Goal: Task Accomplishment & Management: Manage account settings

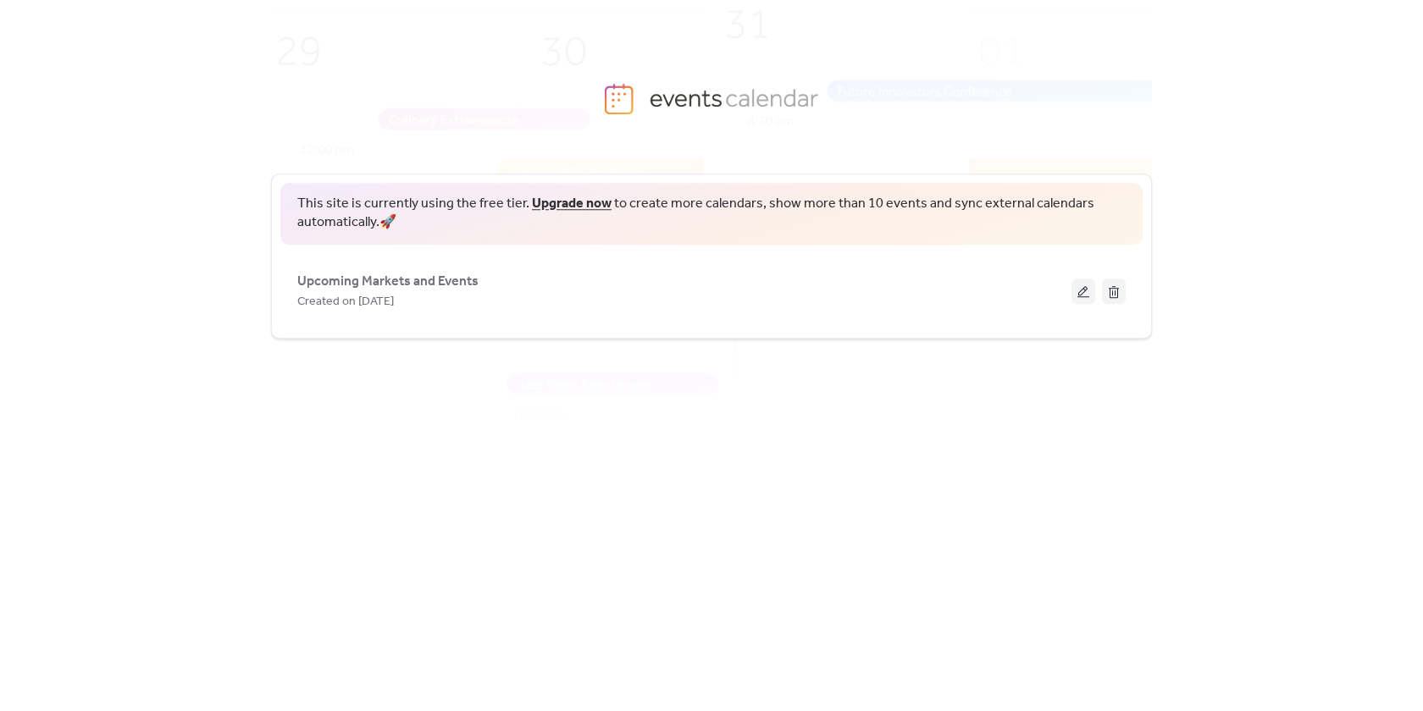
click at [368, 279] on span "Upcoming Markets and Events" at bounding box center [387, 282] width 181 height 20
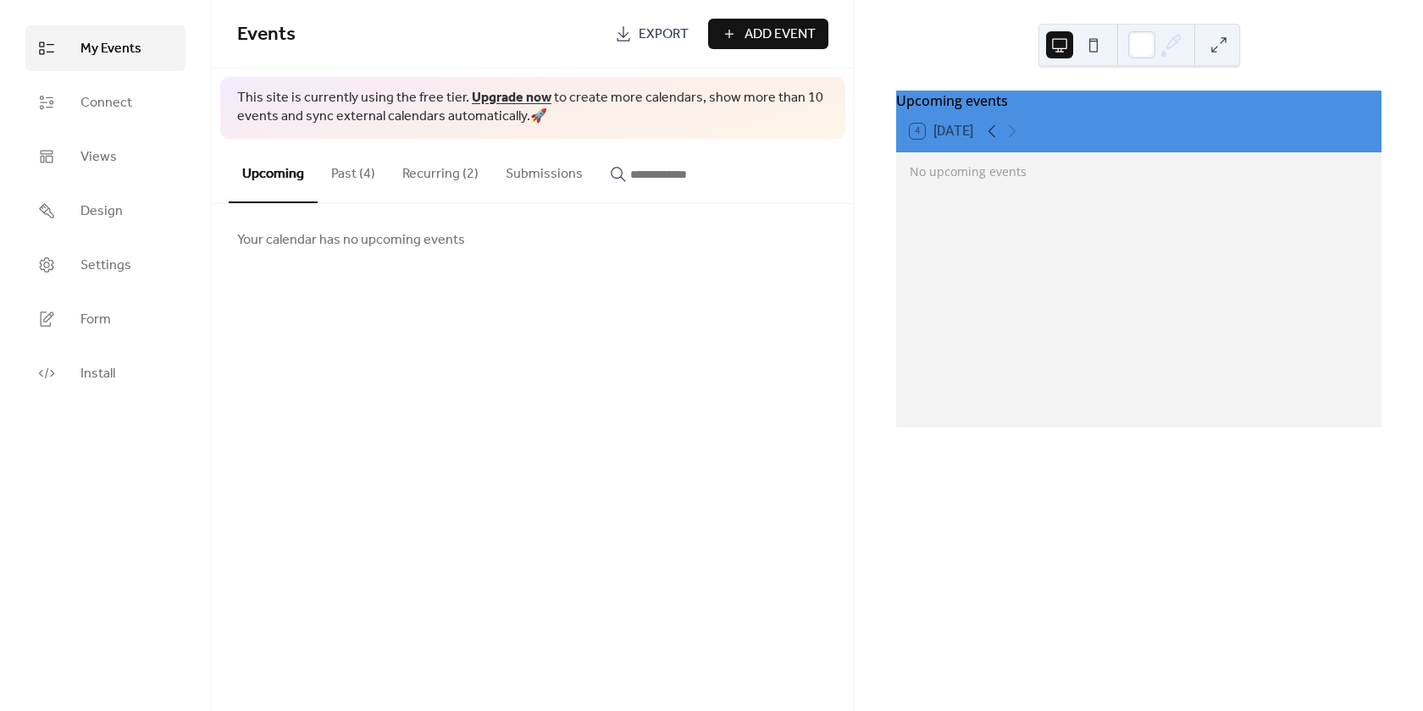
click at [755, 41] on span "Add Event" at bounding box center [779, 35] width 71 height 20
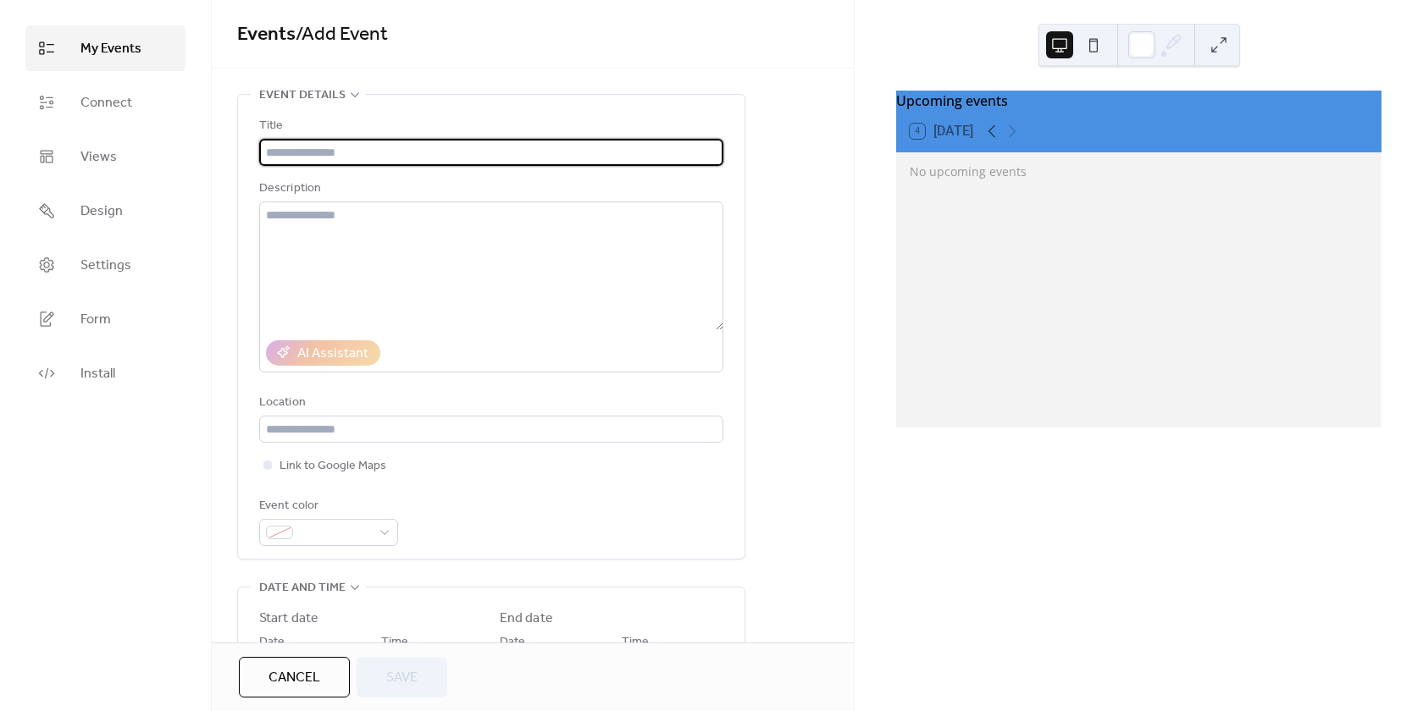
click at [137, 44] on span "My Events" at bounding box center [110, 49] width 61 height 20
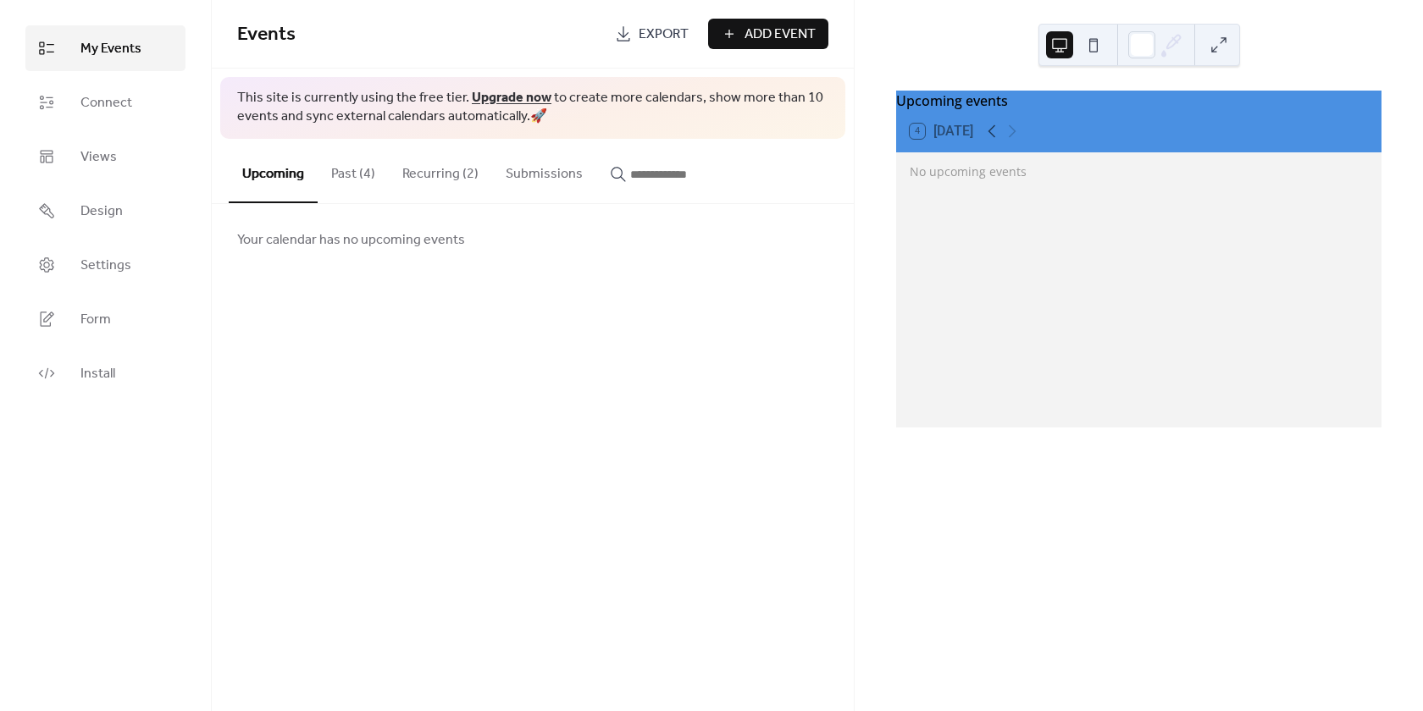
click at [346, 169] on button "Past (4)" at bounding box center [353, 170] width 71 height 63
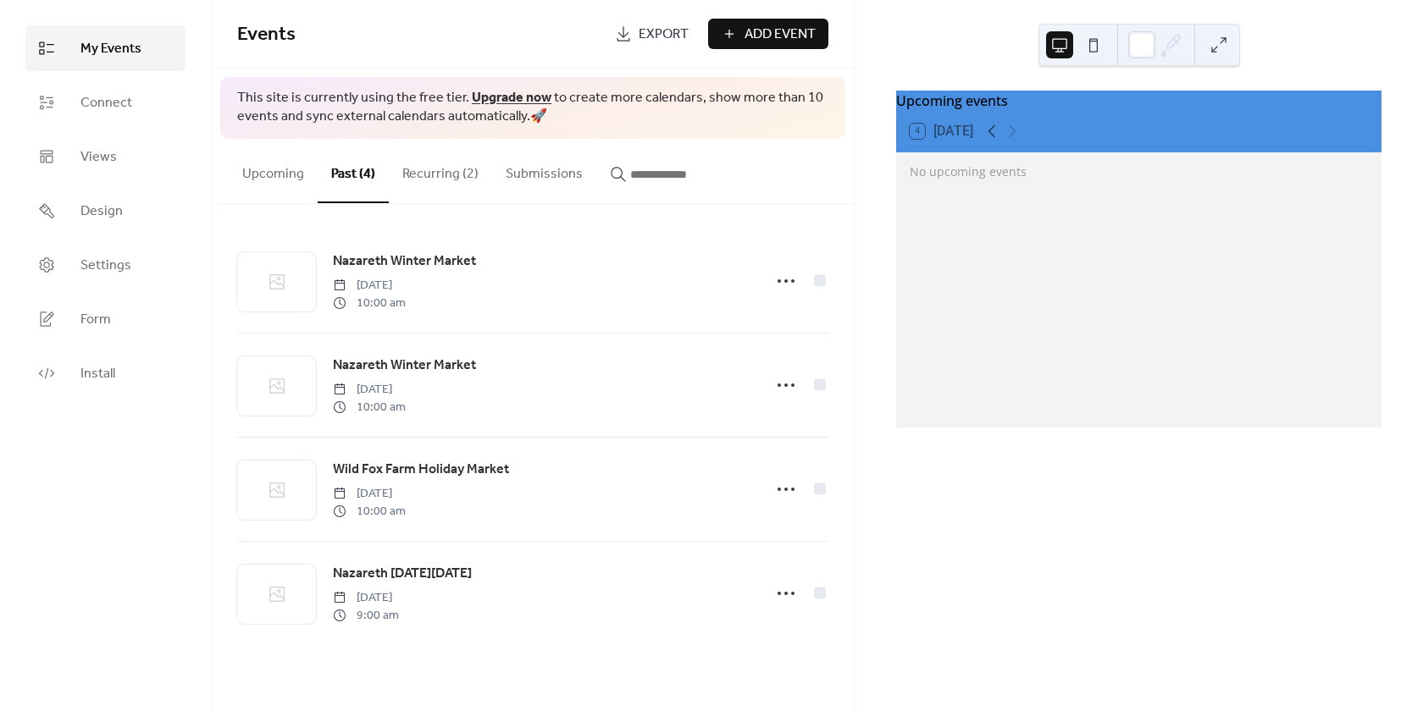
click at [432, 185] on button "Recurring (2)" at bounding box center [440, 170] width 103 height 63
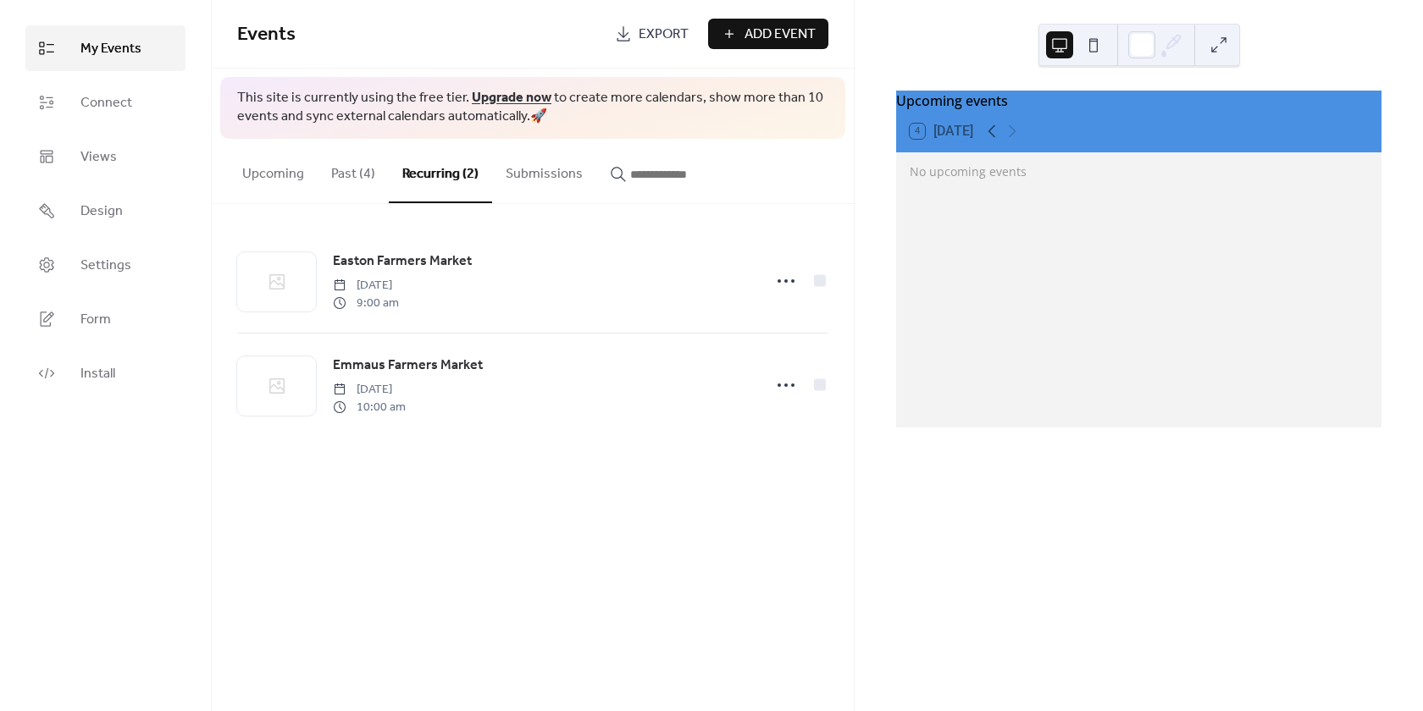
click at [782, 284] on icon at bounding box center [785, 281] width 27 height 27
click at [771, 313] on div "Edit" at bounding box center [752, 314] width 106 height 27
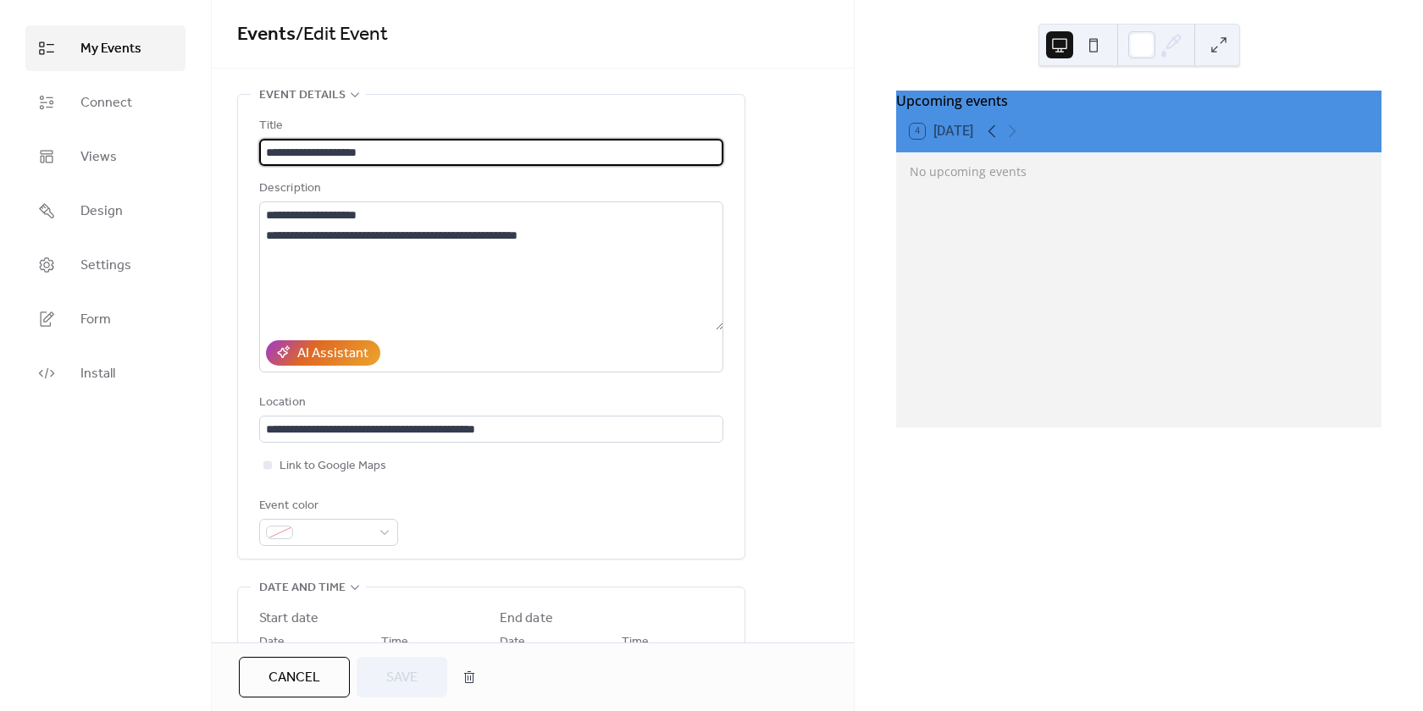
type input "**********"
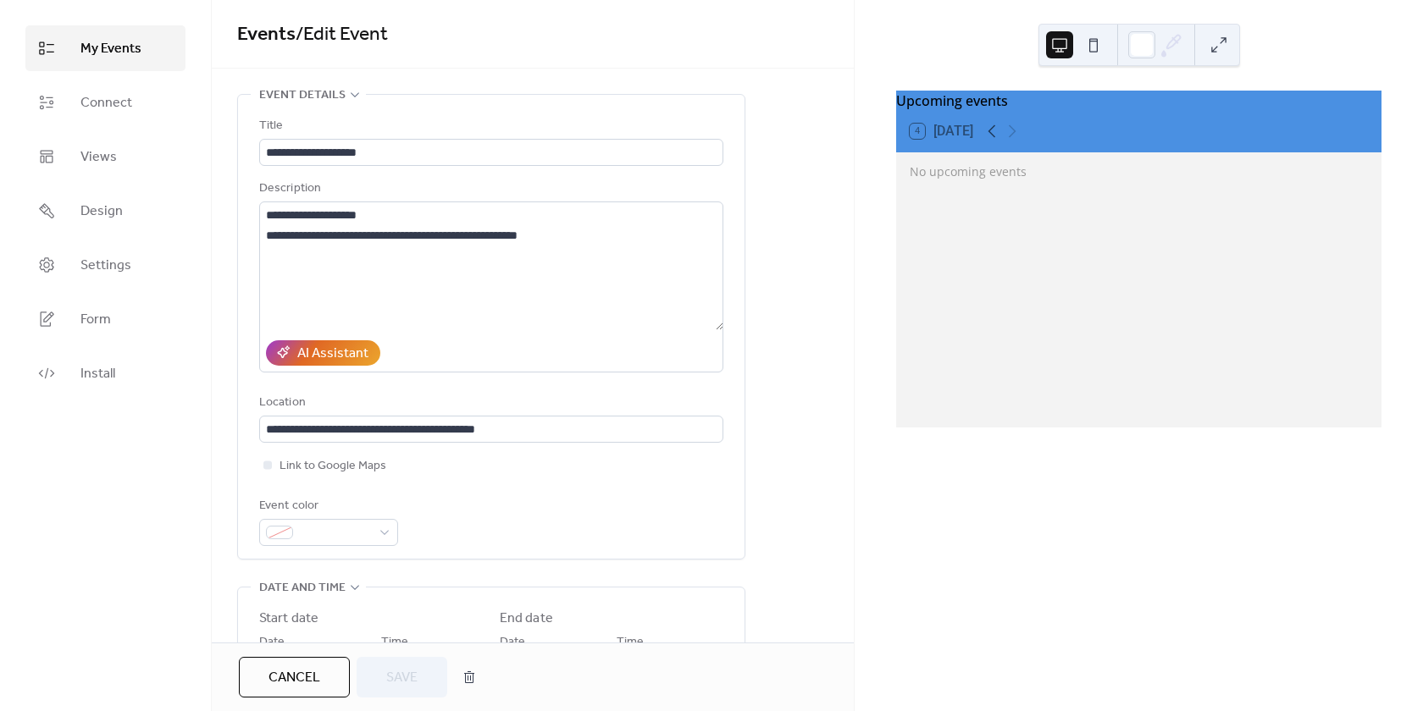
click at [966, 191] on div "No upcoming events" at bounding box center [1138, 171] width 485 height 38
click at [914, 139] on div "4 Today" at bounding box center [942, 131] width 64 height 15
click at [133, 220] on link "Design" at bounding box center [105, 211] width 160 height 46
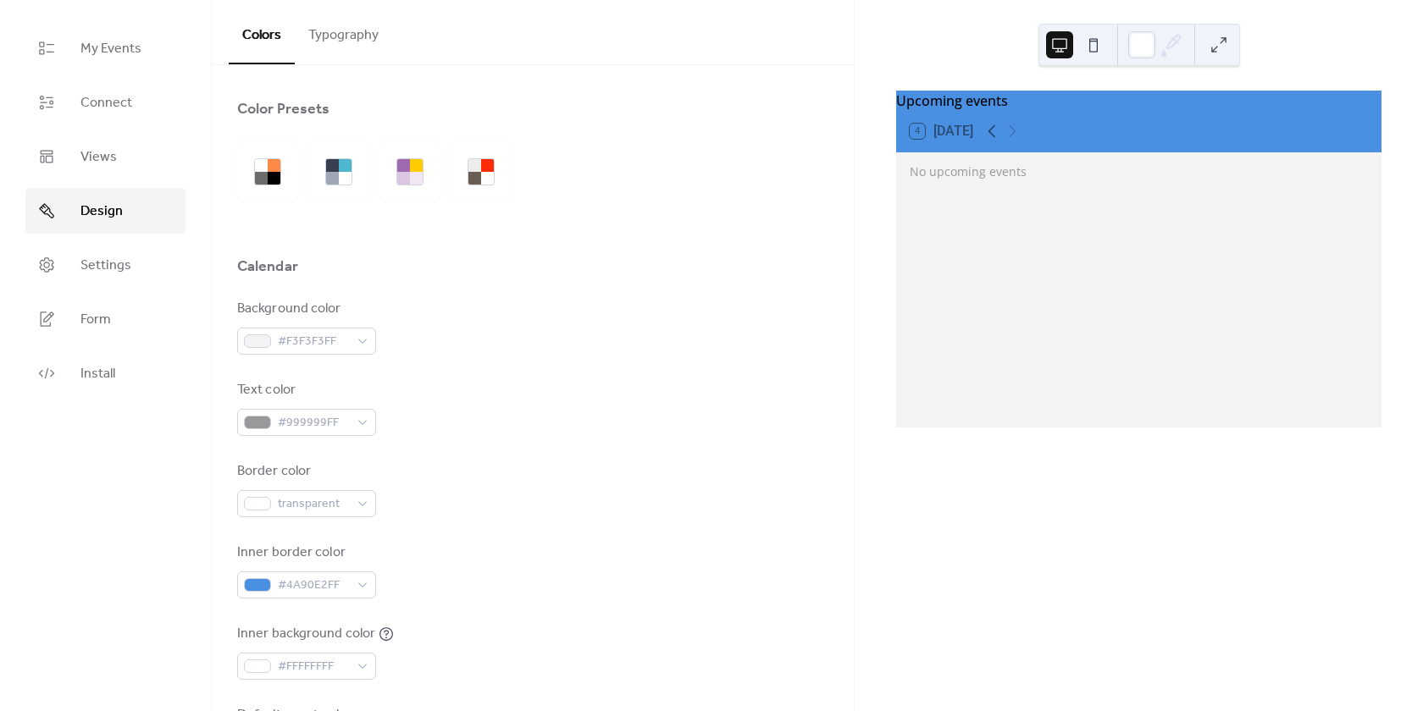
click at [141, 253] on link "Settings" at bounding box center [105, 265] width 160 height 46
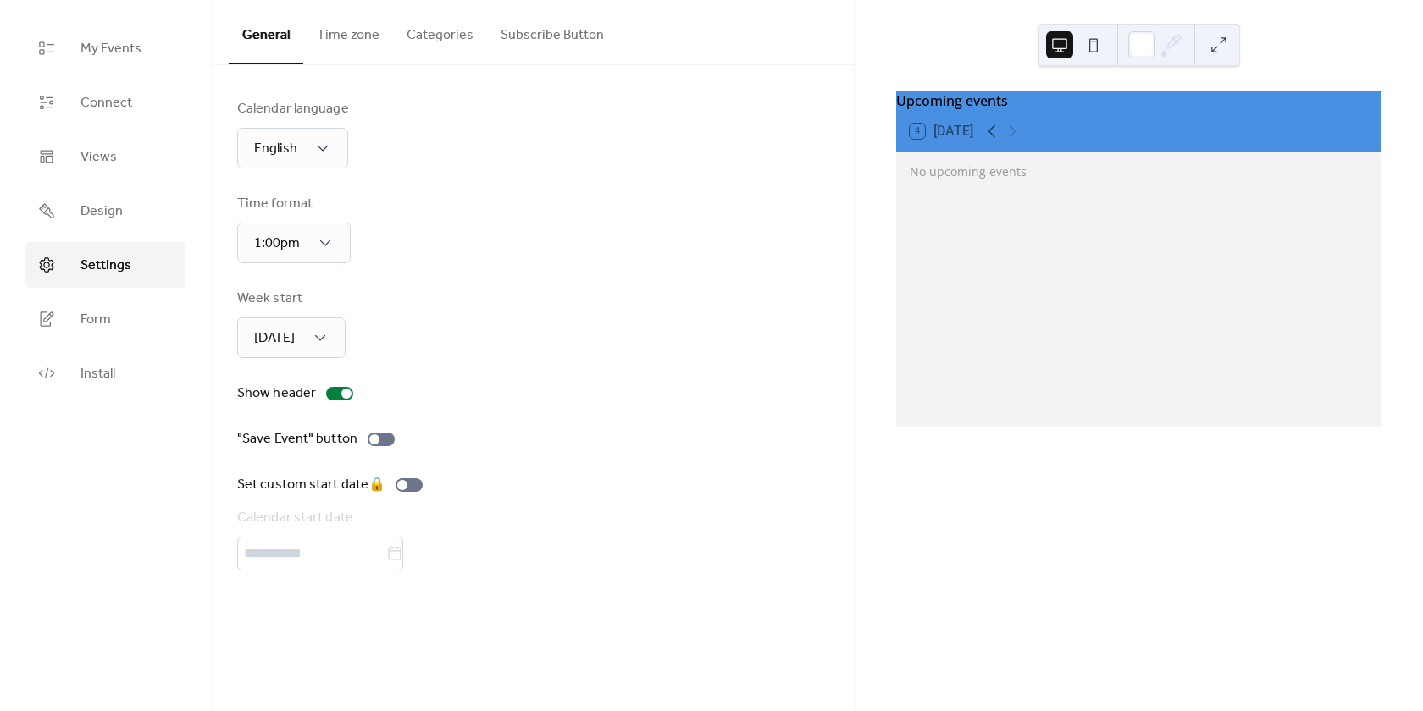
click at [85, 57] on span "My Events" at bounding box center [110, 49] width 61 height 20
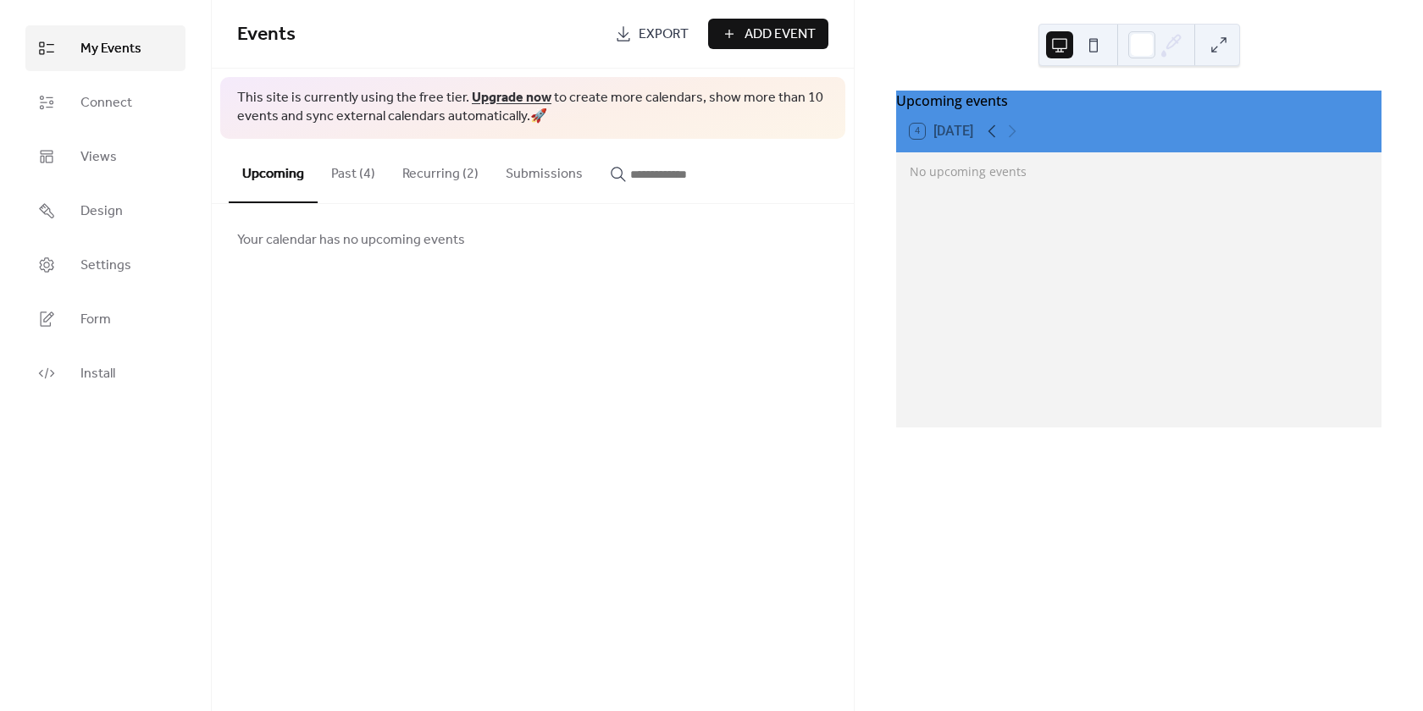
click at [127, 158] on link "Views" at bounding box center [105, 157] width 160 height 46
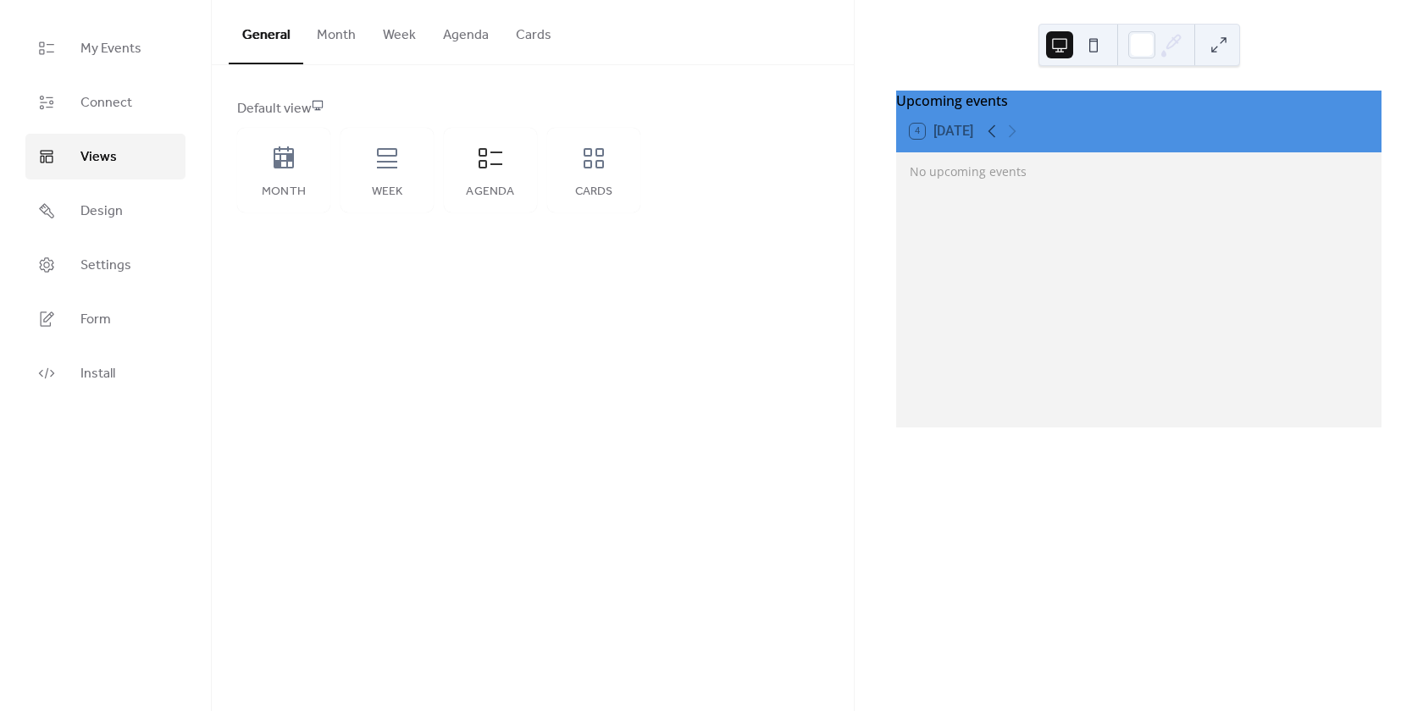
click at [291, 173] on div "Month" at bounding box center [283, 170] width 93 height 85
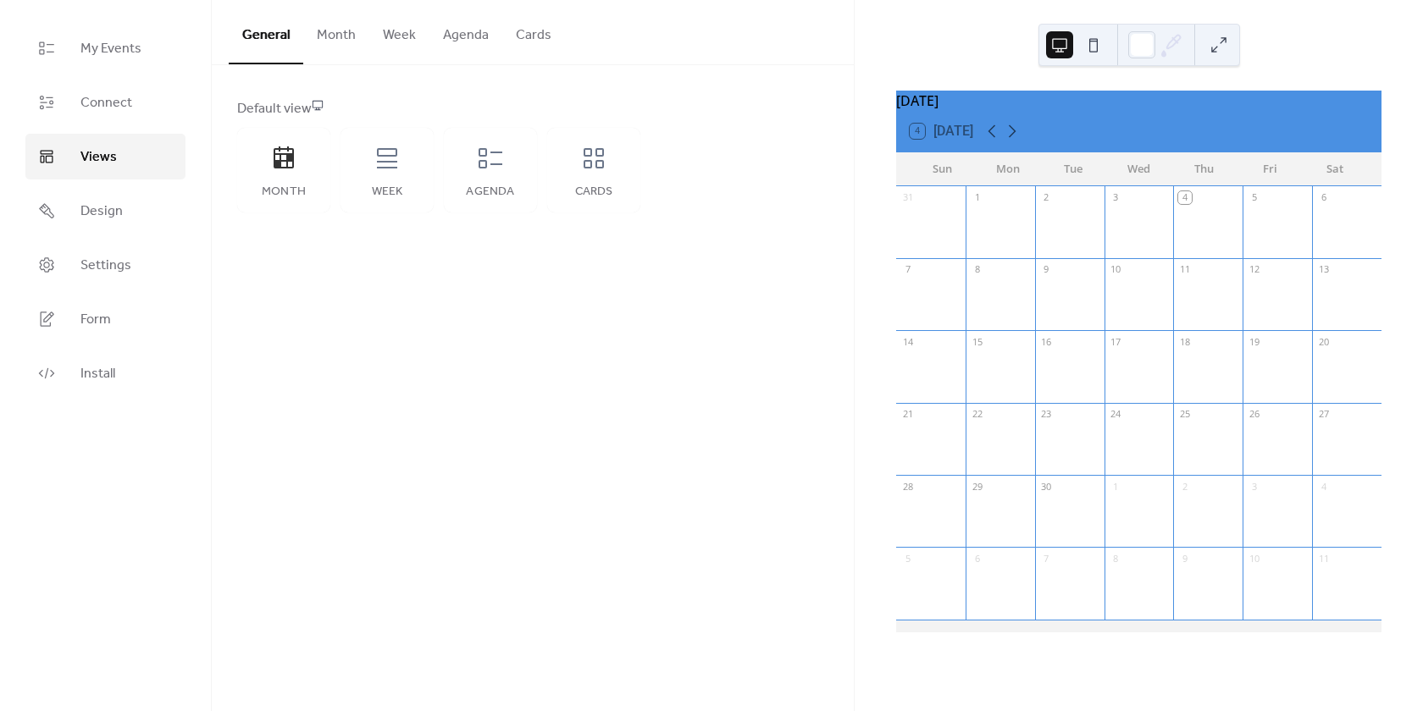
click at [593, 180] on div "Cards" at bounding box center [593, 170] width 93 height 85
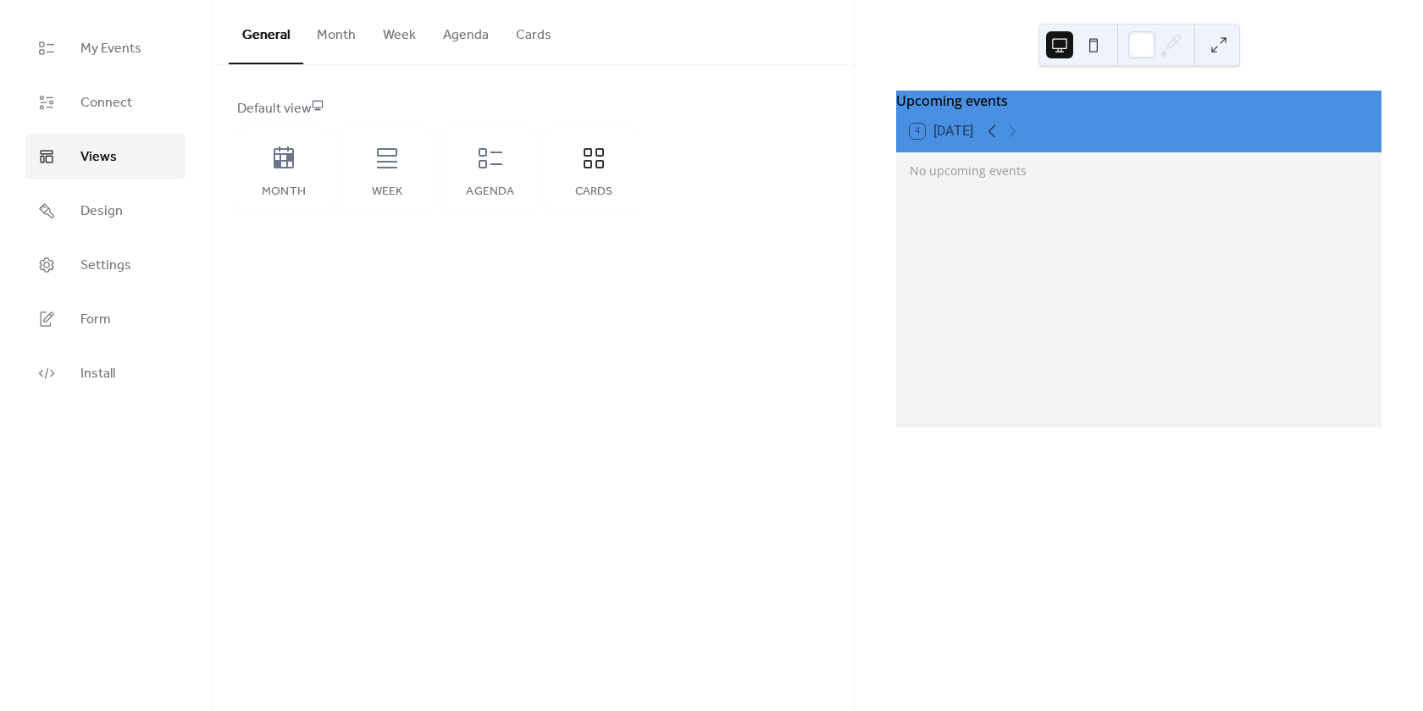
click at [519, 174] on div "Agenda" at bounding box center [490, 170] width 93 height 85
click at [396, 184] on div "Week" at bounding box center [386, 170] width 93 height 85
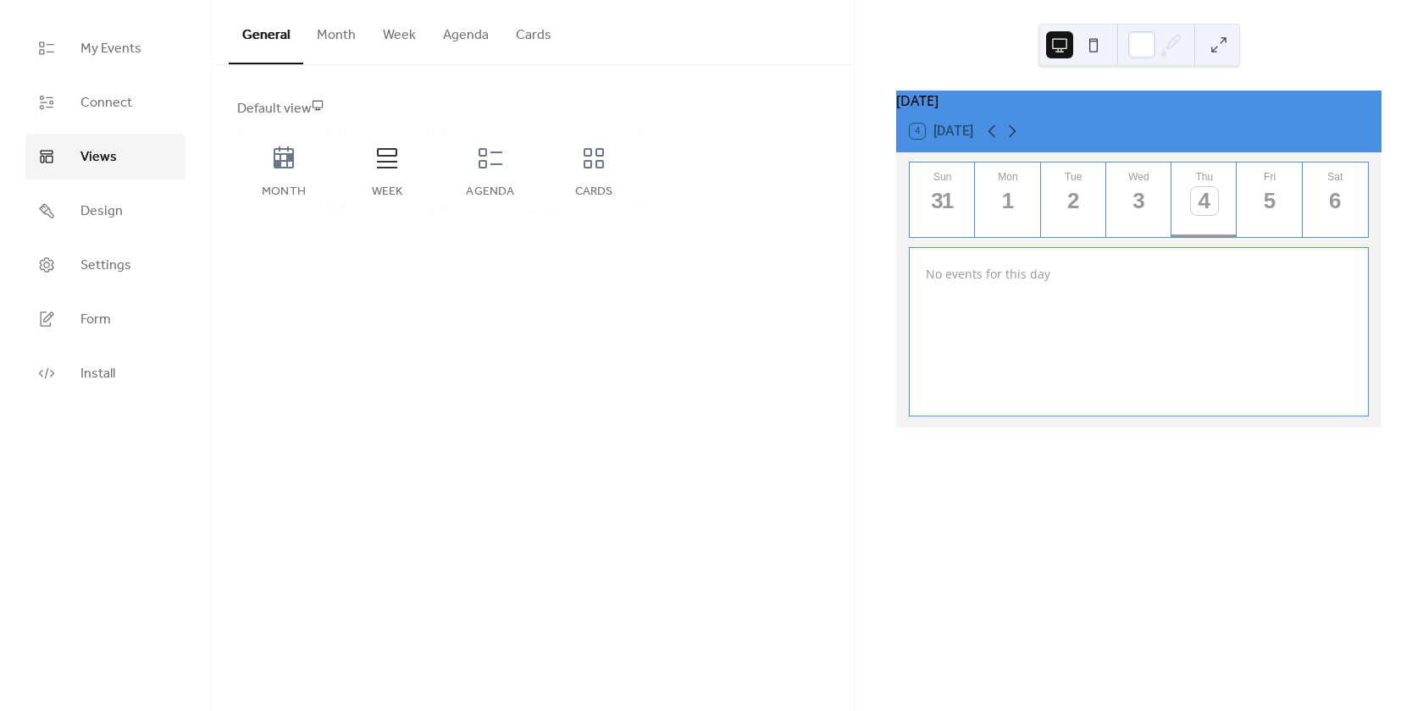
click at [335, 47] on button "Month" at bounding box center [336, 31] width 66 height 63
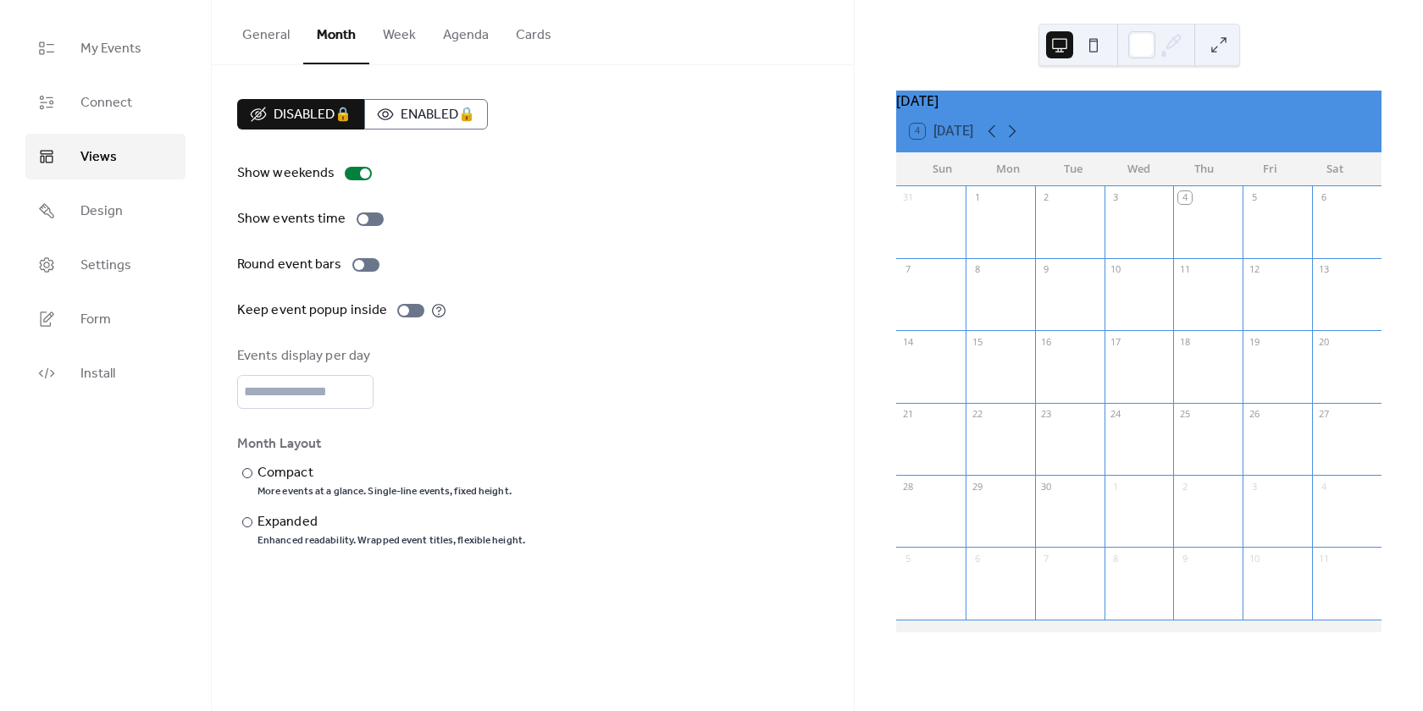
click at [263, 27] on button "General" at bounding box center [266, 31] width 75 height 63
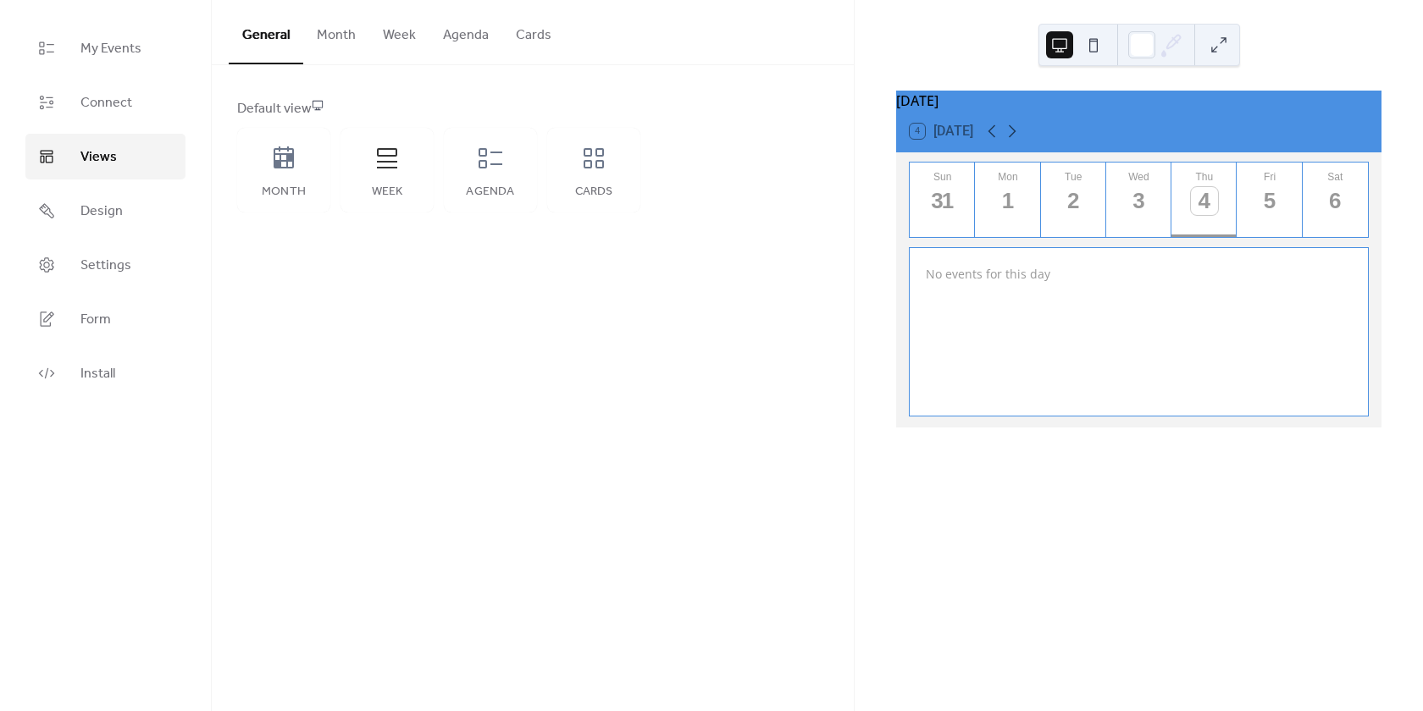
click at [387, 172] on div "Week" at bounding box center [386, 170] width 93 height 85
click at [80, 26] on link "My Events" at bounding box center [105, 48] width 160 height 46
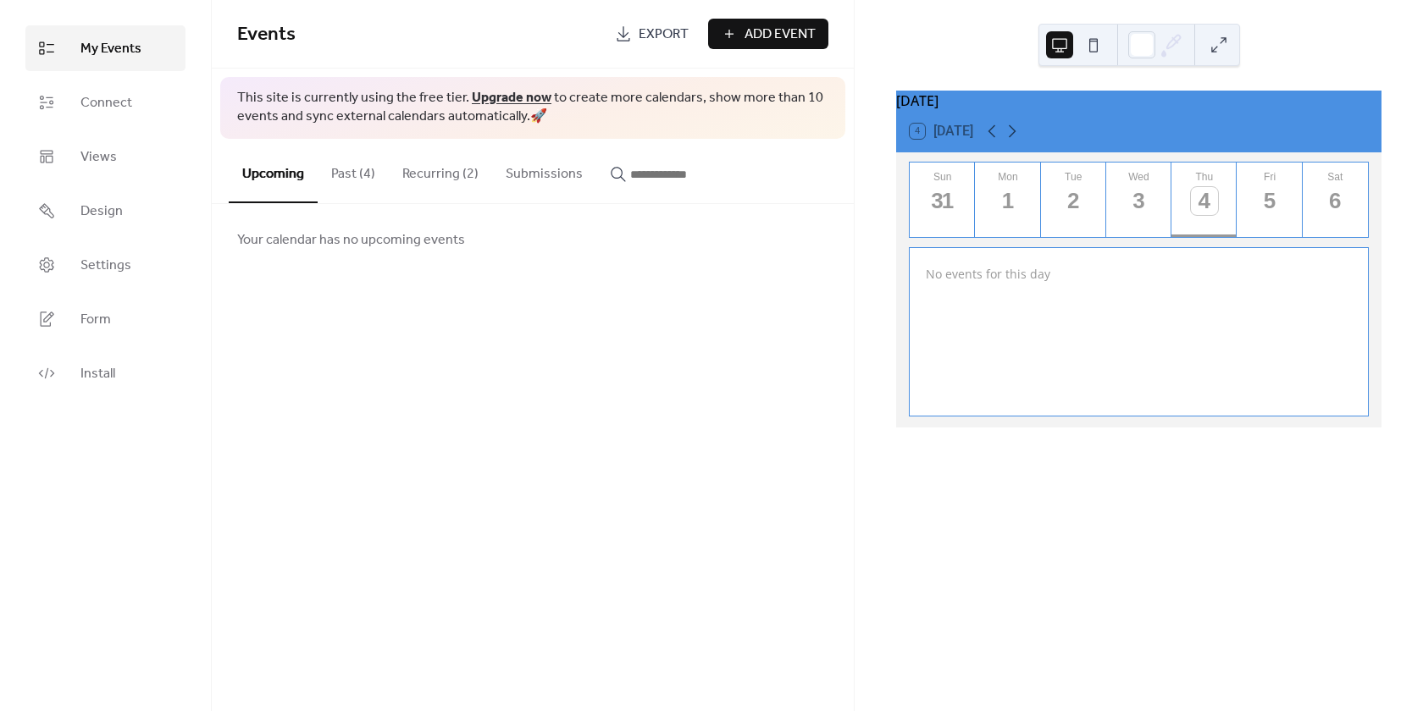
click at [426, 181] on button "Recurring (2)" at bounding box center [440, 170] width 103 height 63
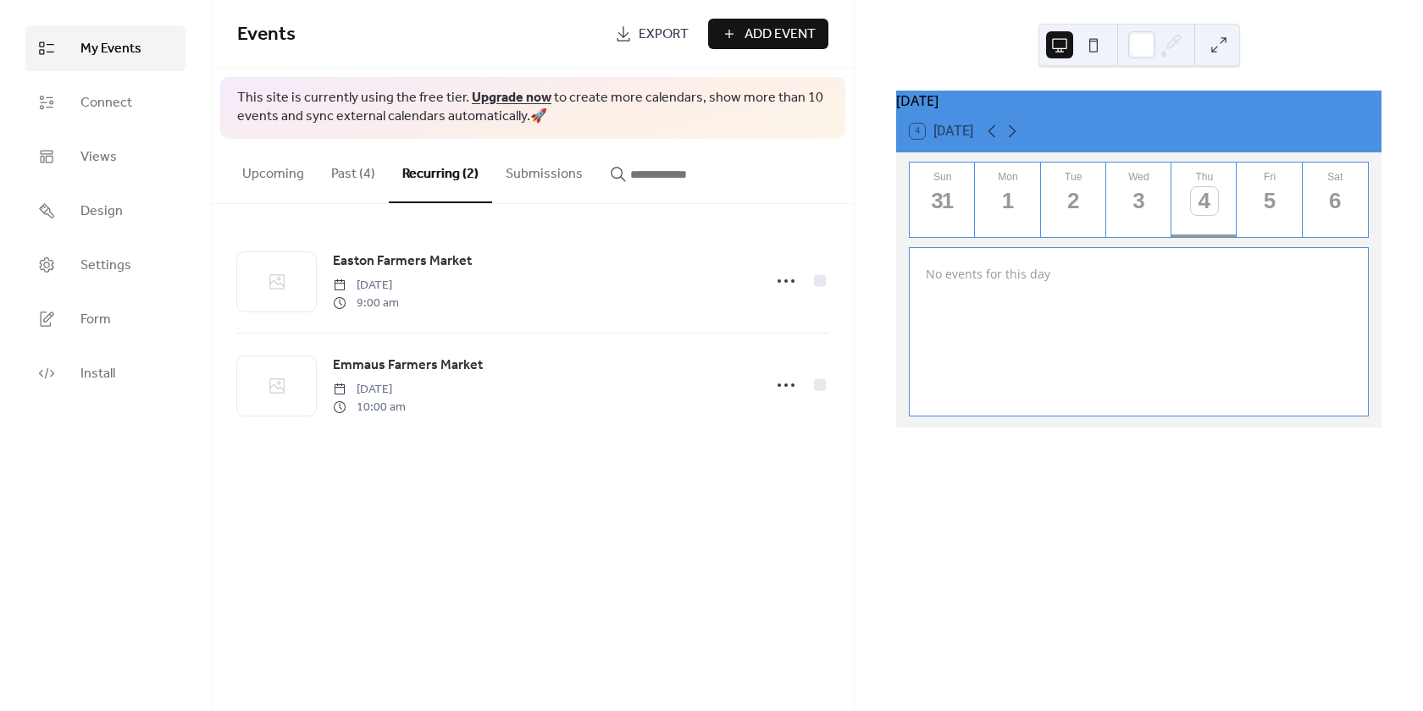
click at [440, 360] on span "Emmaus Farmers Market" at bounding box center [408, 366] width 150 height 20
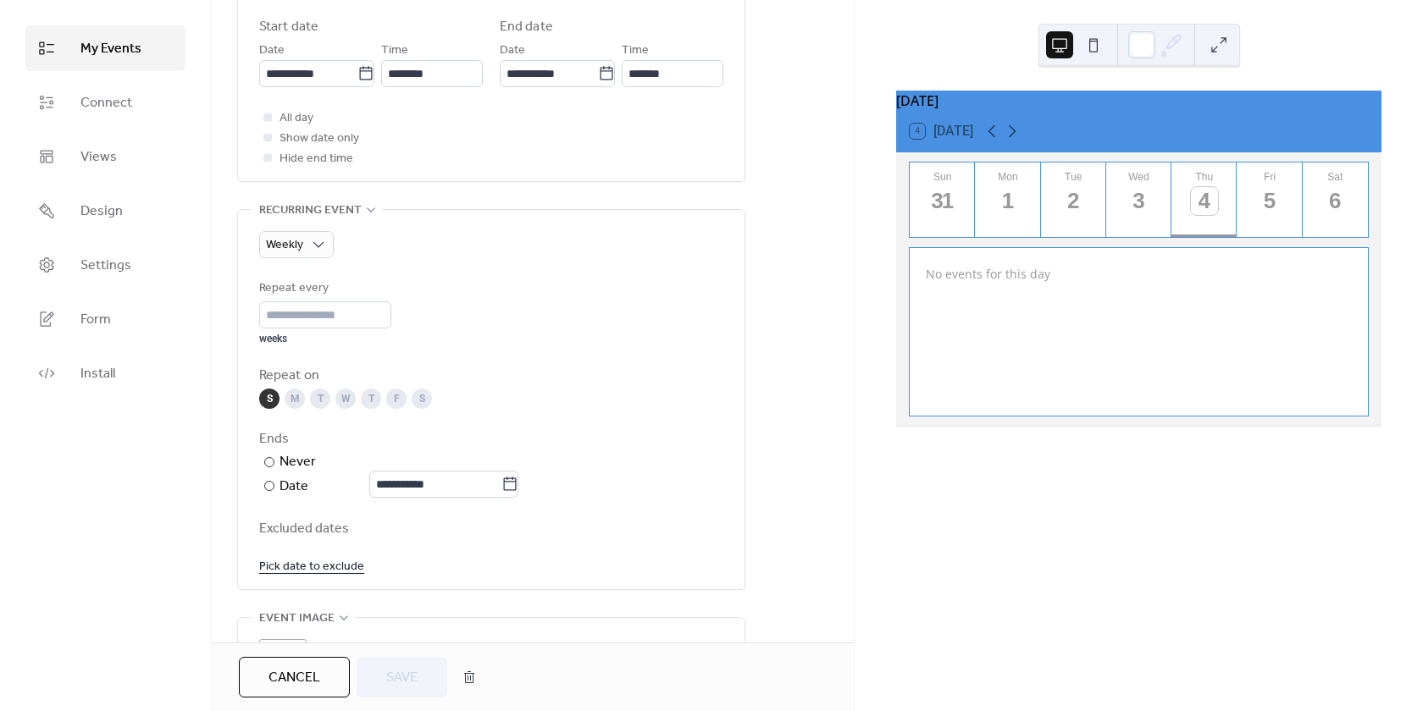
scroll to position [593, 0]
click at [308, 235] on div "Weekly" at bounding box center [296, 243] width 75 height 27
click at [320, 306] on div "Daily" at bounding box center [313, 312] width 109 height 34
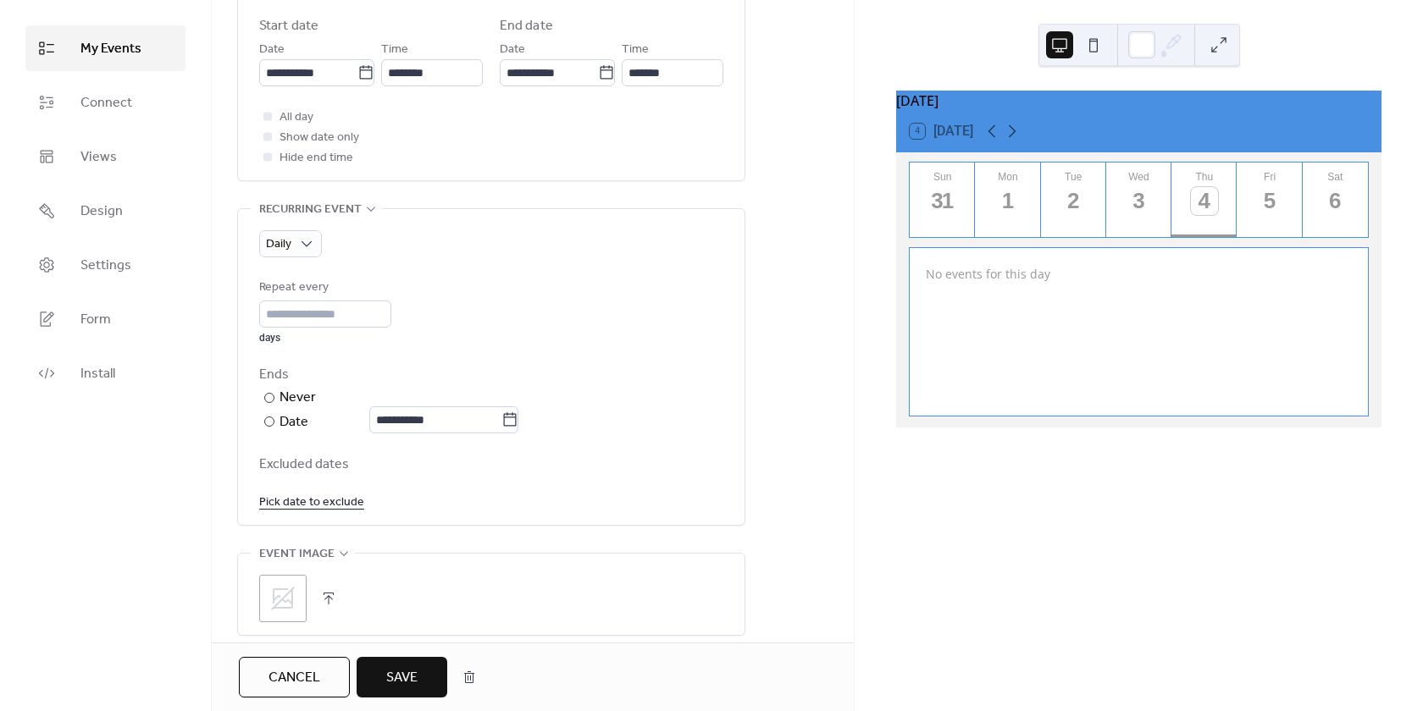
click at [292, 223] on div "**********" at bounding box center [491, 367] width 464 height 316
click at [333, 346] on div "Weekly" at bounding box center [313, 346] width 109 height 34
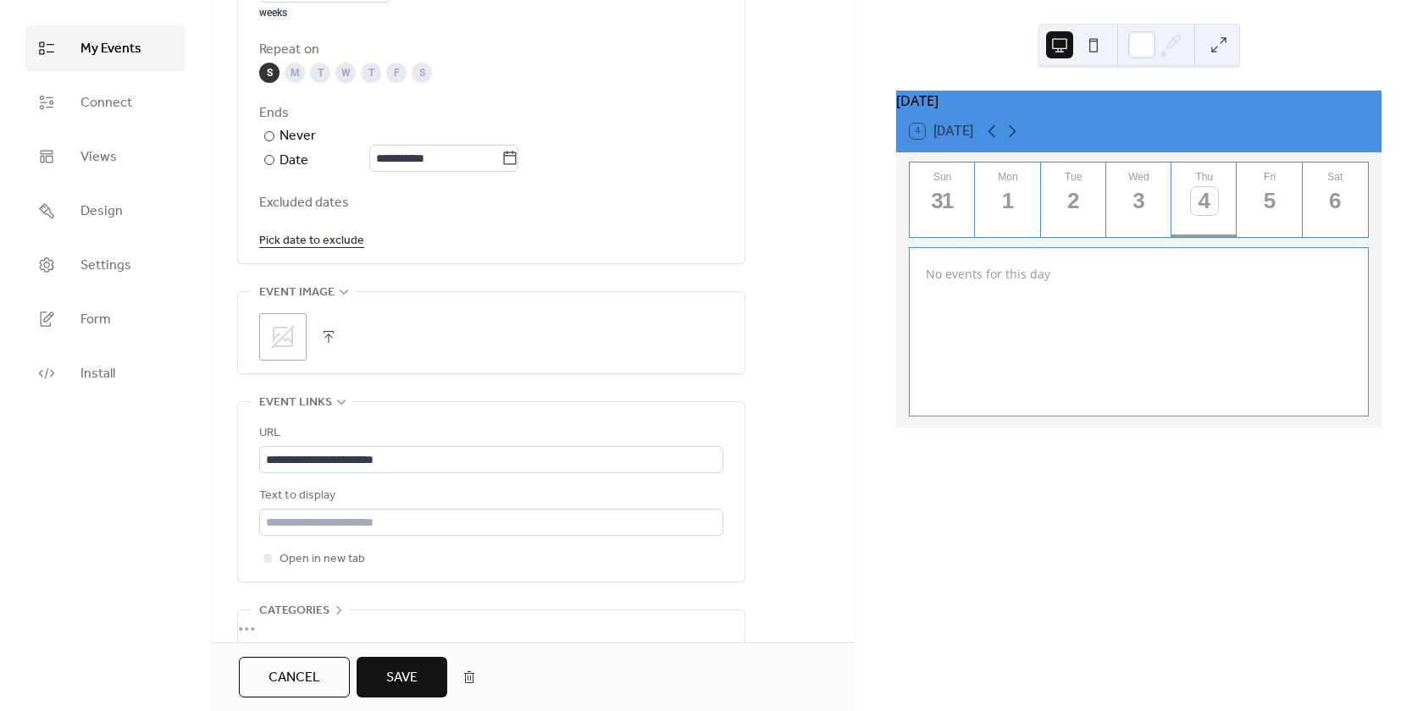
scroll to position [1009, 0]
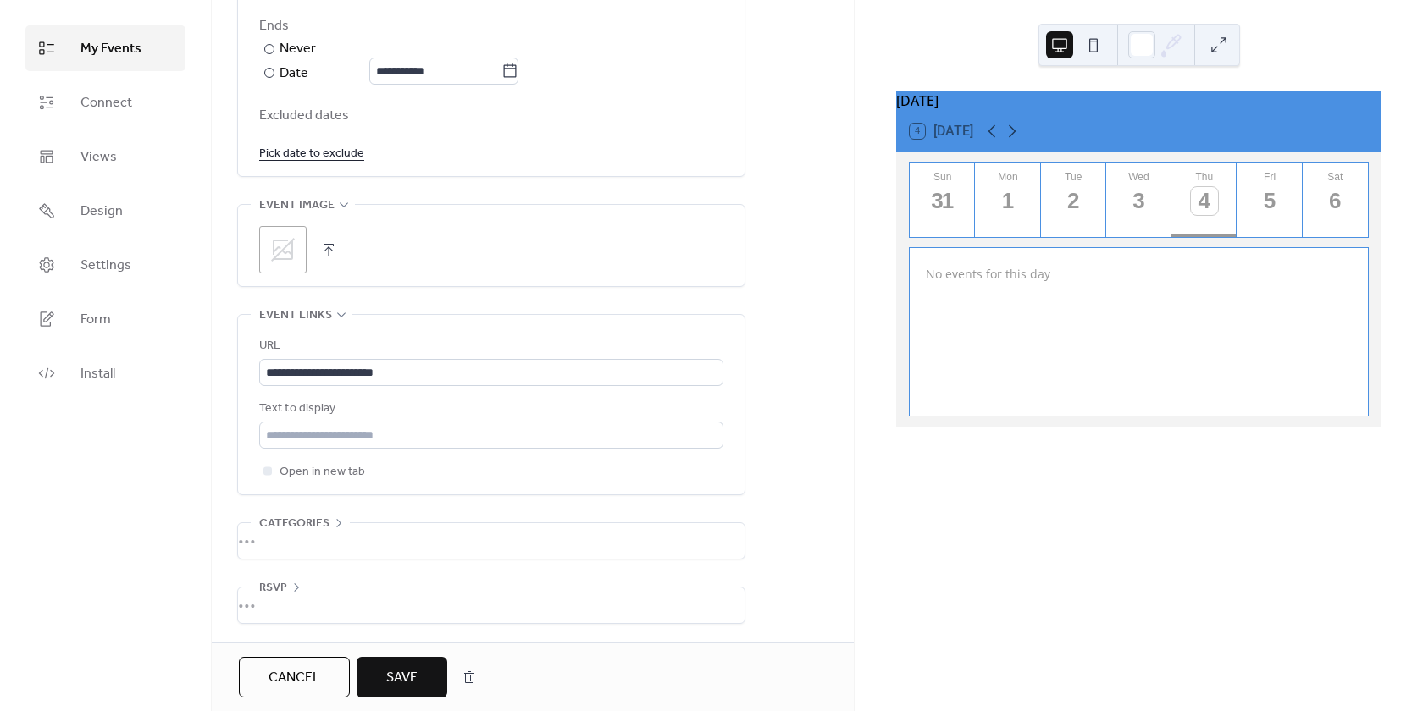
click at [410, 681] on span "Save" at bounding box center [401, 678] width 31 height 20
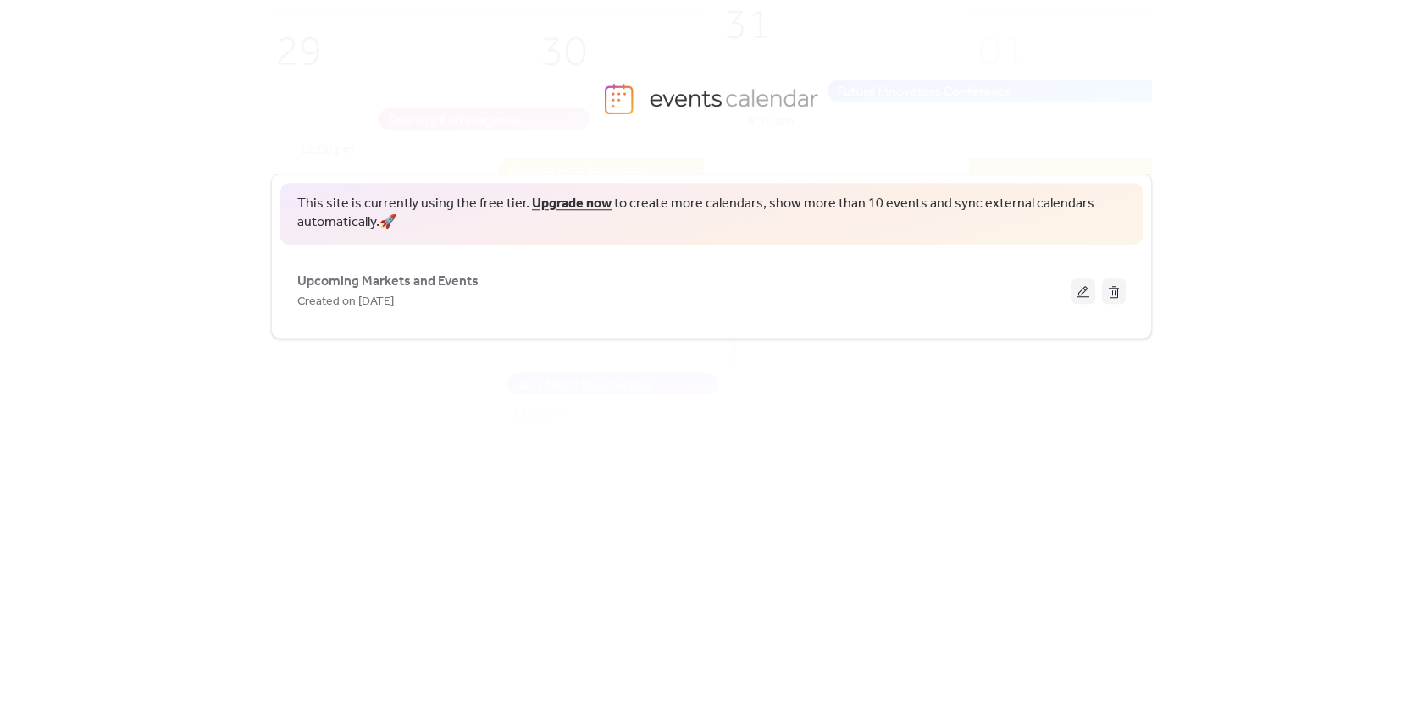
click at [449, 288] on span "Upcoming Markets and Events" at bounding box center [387, 282] width 181 height 20
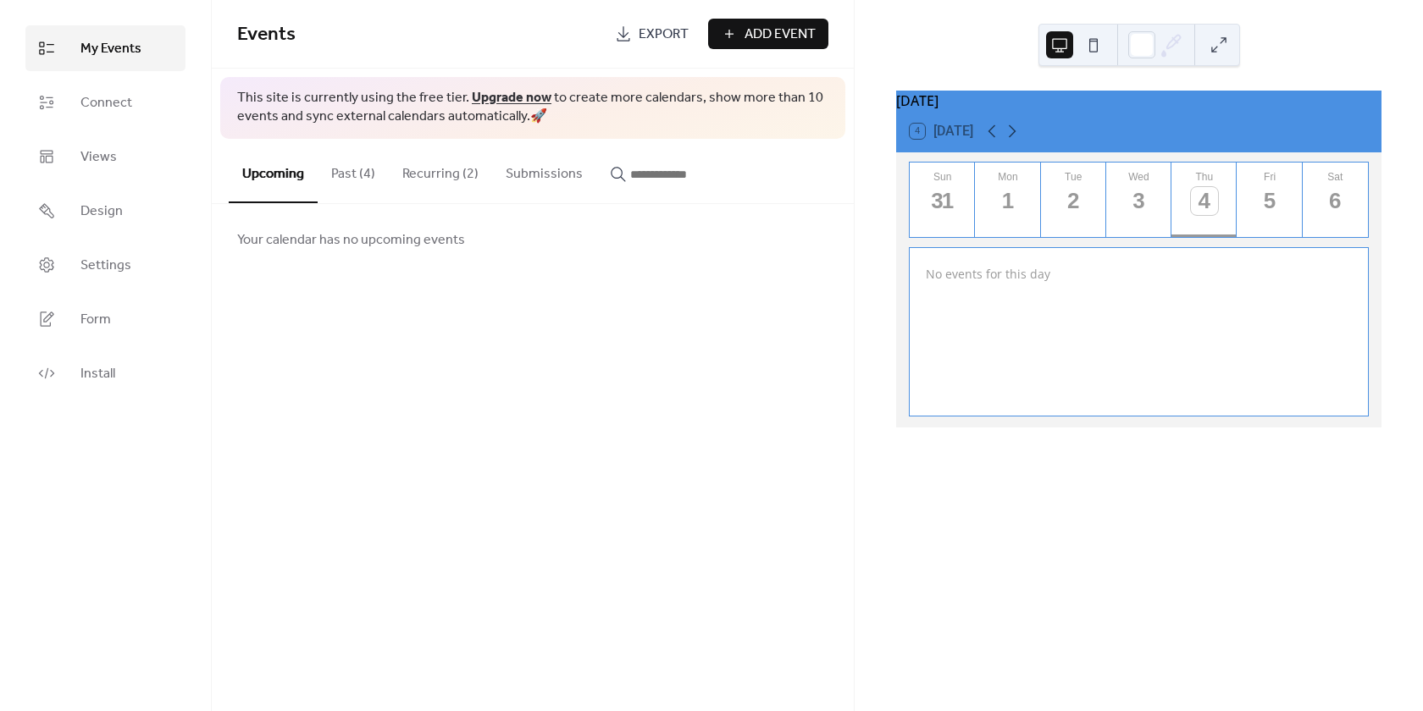
click at [450, 159] on button "Recurring (2)" at bounding box center [440, 170] width 103 height 63
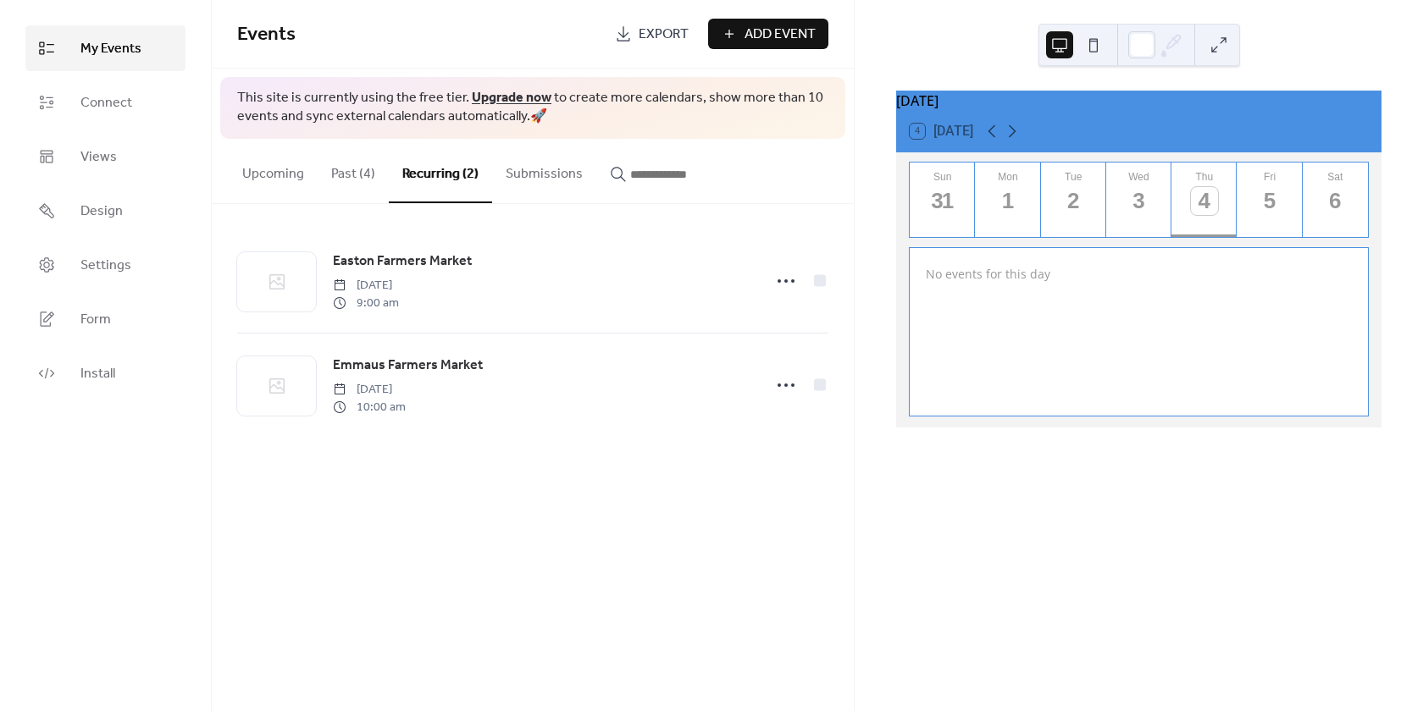
click at [515, 280] on div "Easton Farmers Market Saturday, June 14, 2025 9:00 am" at bounding box center [542, 281] width 419 height 61
click at [412, 257] on span "Easton Farmers Market" at bounding box center [402, 262] width 139 height 20
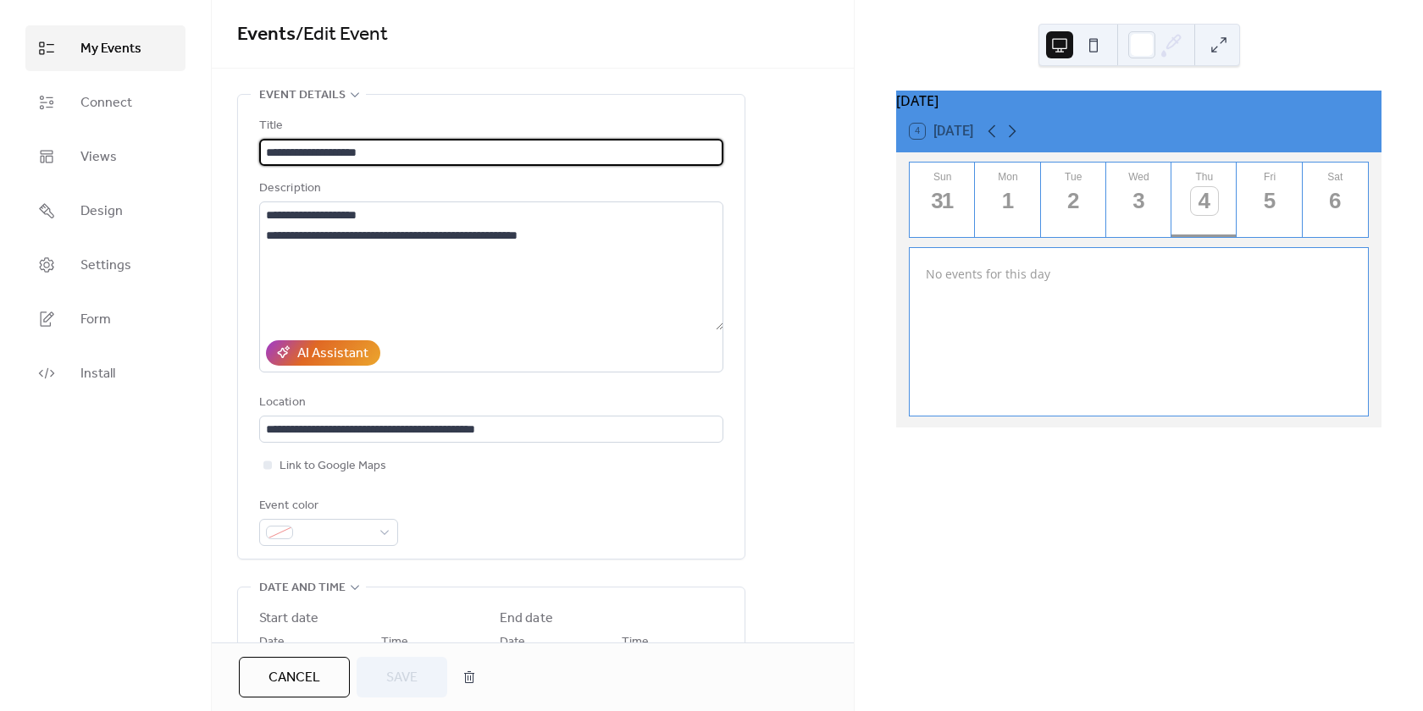
type input "**********"
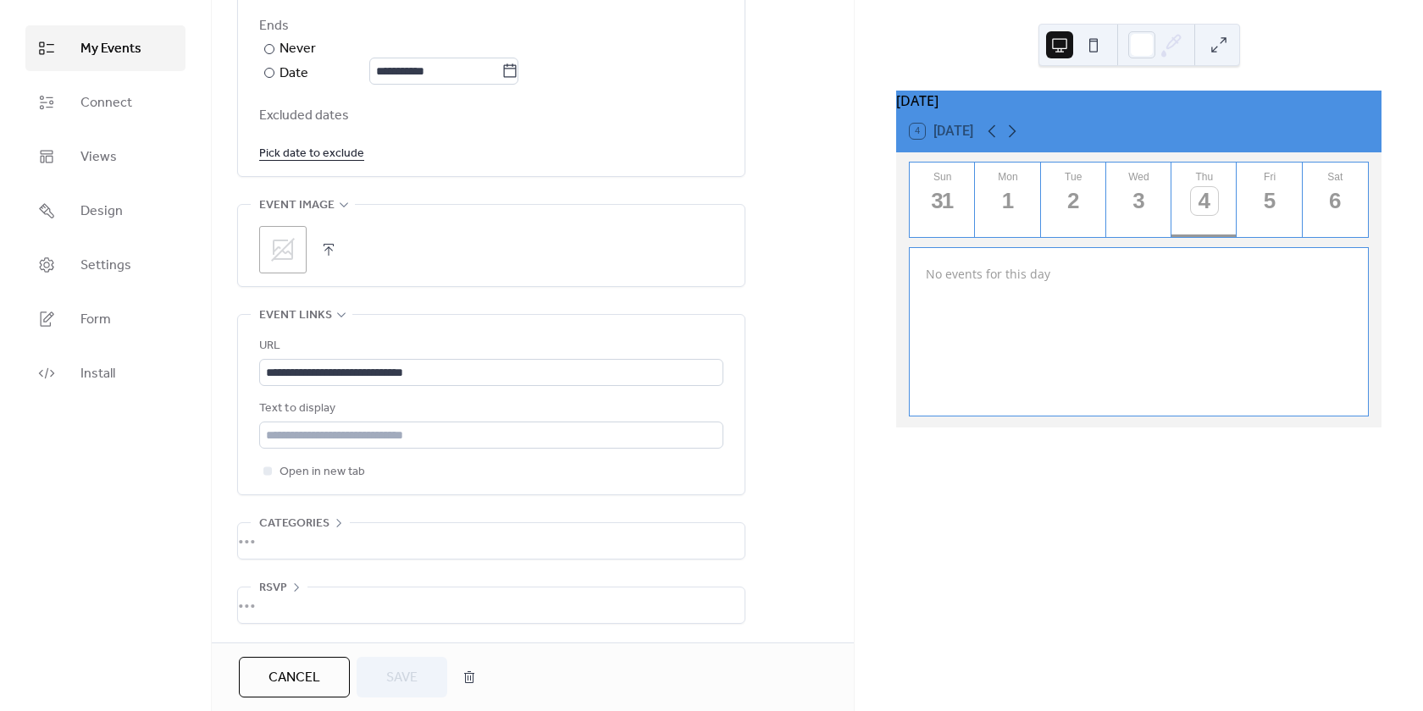
scroll to position [755, 0]
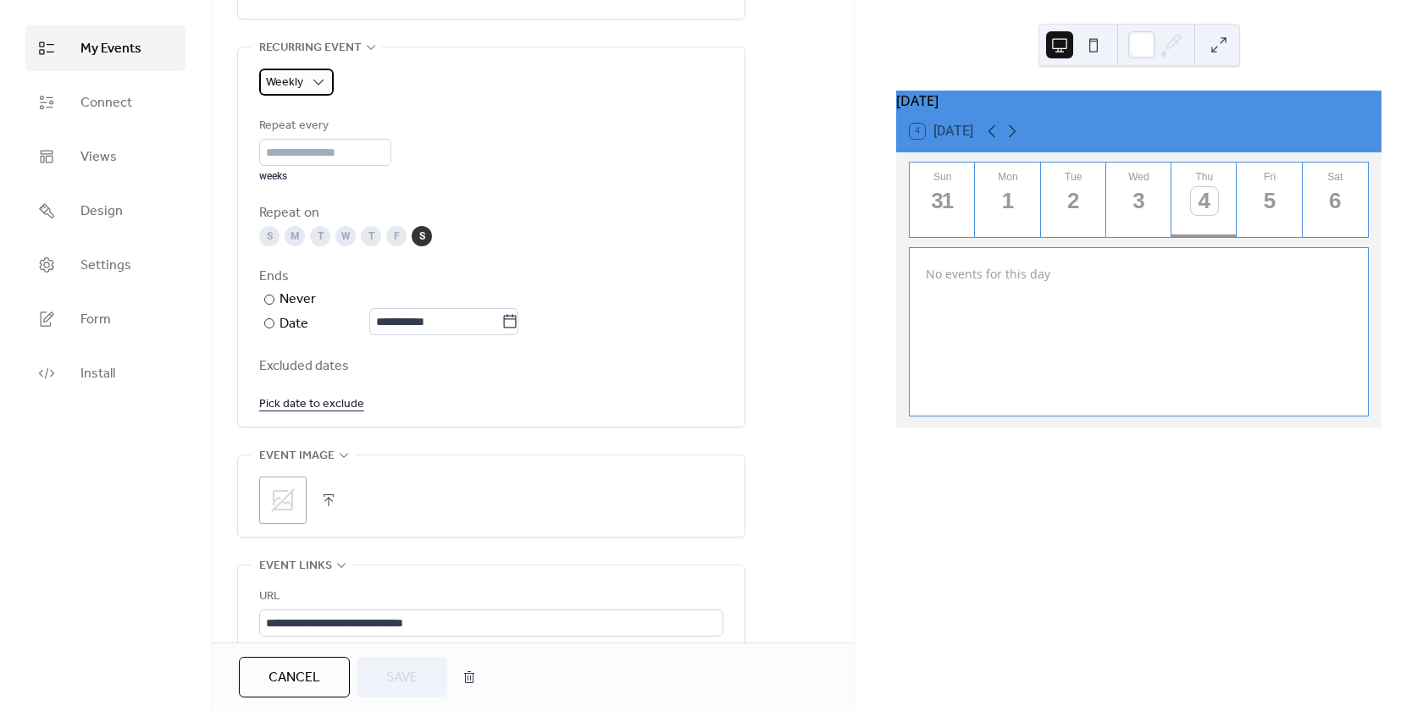
click at [307, 78] on div "Weekly" at bounding box center [296, 82] width 75 height 27
click at [310, 76] on icon at bounding box center [318, 82] width 17 height 17
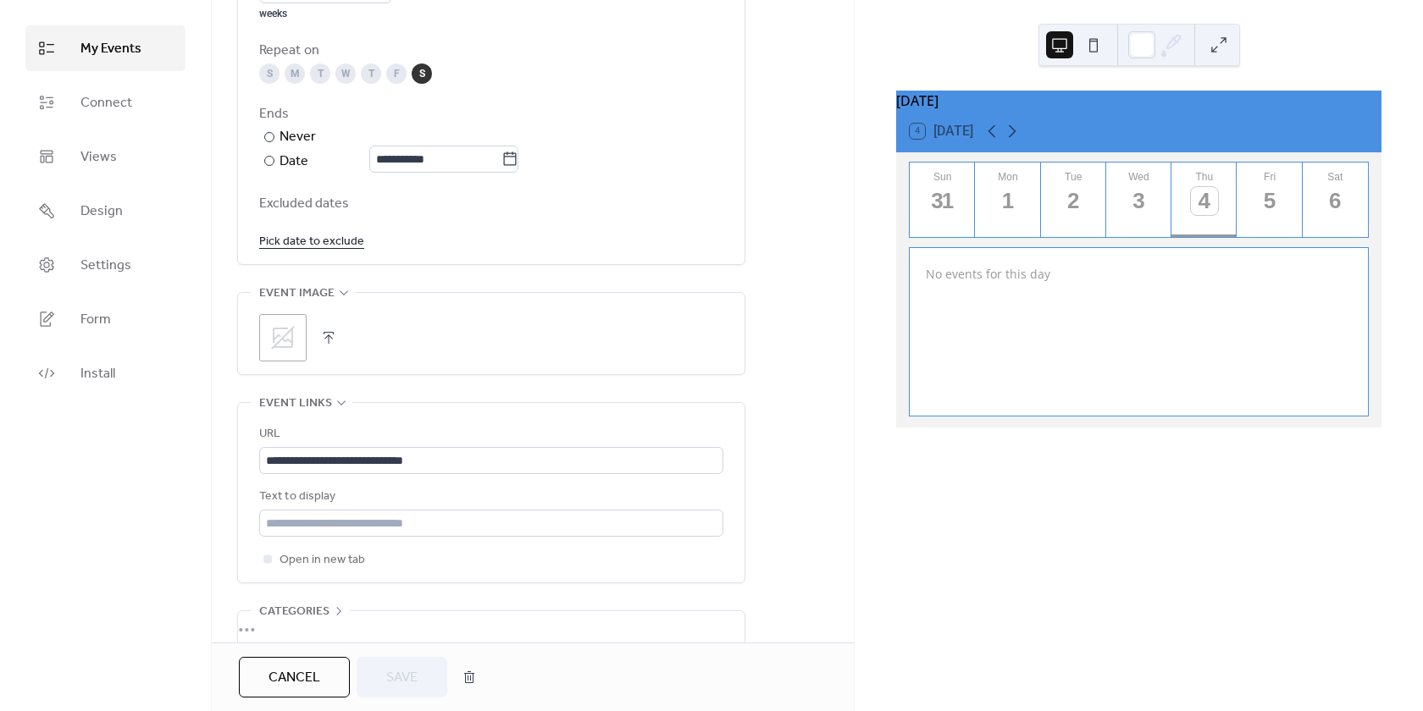
scroll to position [1009, 0]
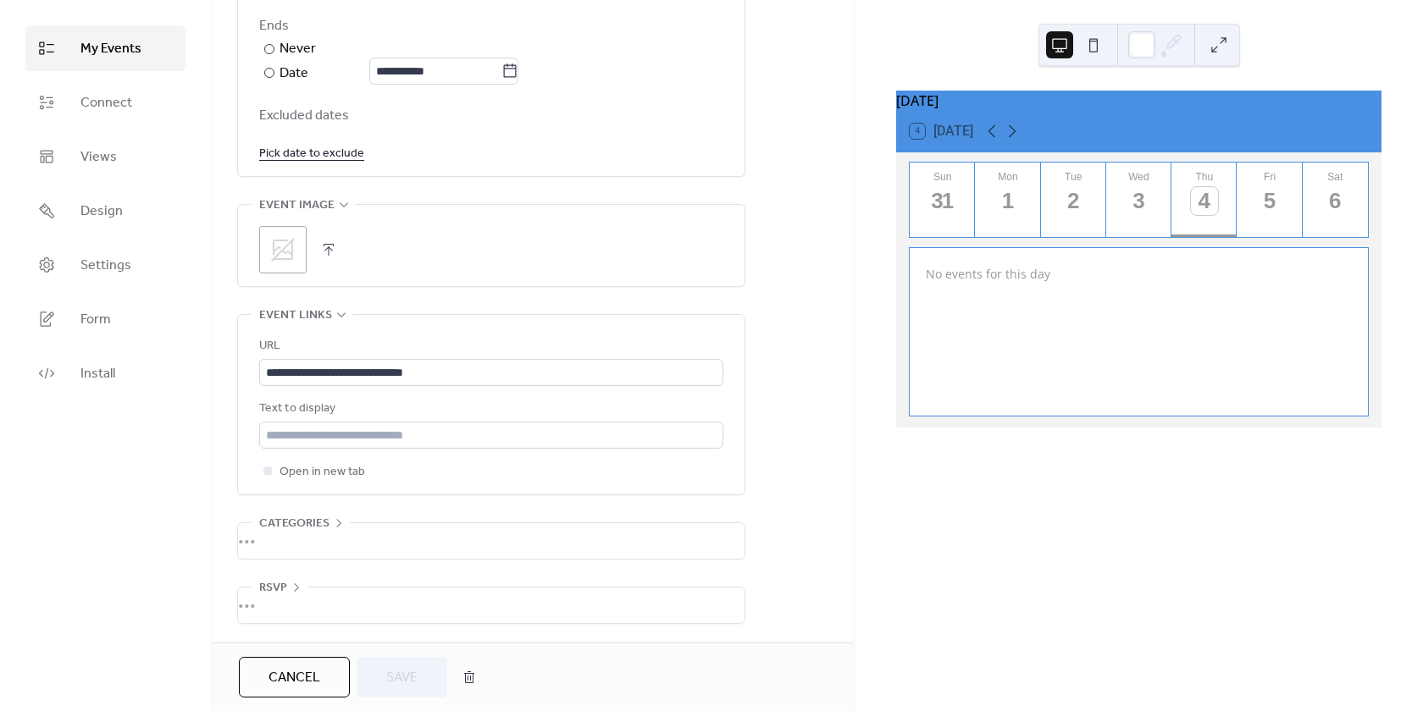
click at [429, 677] on div "Cancel Save" at bounding box center [362, 677] width 246 height 41
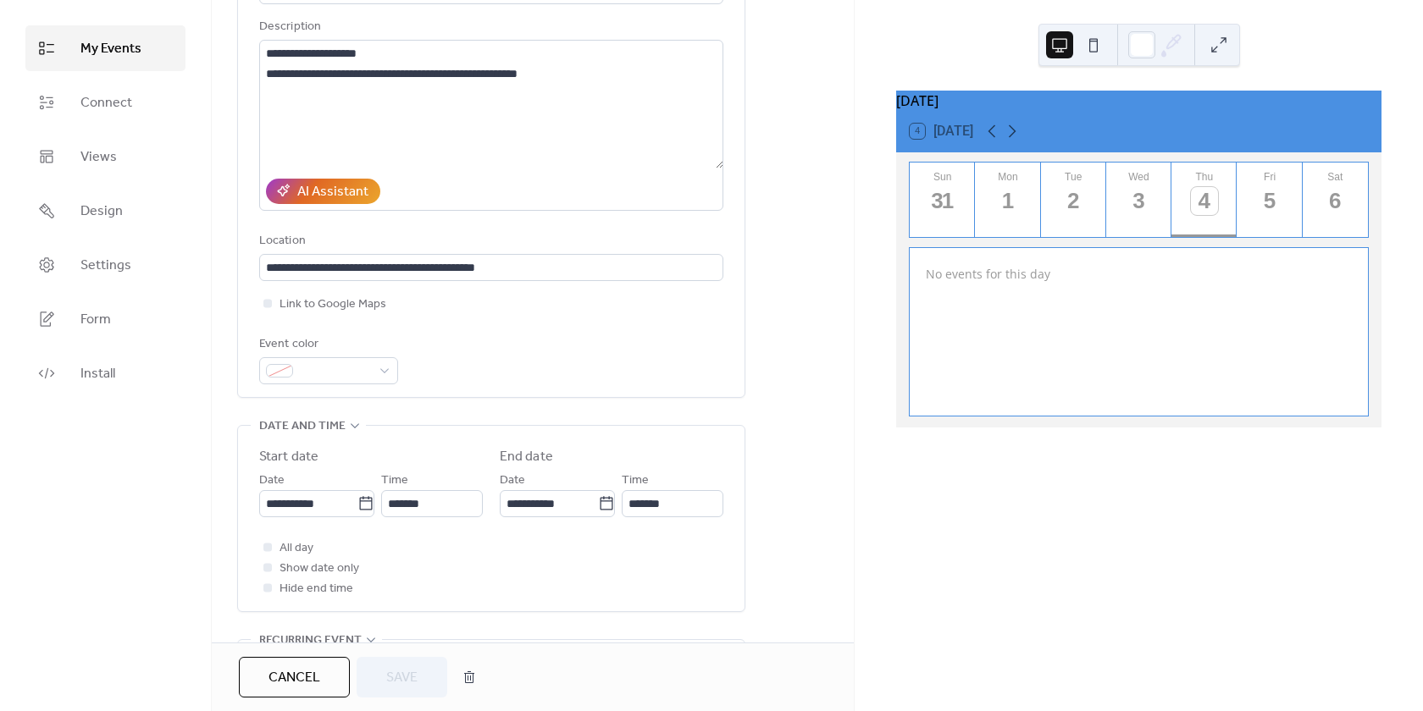
scroll to position [0, 0]
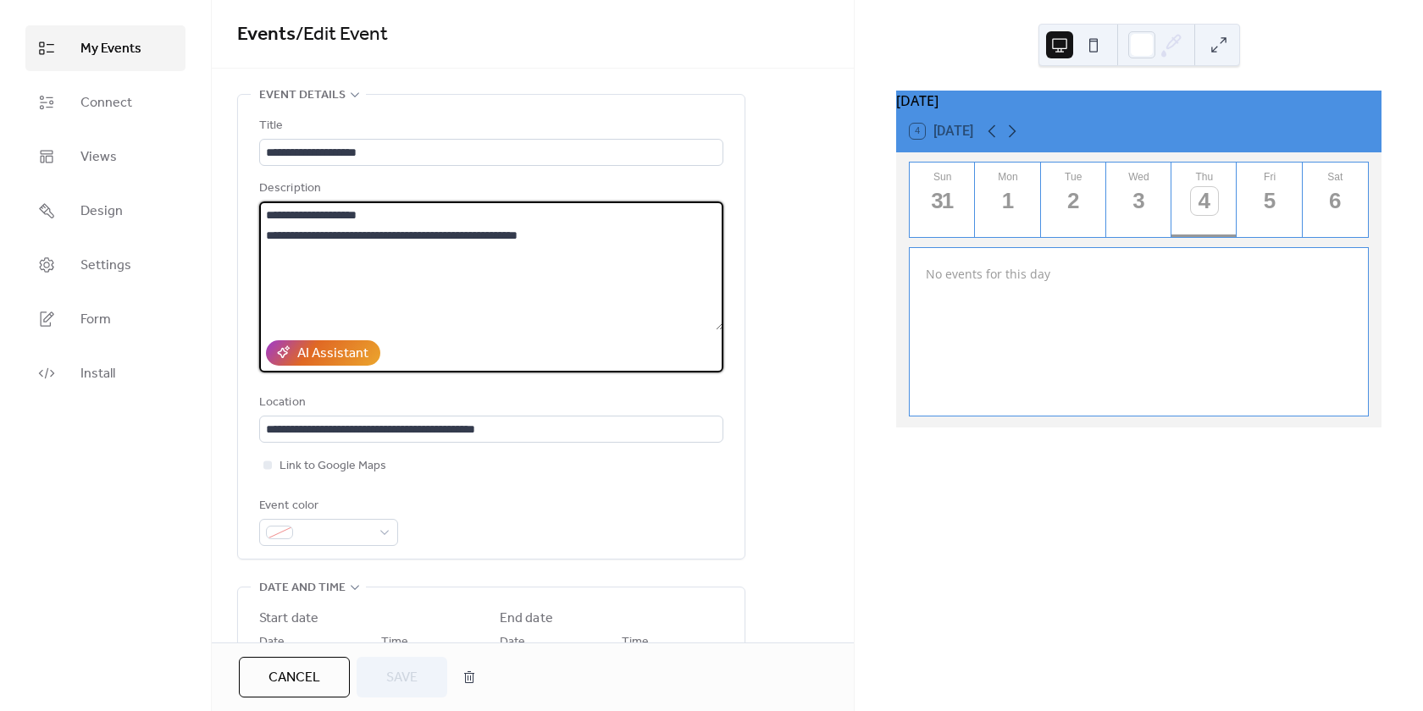
click at [405, 254] on textarea "**********" at bounding box center [491, 266] width 464 height 129
click at [601, 244] on textarea "**********" at bounding box center [491, 266] width 464 height 129
type textarea "**********"
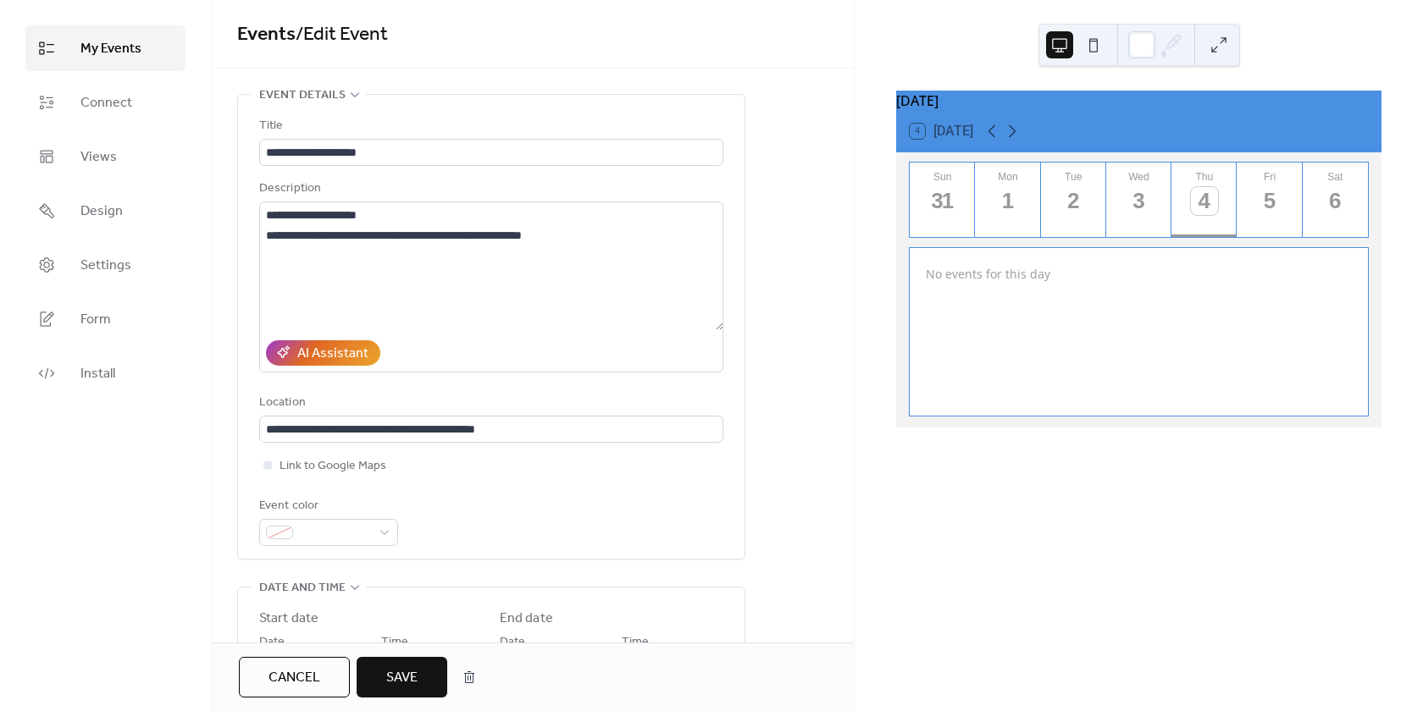
click at [395, 679] on span "Save" at bounding box center [401, 678] width 31 height 20
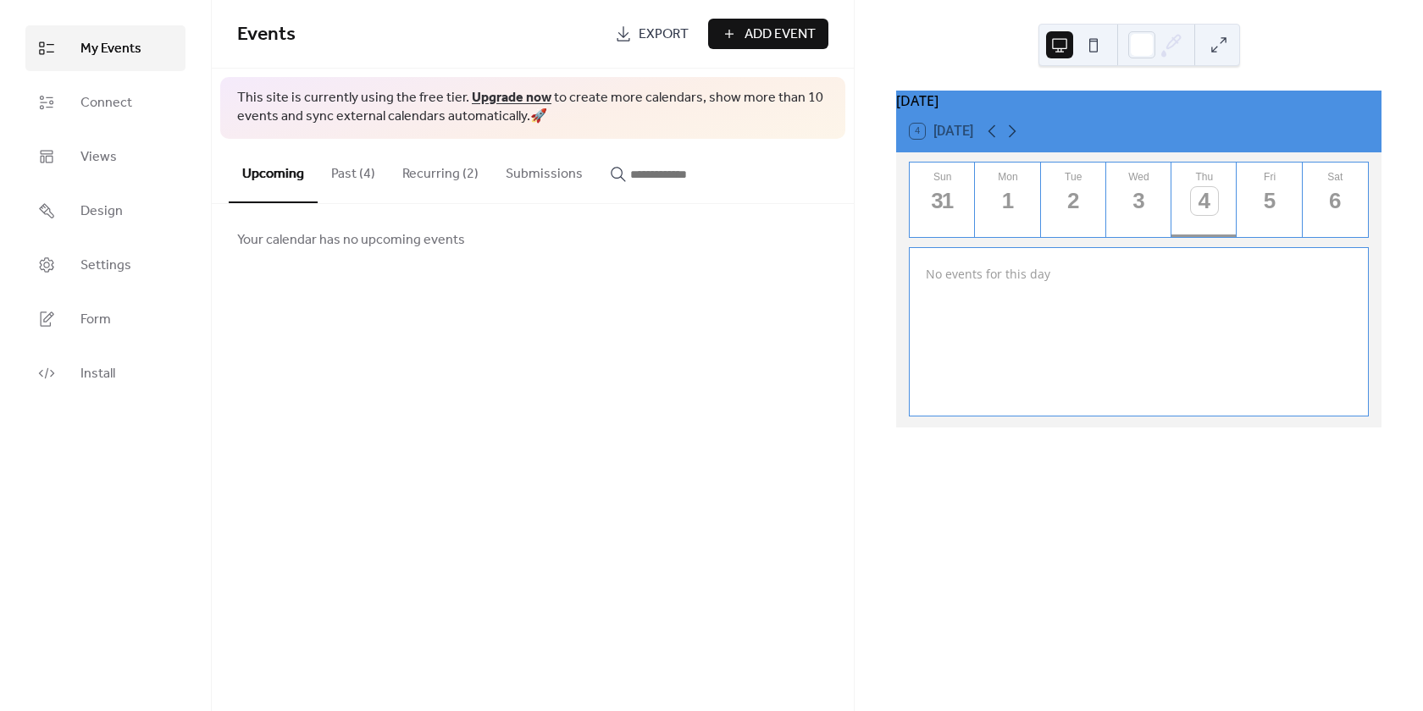
click at [1302, 218] on button "Sat 6" at bounding box center [1334, 200] width 65 height 75
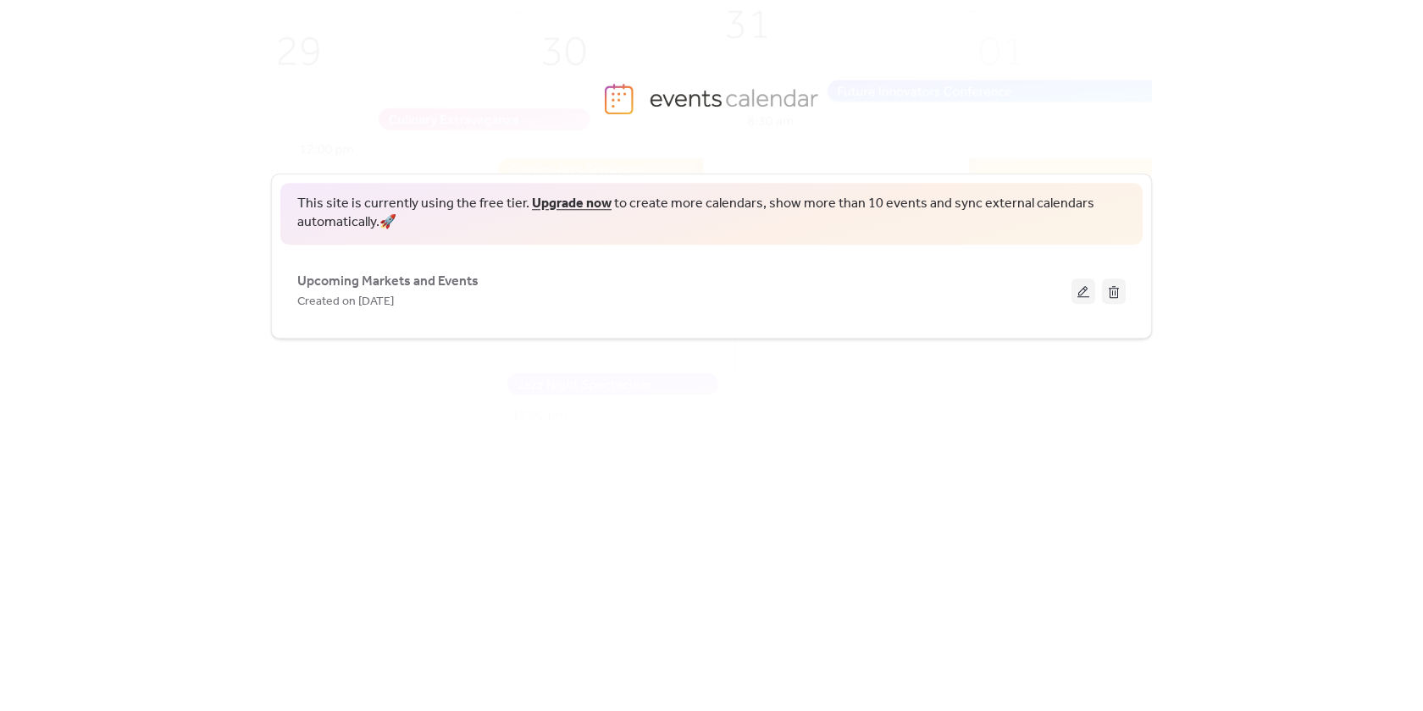
click at [378, 292] on span "Created on [DATE]" at bounding box center [345, 302] width 97 height 20
click at [1031, 287] on div "Upcoming Markets and Events Created on [DATE]" at bounding box center [684, 291] width 774 height 41
click at [335, 281] on span "Upcoming Markets and Events" at bounding box center [387, 282] width 181 height 20
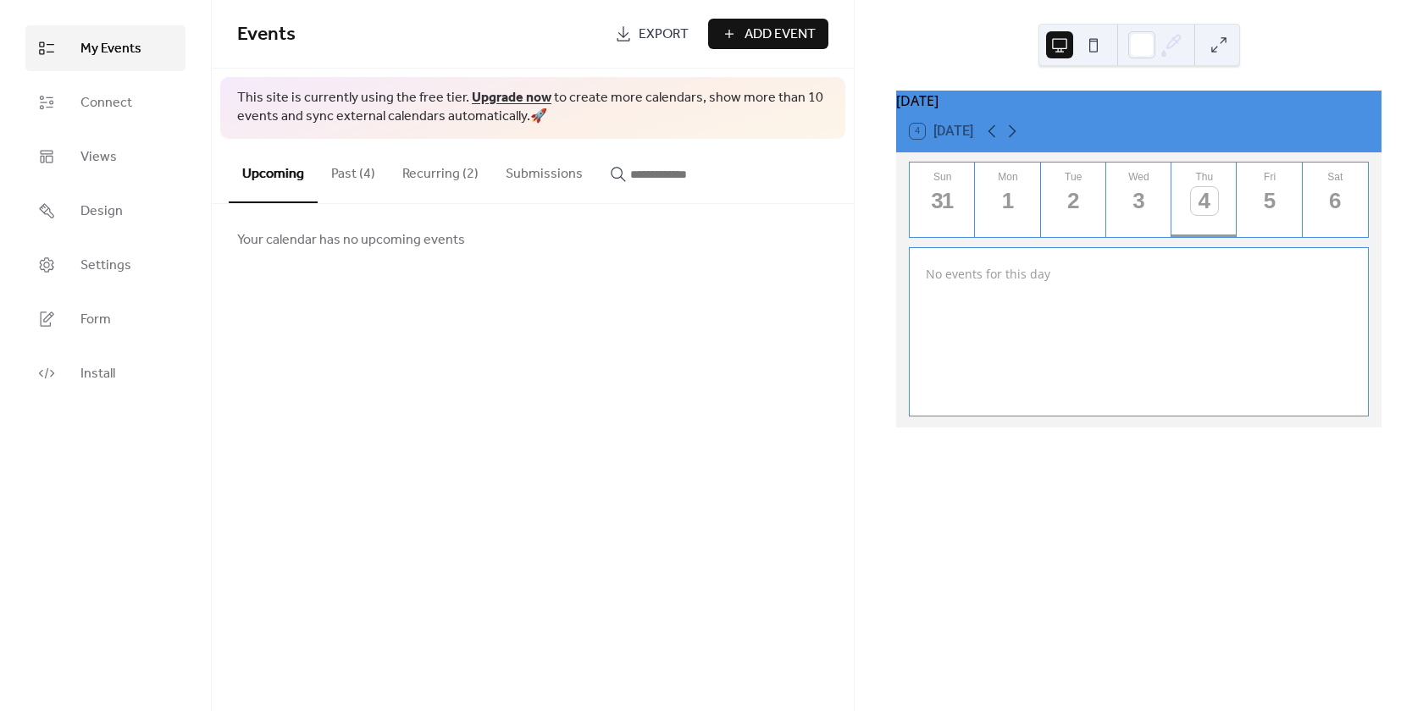
click at [417, 168] on button "Recurring (2)" at bounding box center [440, 170] width 103 height 63
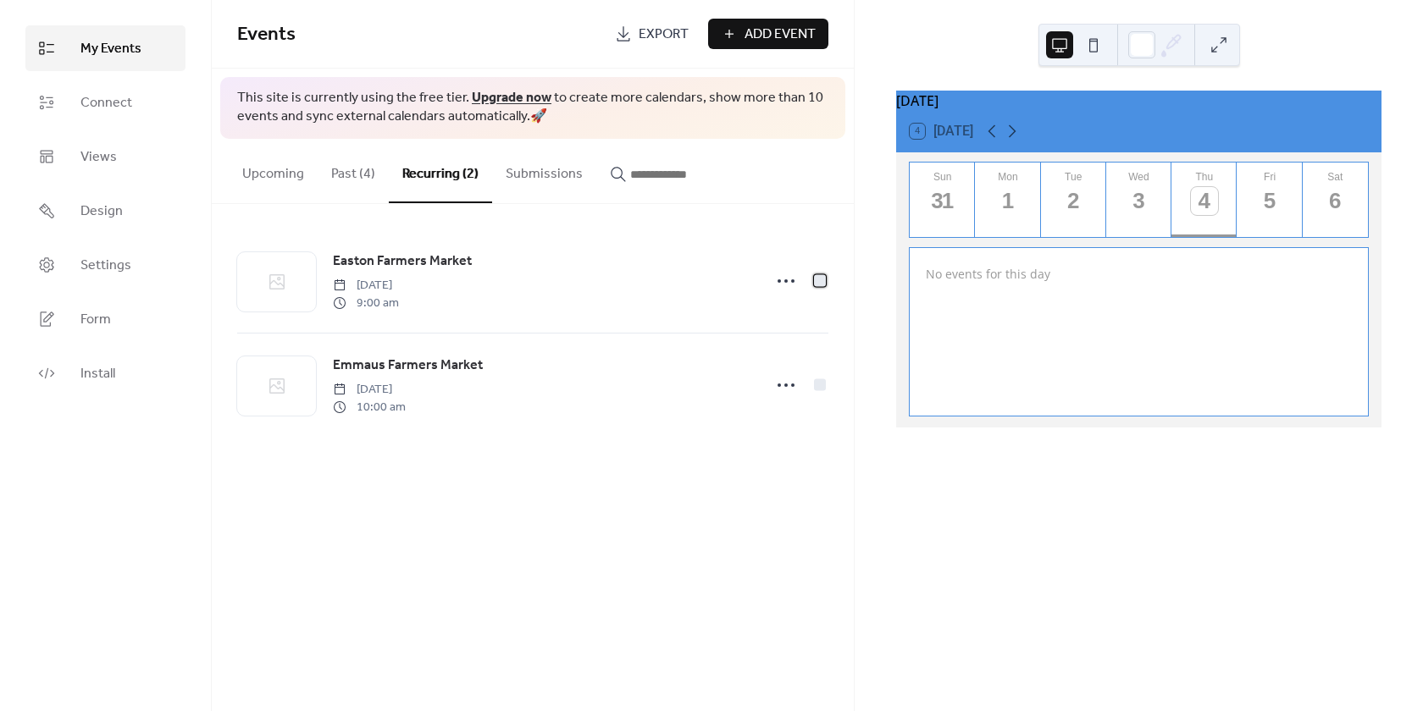
click at [820, 286] on div at bounding box center [820, 280] width 12 height 12
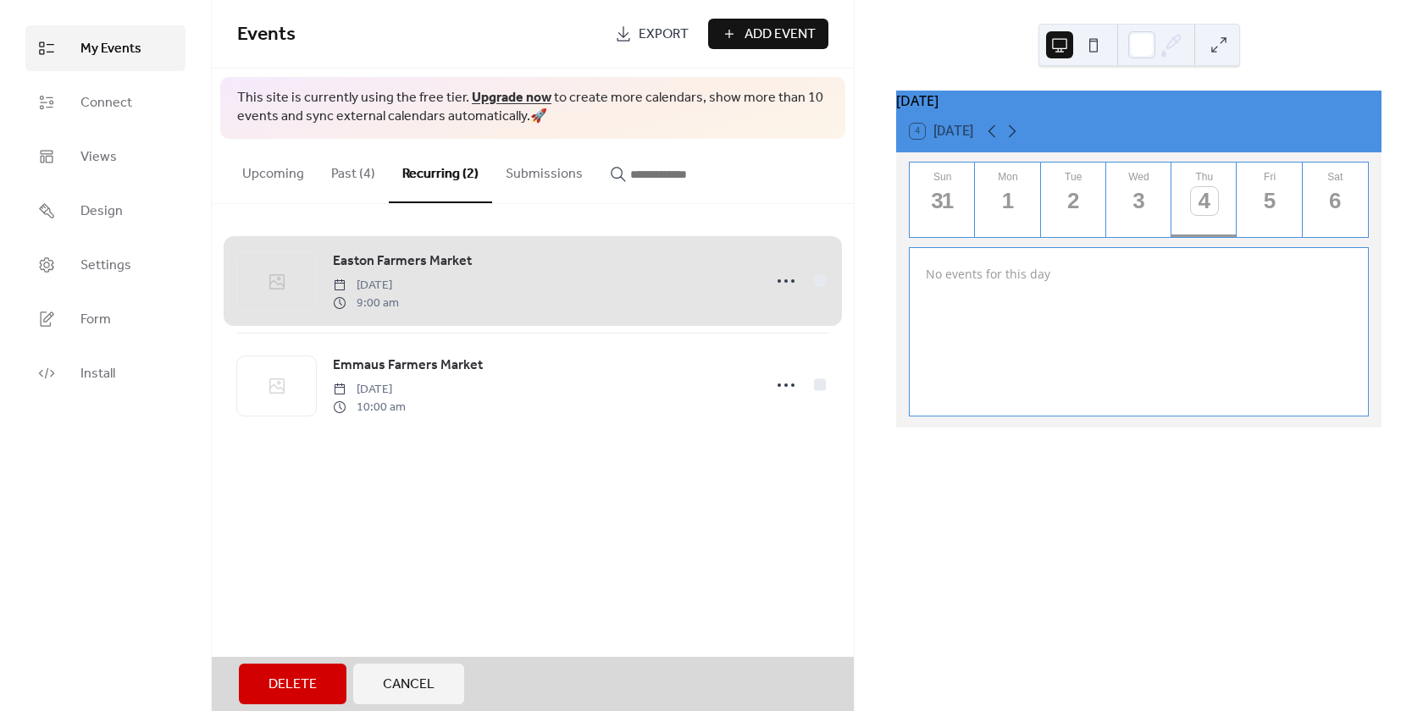
click at [822, 384] on div "Emmaus Farmers Market Sunday, June 15, 2025 10:00 am" at bounding box center [532, 385] width 591 height 104
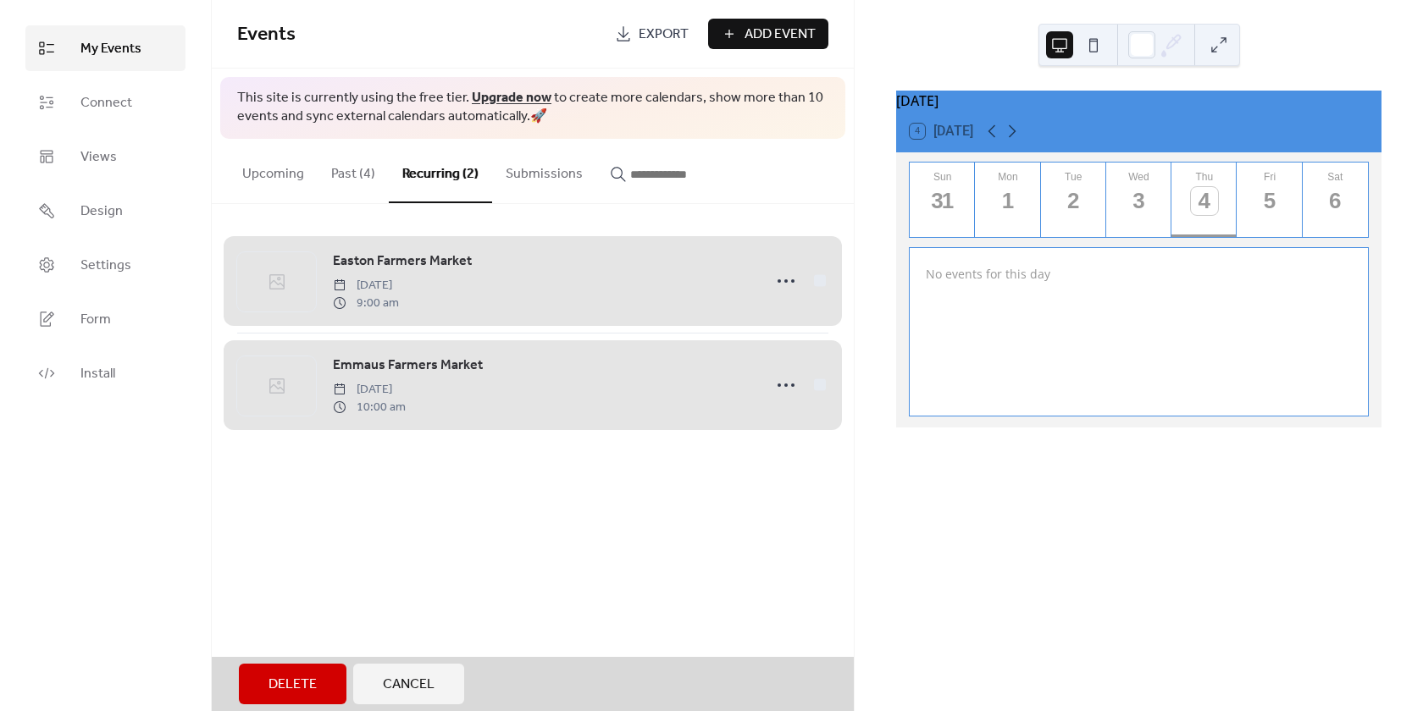
click at [101, 274] on span "Settings" at bounding box center [105, 266] width 51 height 20
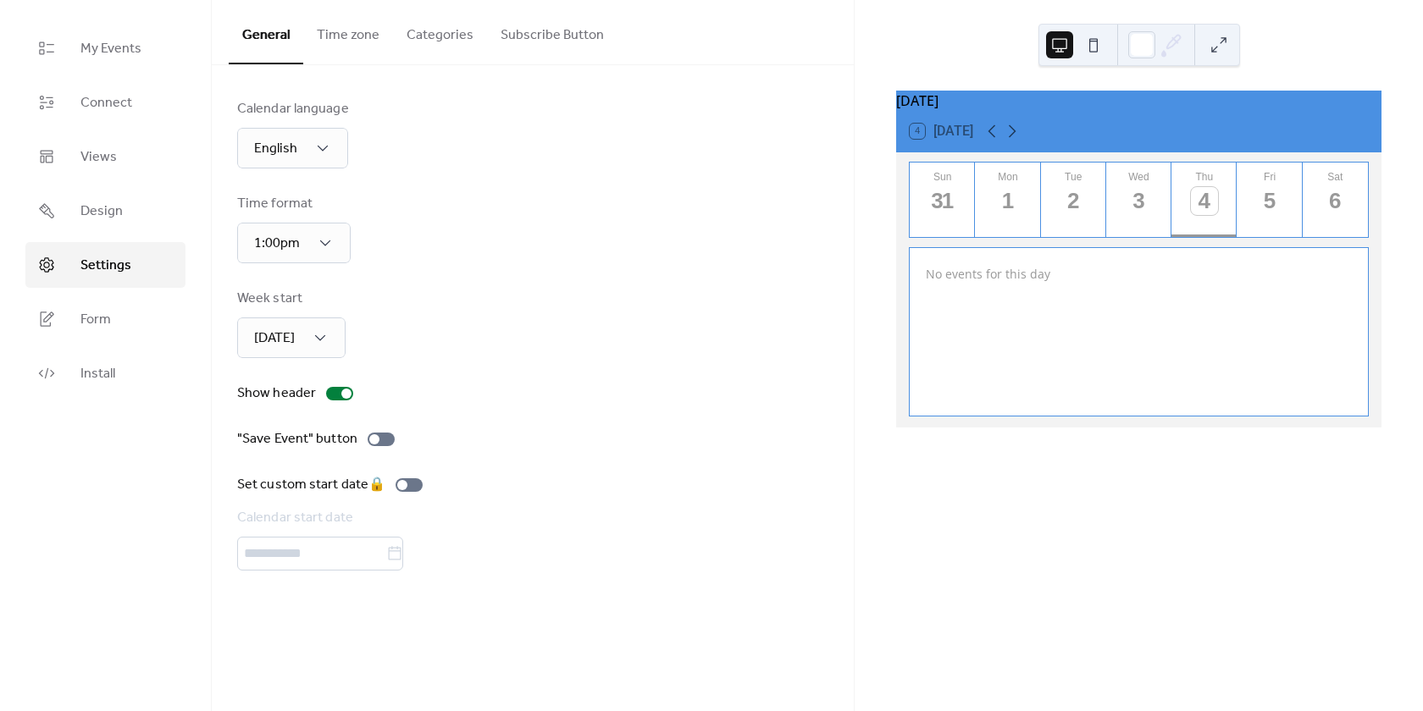
click at [457, 40] on button "Categories" at bounding box center [440, 31] width 94 height 63
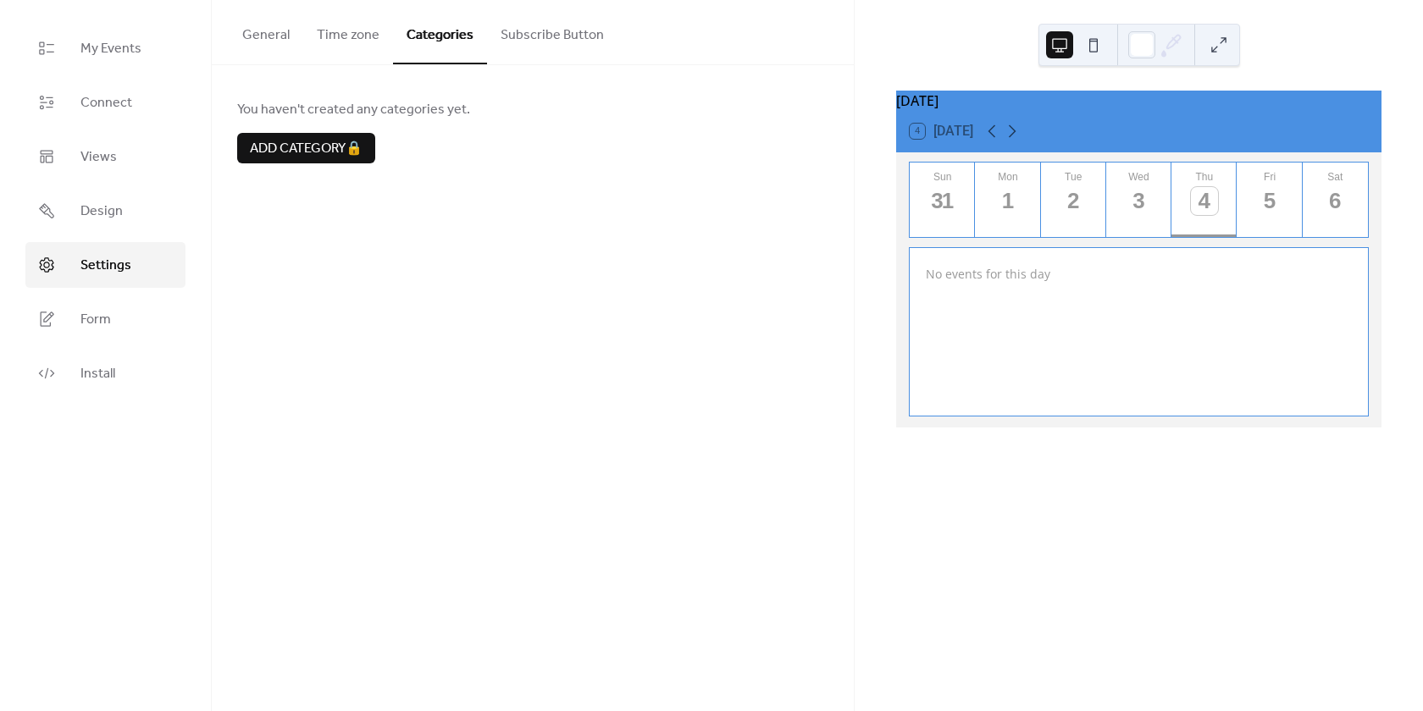
click at [539, 30] on button "Subscribe Button" at bounding box center [552, 31] width 130 height 63
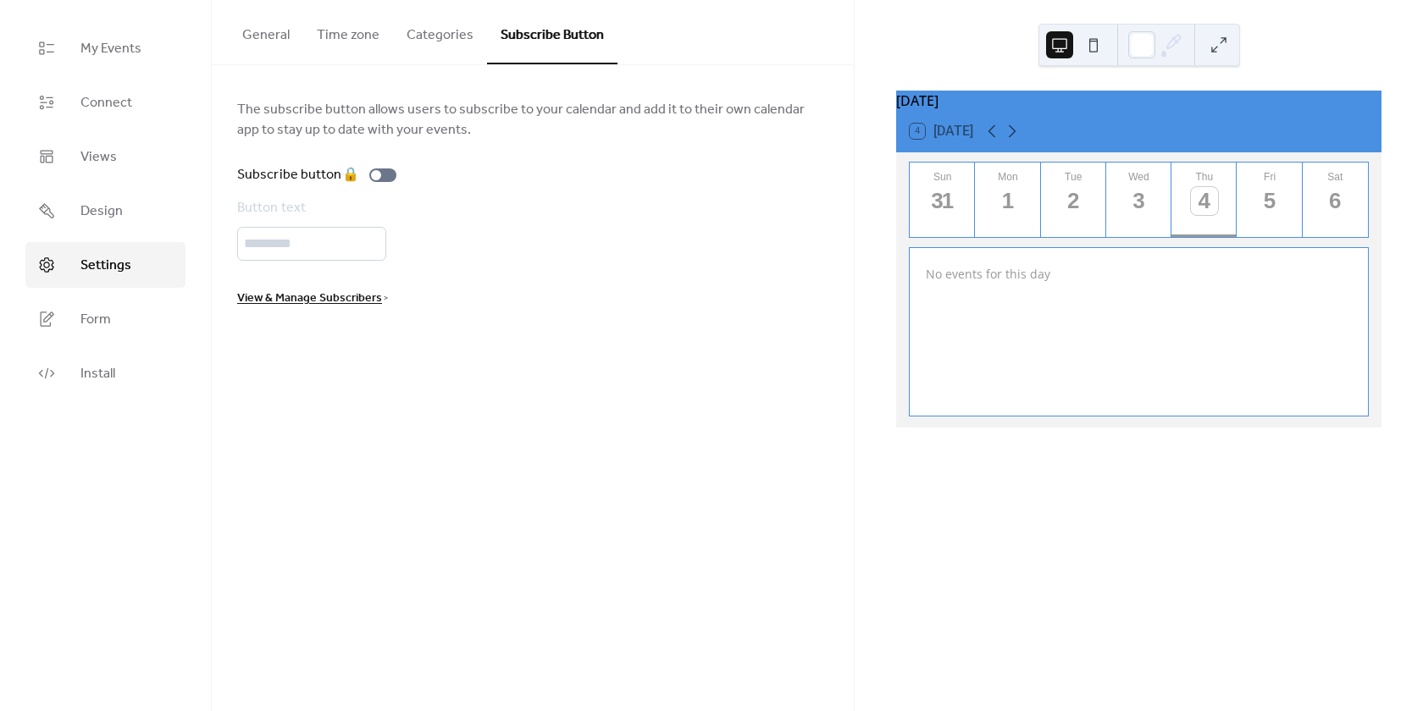
click at [411, 28] on button "Categories" at bounding box center [440, 31] width 94 height 63
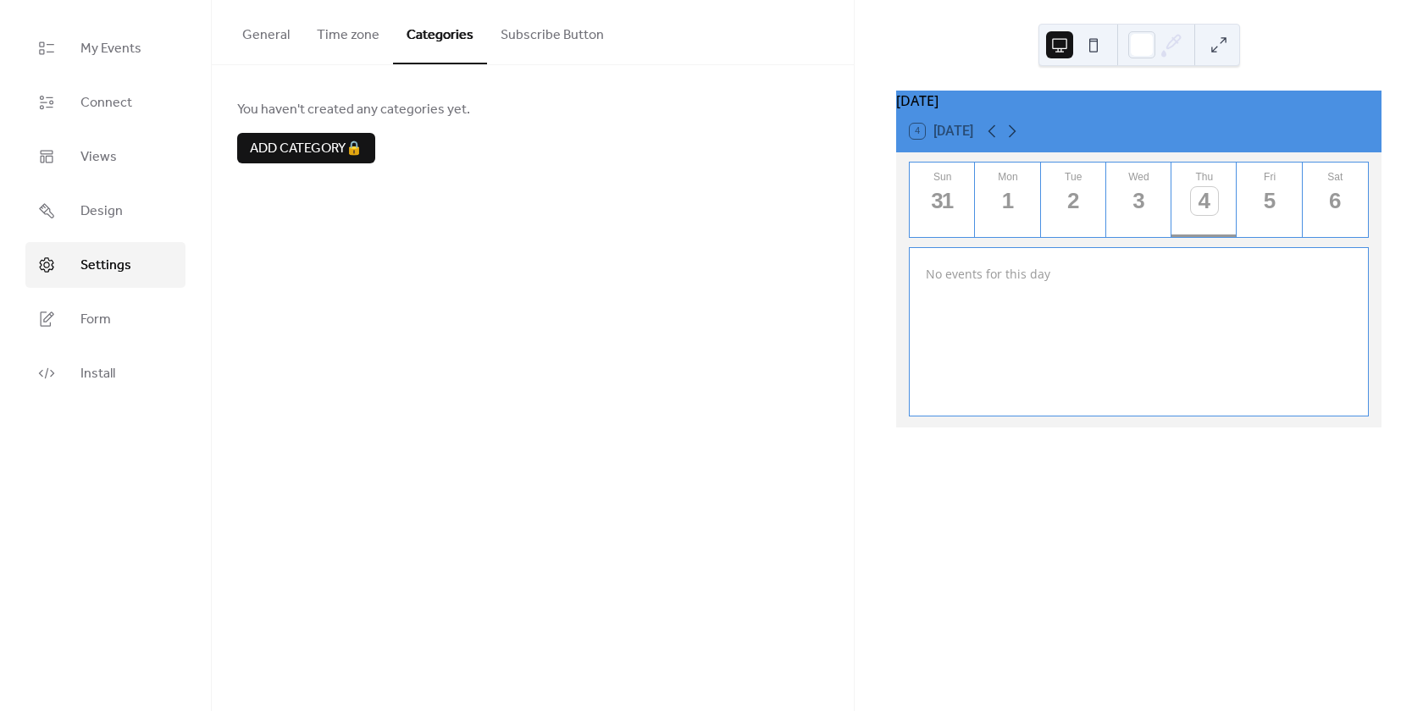
click at [323, 8] on button "Time zone" at bounding box center [348, 31] width 90 height 63
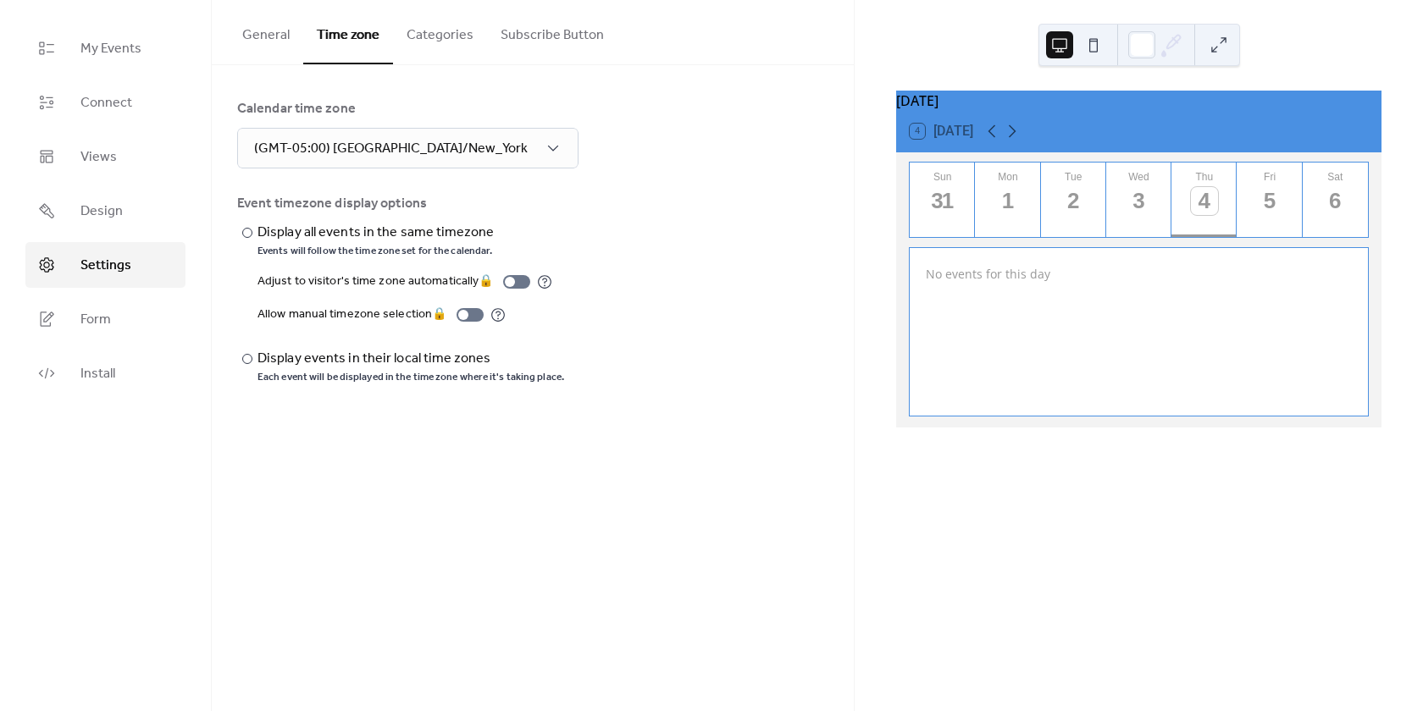
click at [348, 41] on button "Time zone" at bounding box center [348, 32] width 90 height 64
click at [273, 25] on button "General" at bounding box center [266, 31] width 75 height 63
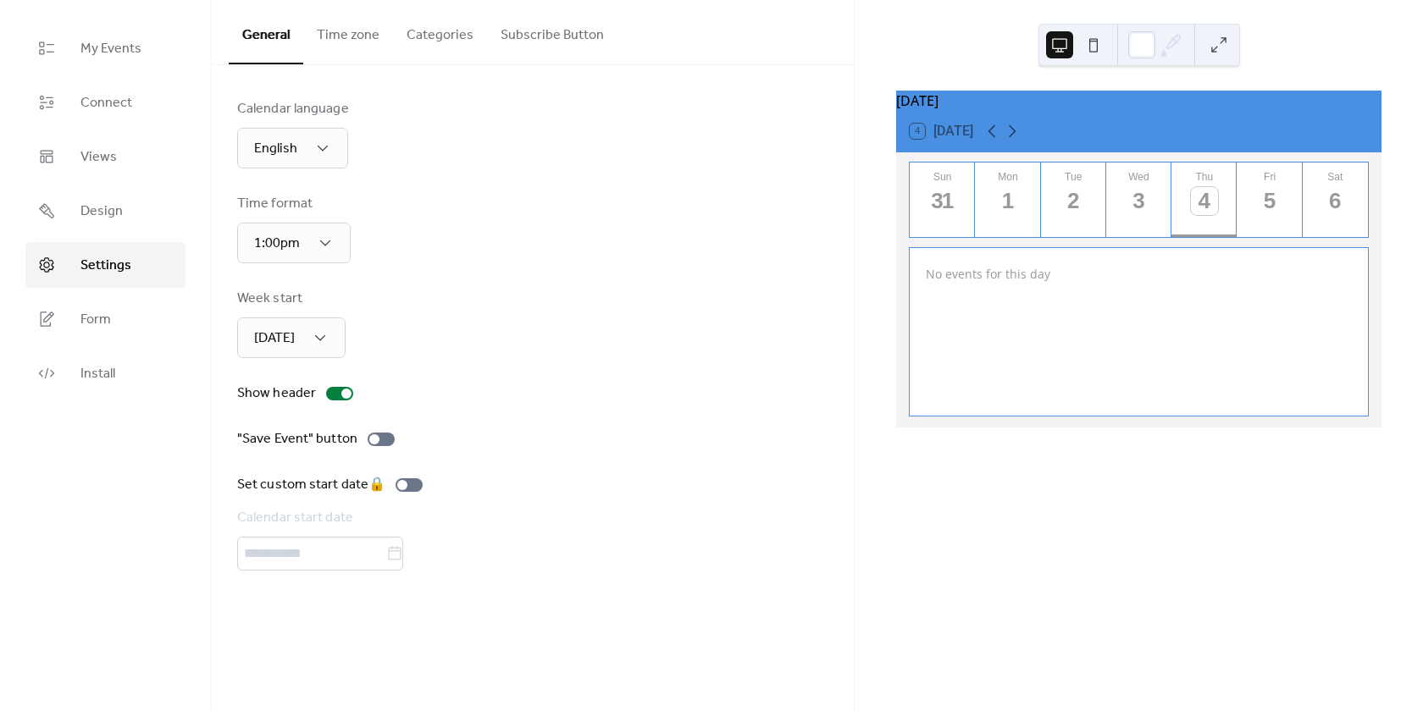
click at [53, 212] on icon at bounding box center [46, 210] width 17 height 17
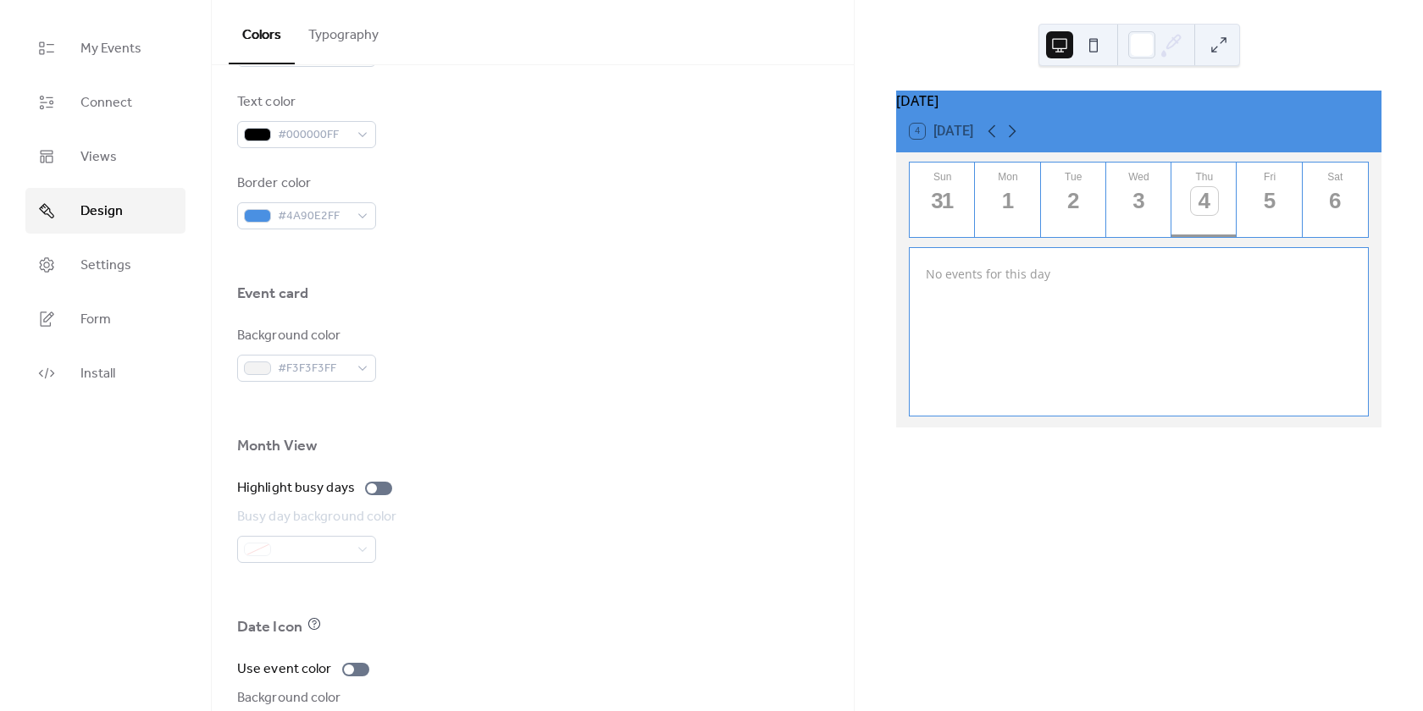
scroll to position [995, 0]
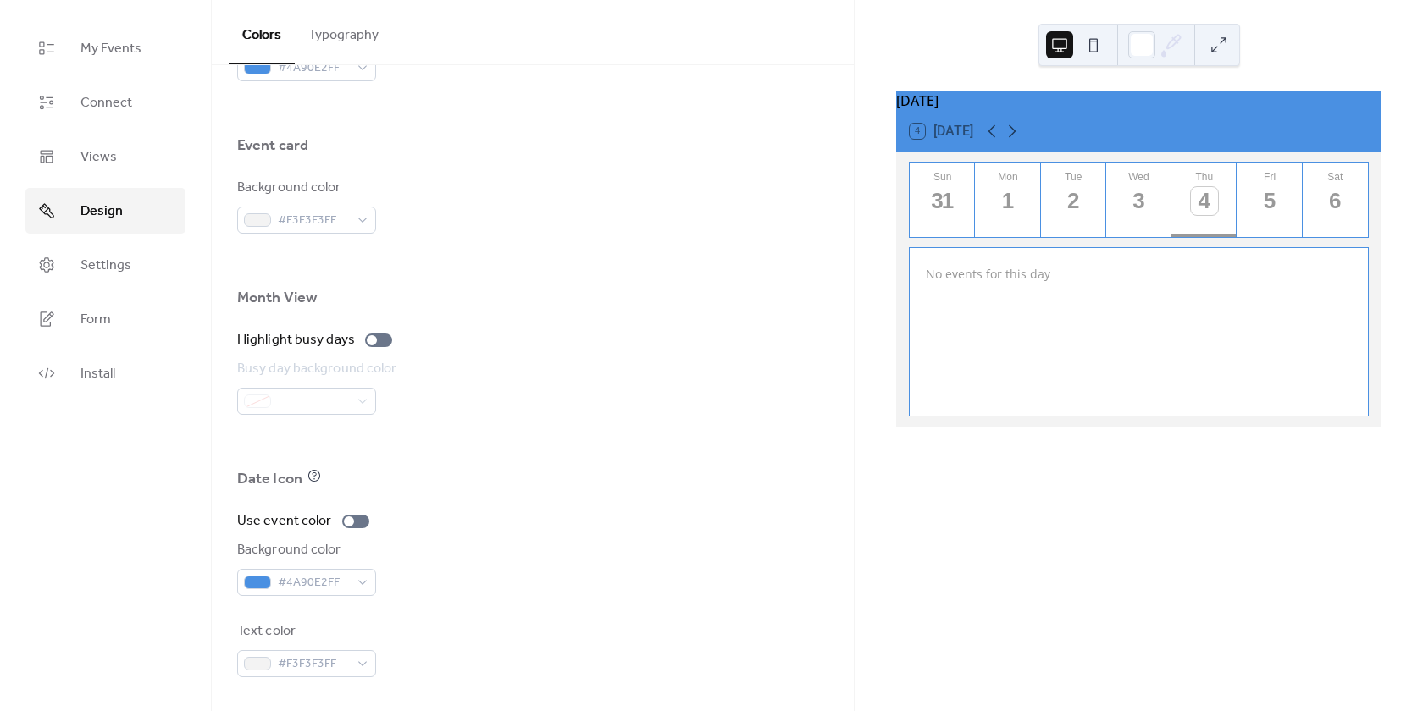
click at [120, 176] on link "Views" at bounding box center [105, 157] width 160 height 46
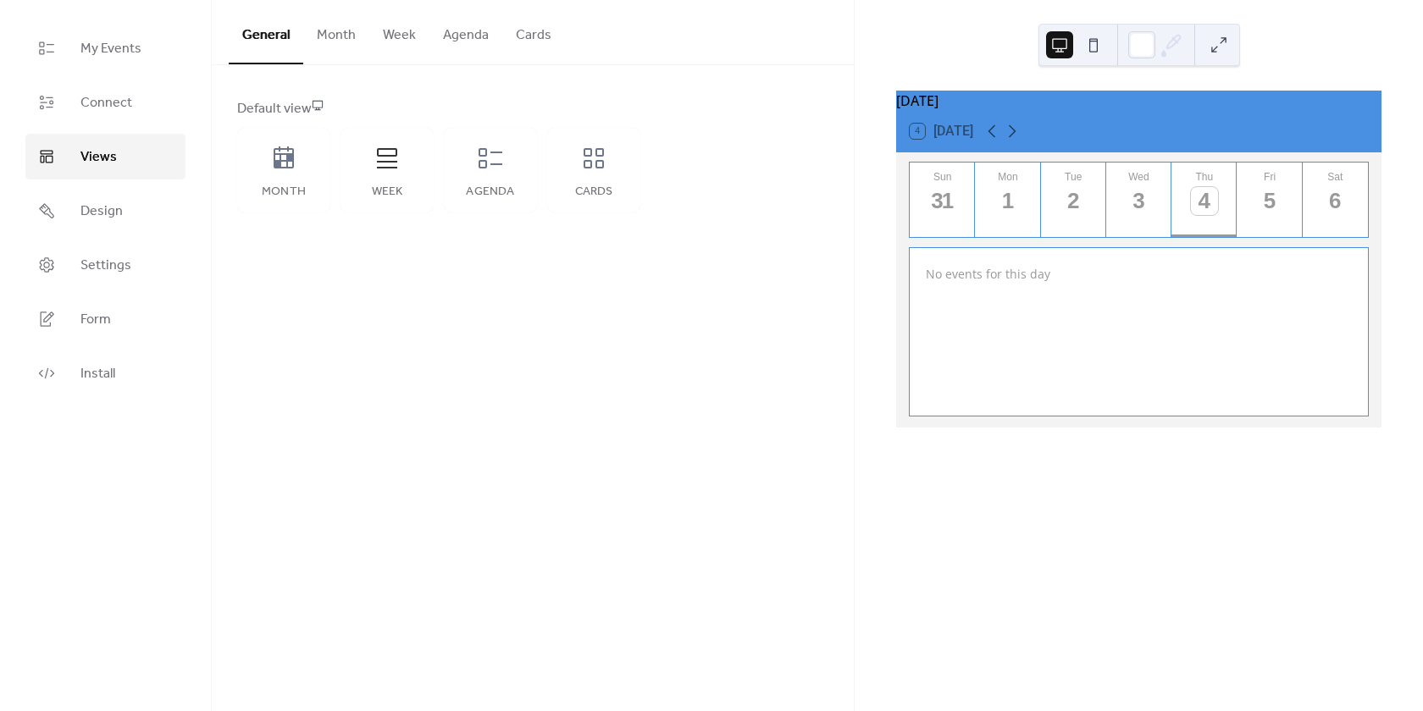
click at [292, 187] on div "Month" at bounding box center [283, 192] width 59 height 14
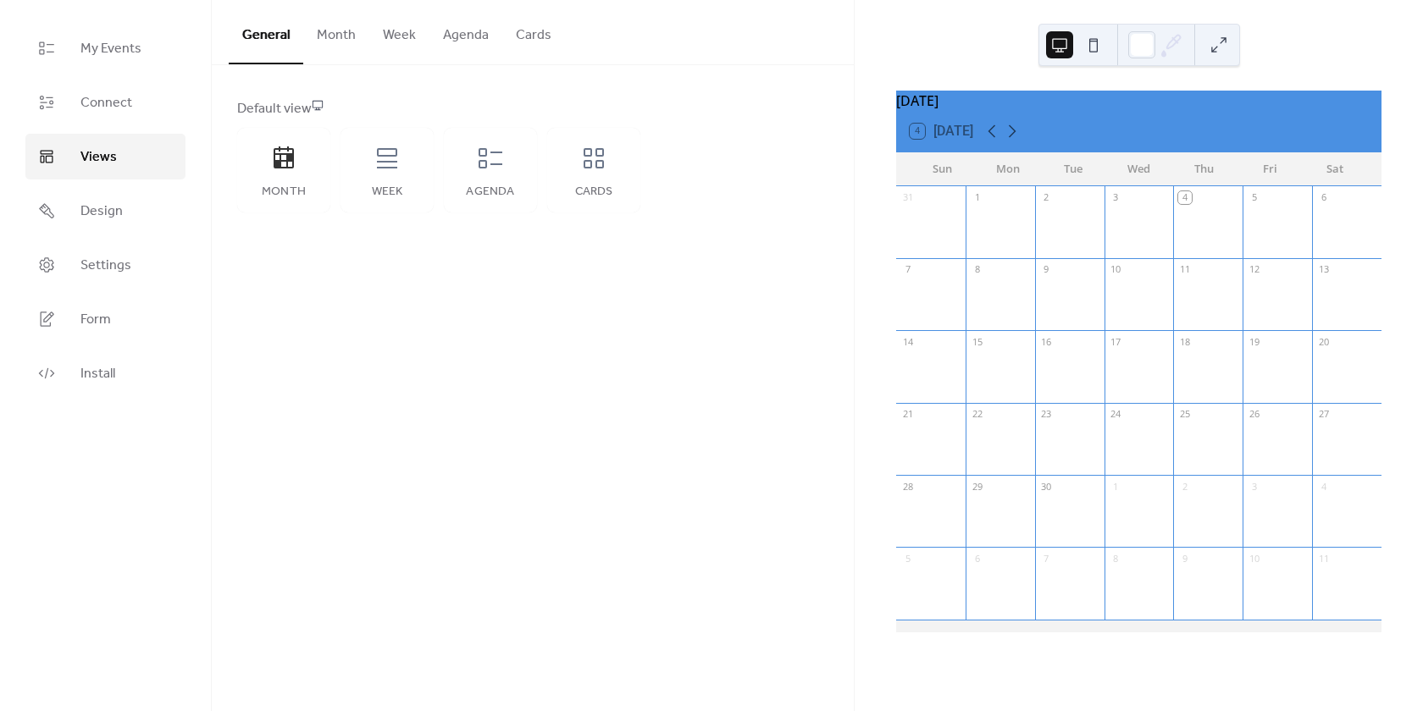
click at [367, 170] on div "Week" at bounding box center [386, 170] width 93 height 85
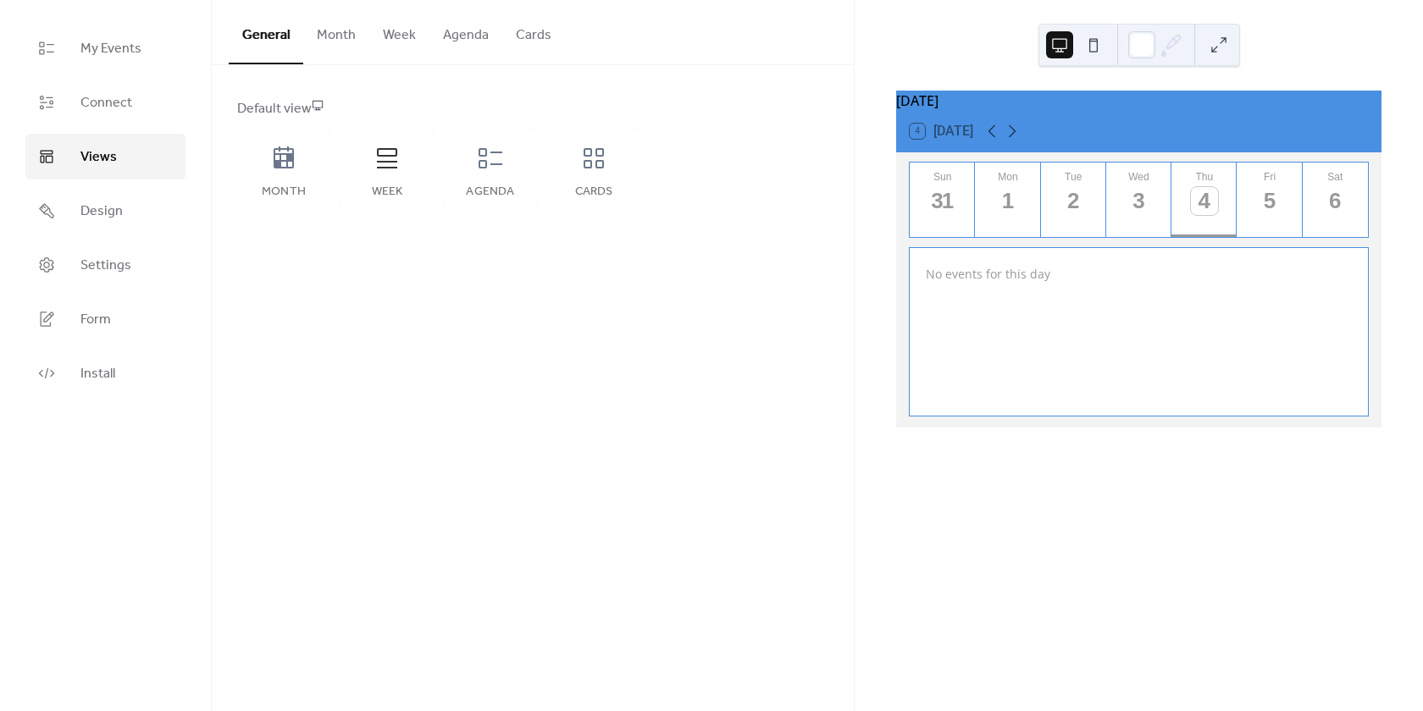
click at [124, 53] on span "My Events" at bounding box center [110, 49] width 61 height 20
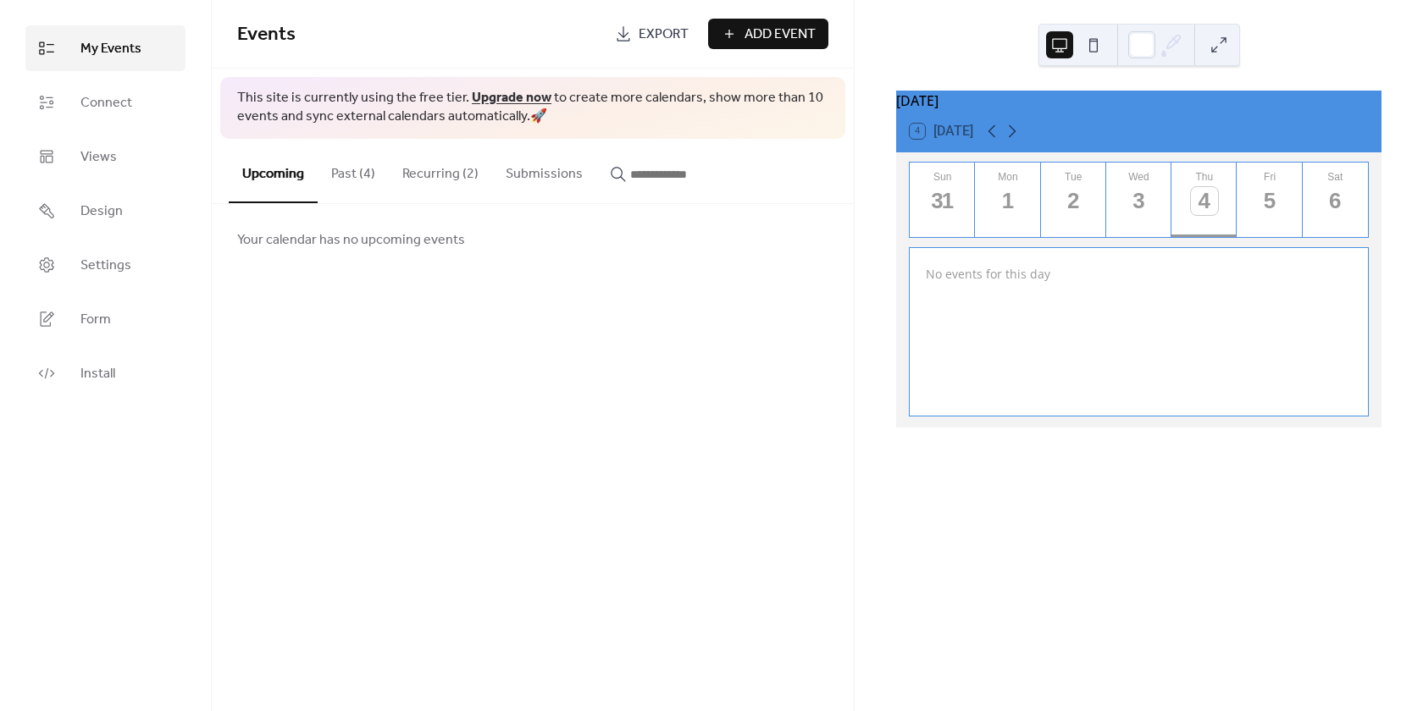
click at [407, 173] on button "Recurring (2)" at bounding box center [440, 170] width 103 height 63
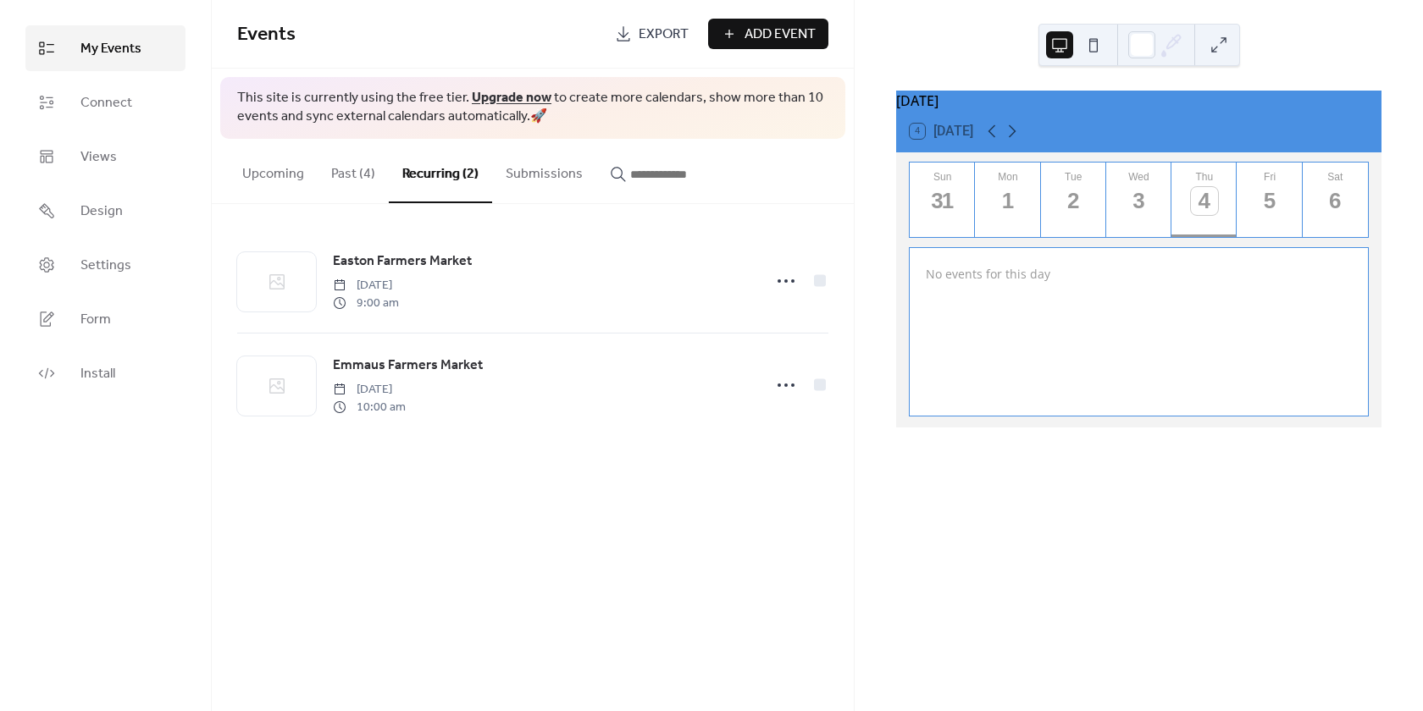
click at [778, 276] on icon at bounding box center [785, 281] width 27 height 27
click at [738, 313] on span "Edit" at bounding box center [743, 316] width 20 height 20
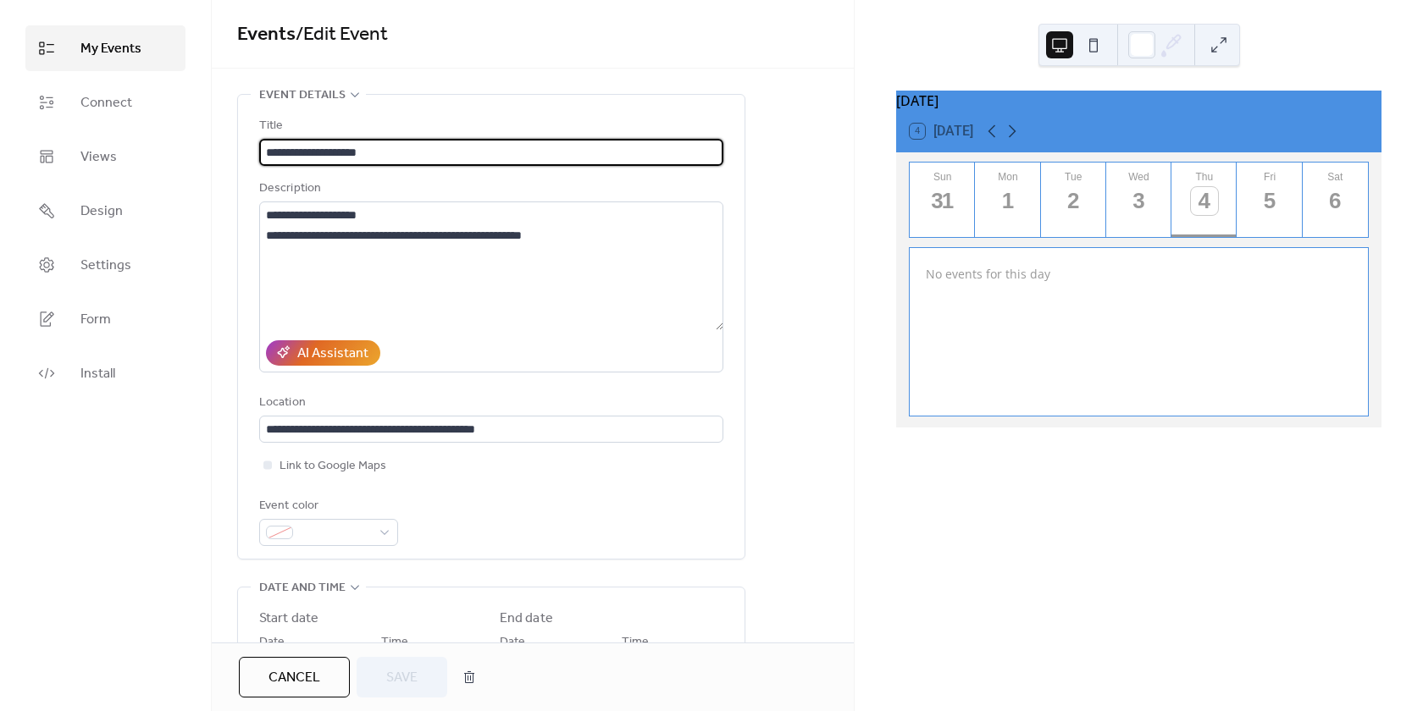
type input "**********"
click at [1081, 41] on button at bounding box center [1093, 44] width 27 height 27
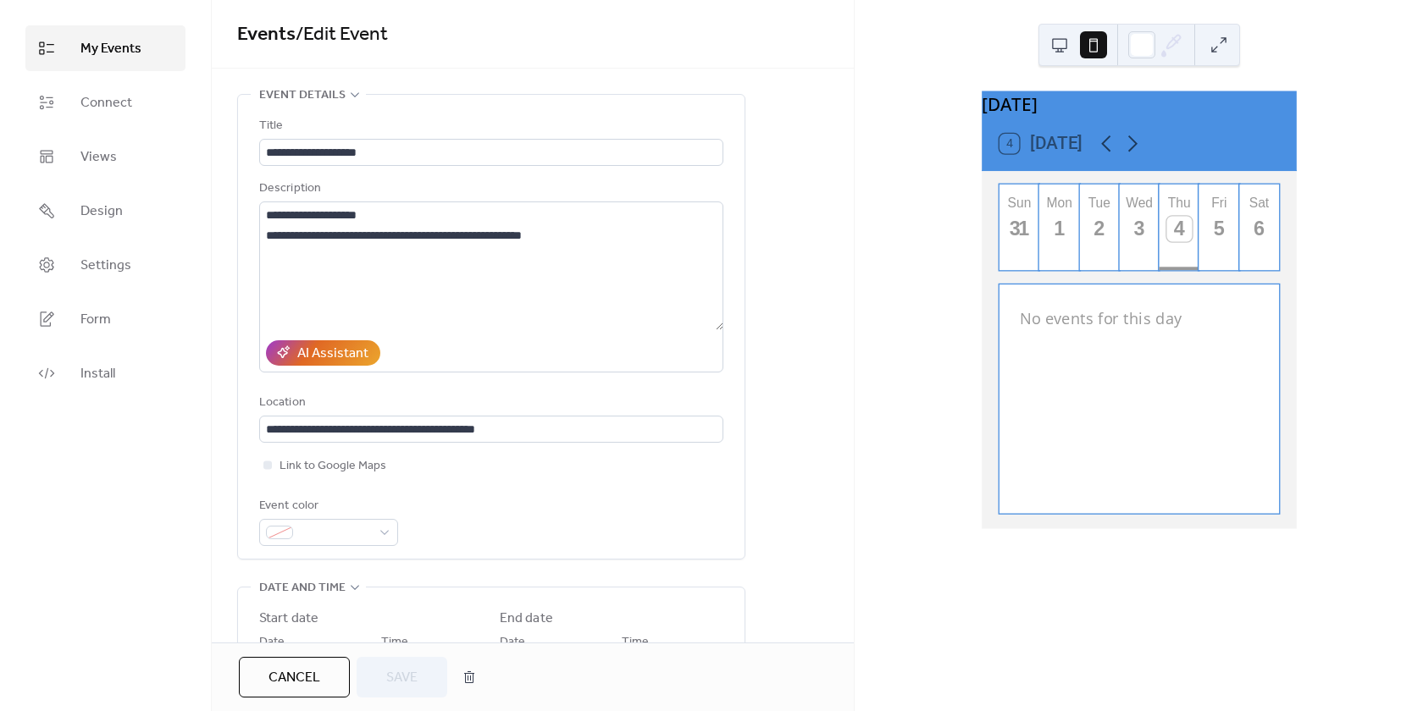
click at [1054, 49] on button at bounding box center [1059, 44] width 27 height 27
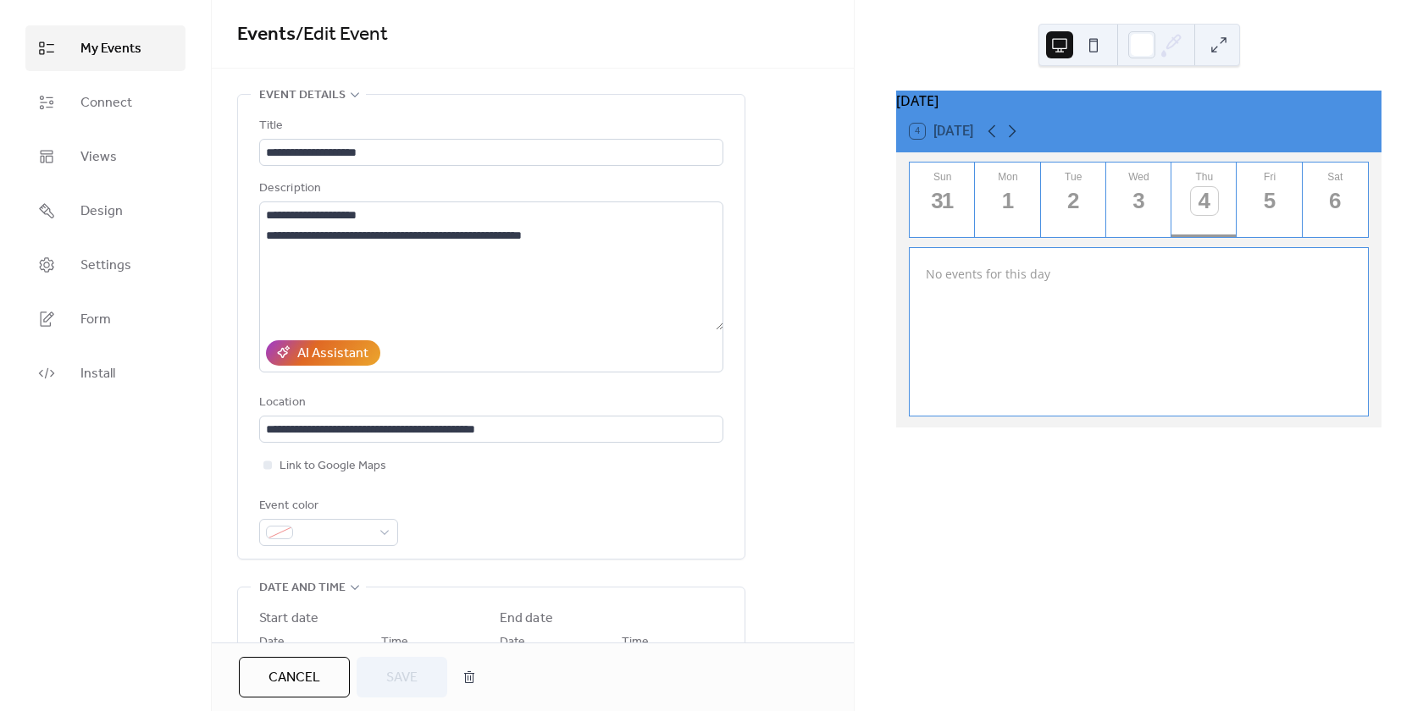
click at [89, 102] on span "Connect" at bounding box center [106, 103] width 52 height 20
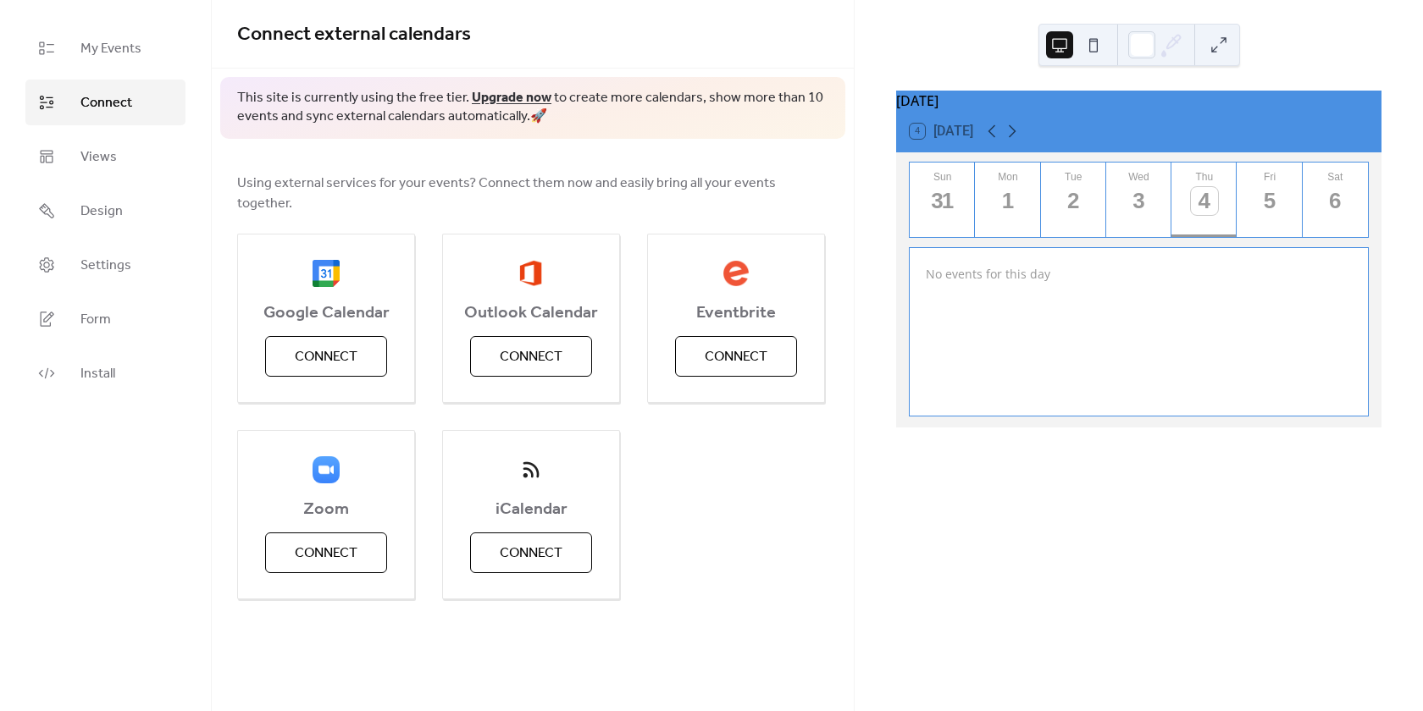
click at [349, 347] on span "Connect" at bounding box center [326, 357] width 63 height 20
click at [124, 159] on link "Views" at bounding box center [105, 157] width 160 height 46
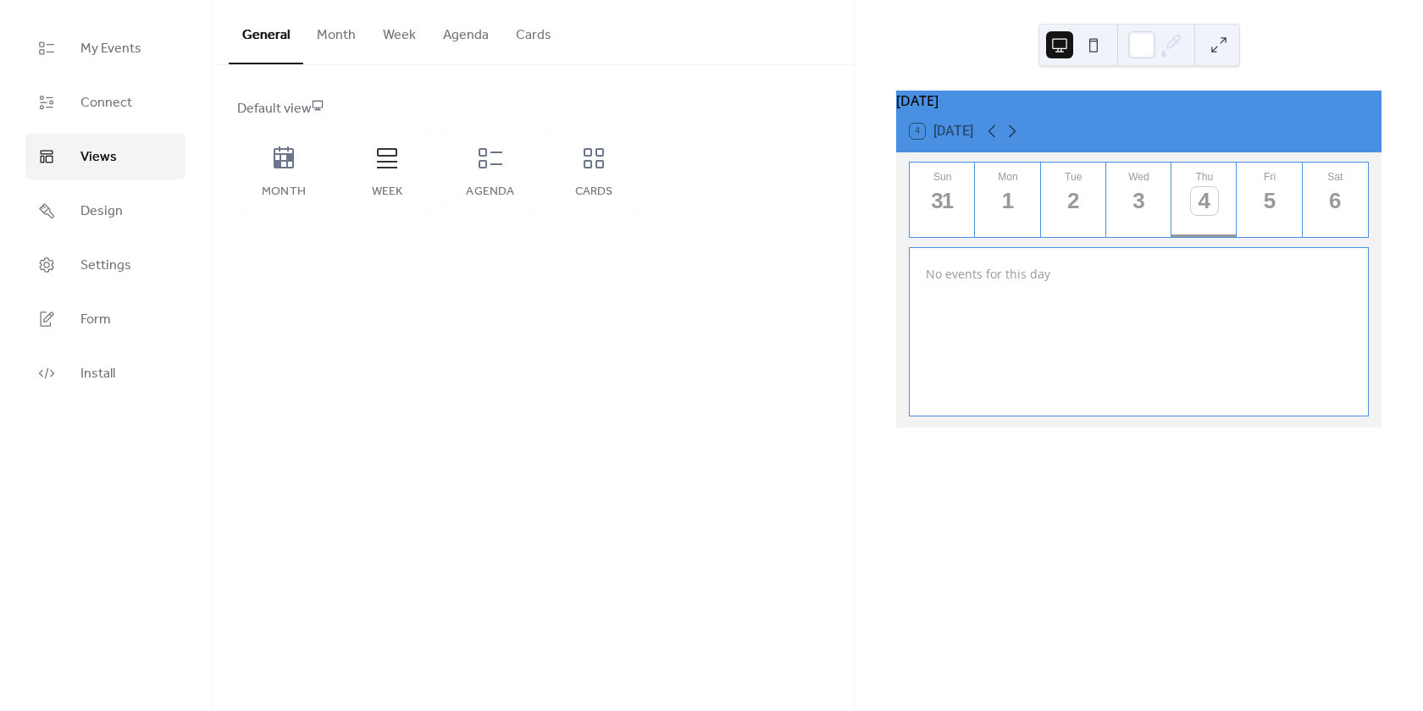
click at [120, 45] on span "My Events" at bounding box center [110, 49] width 61 height 20
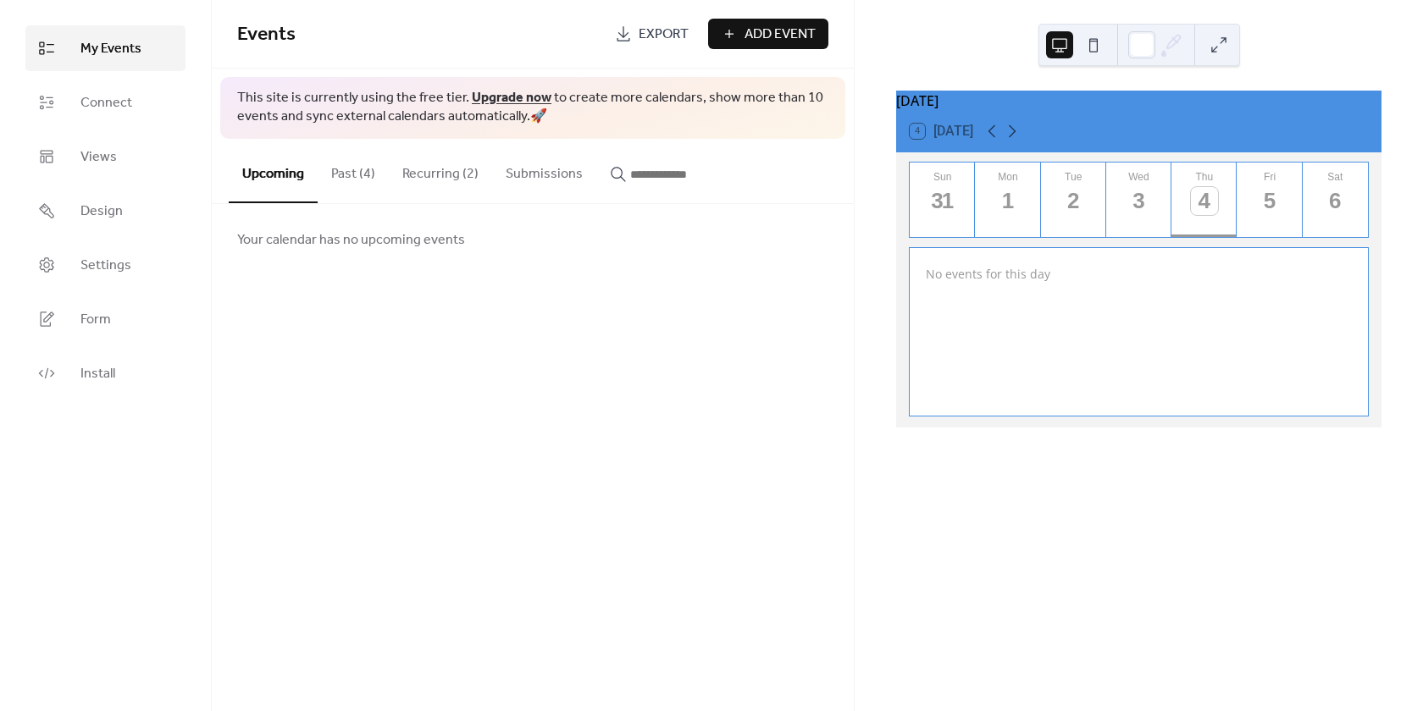
click at [362, 182] on button "Past (4)" at bounding box center [353, 170] width 71 height 63
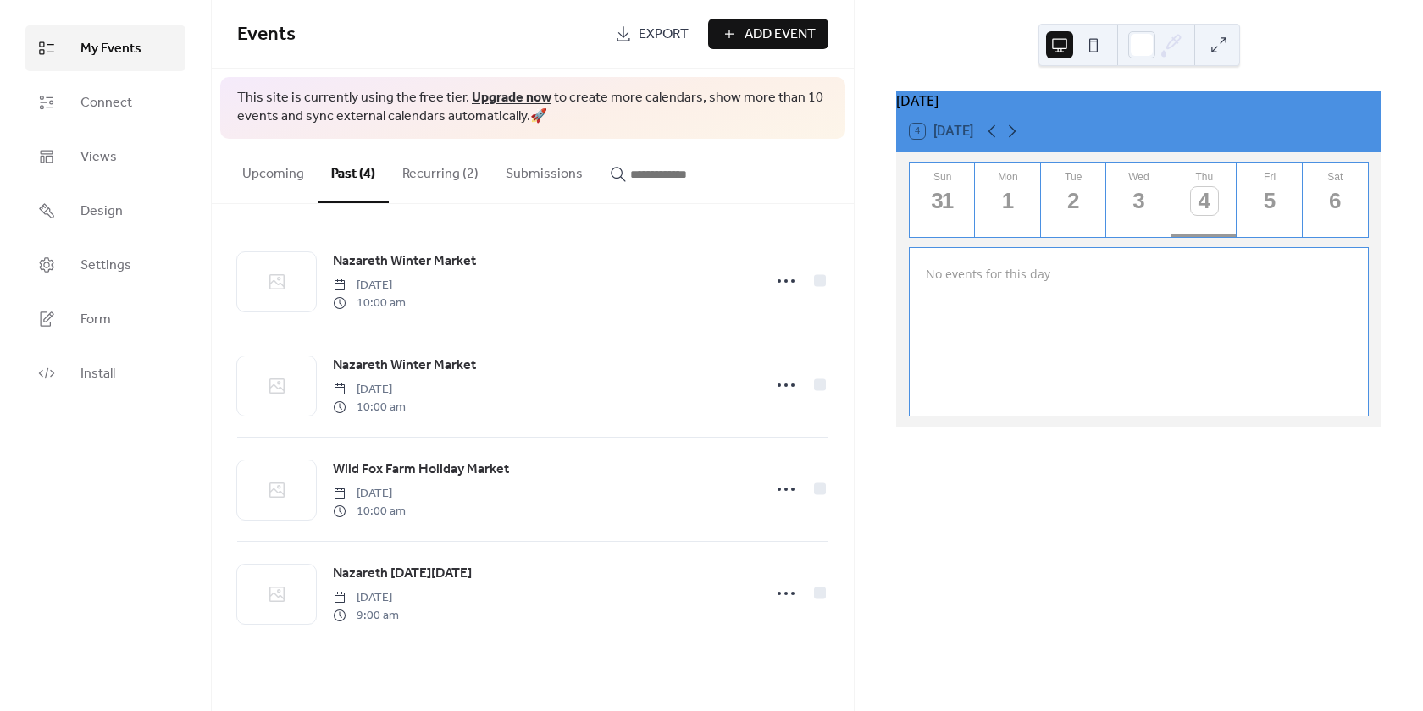
click at [280, 196] on button "Upcoming" at bounding box center [273, 170] width 89 height 63
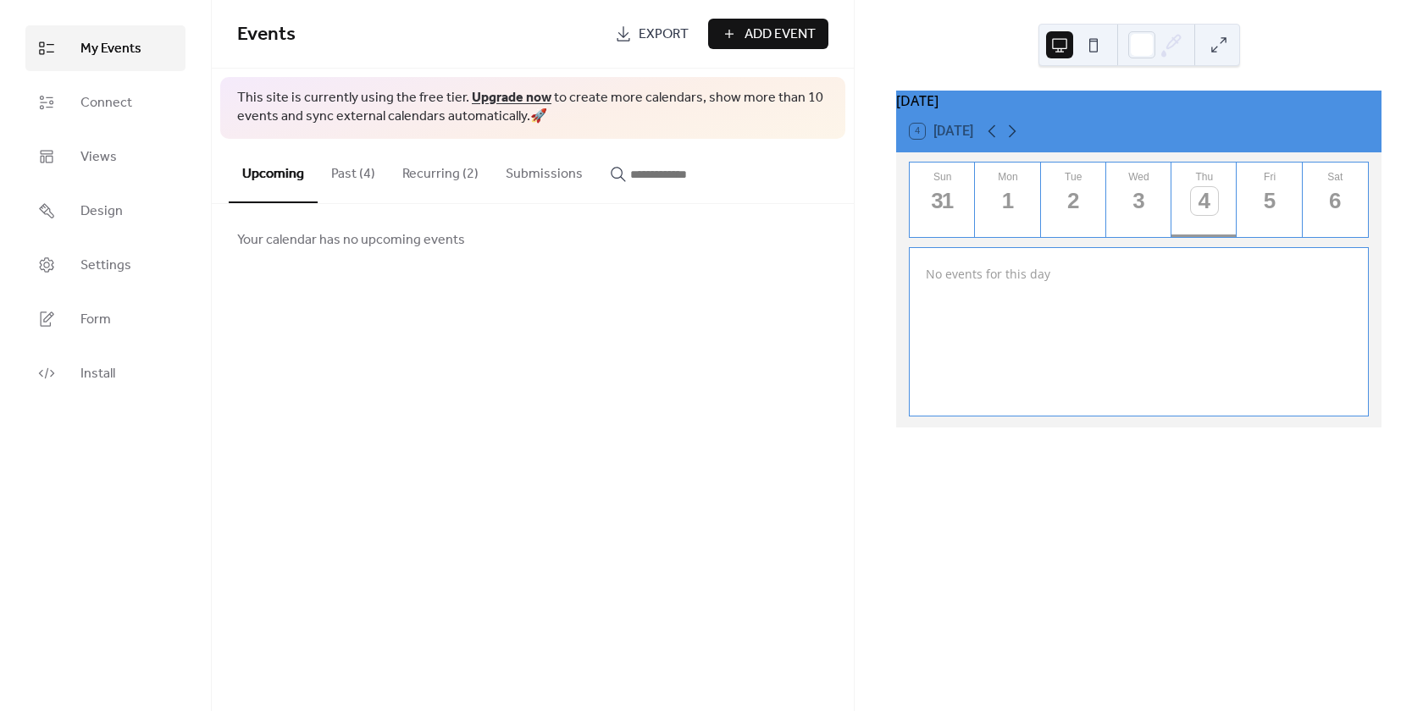
click at [417, 190] on button "Recurring (2)" at bounding box center [440, 170] width 103 height 63
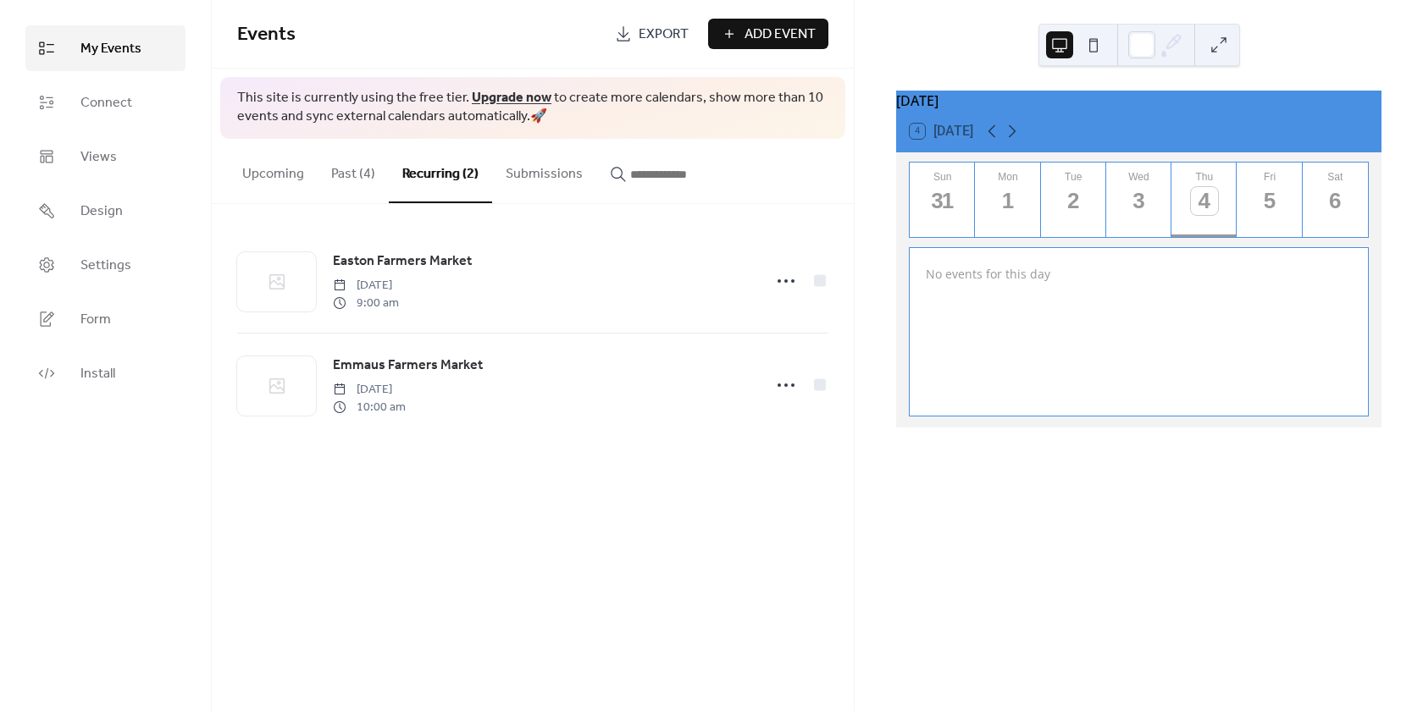
click at [397, 252] on span "Easton Farmers Market" at bounding box center [402, 262] width 139 height 20
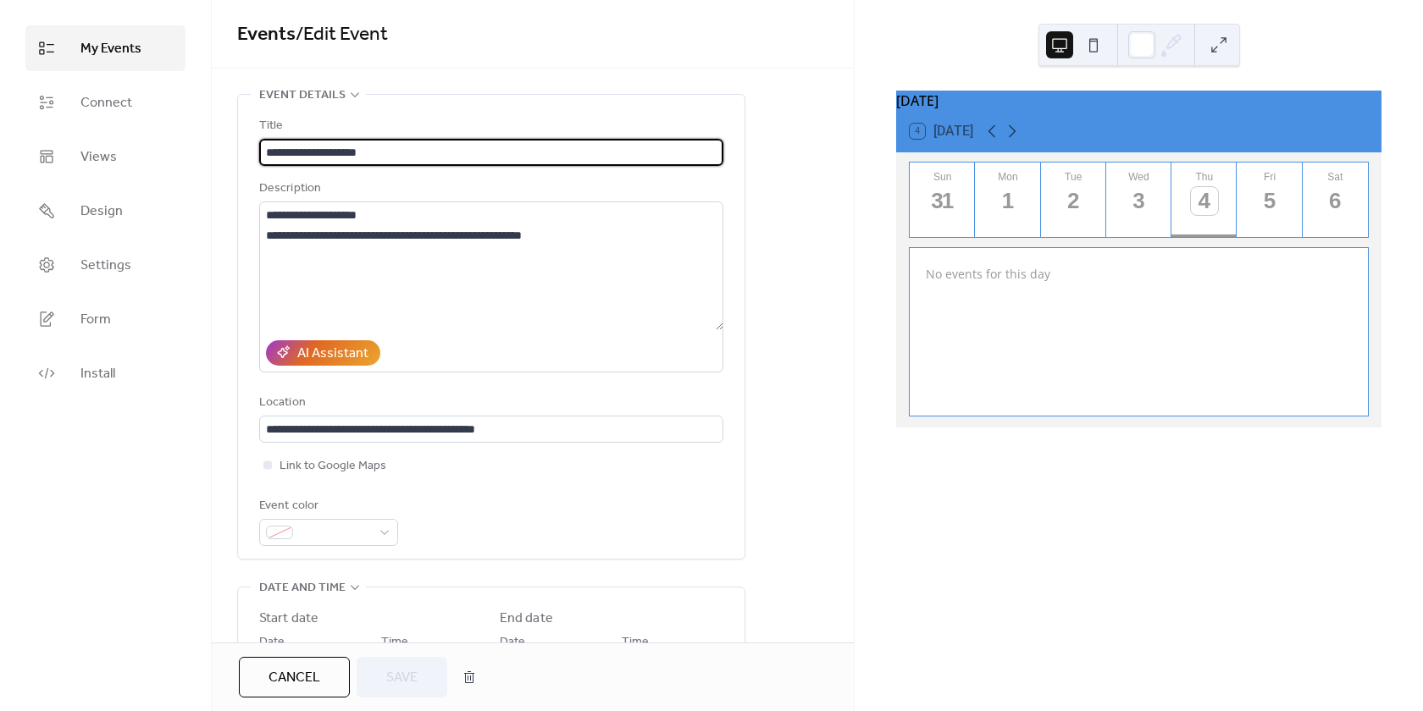
type input "**********"
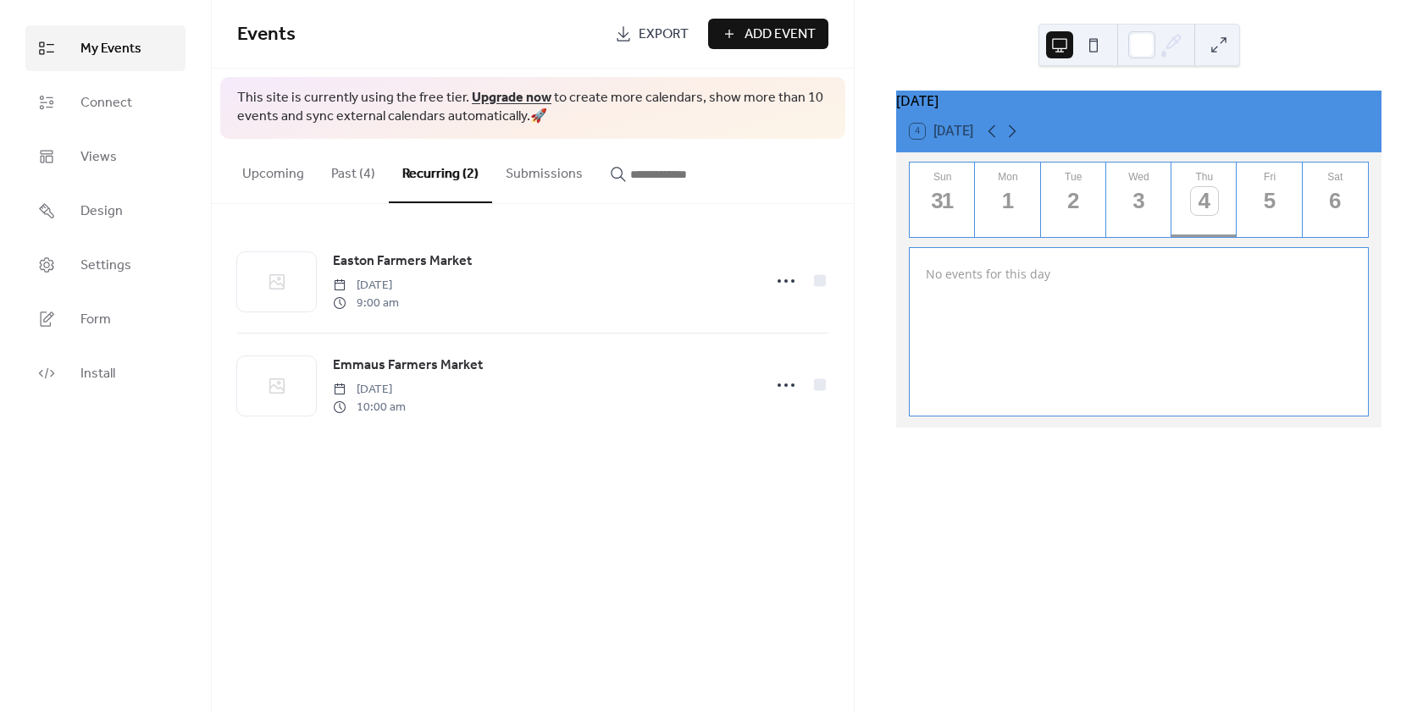
click at [714, 270] on div "Easton Farmers Market Saturday, June 14, 2025 9:00 am" at bounding box center [542, 281] width 419 height 61
click at [371, 258] on span "Easton Farmers Market" at bounding box center [402, 262] width 139 height 20
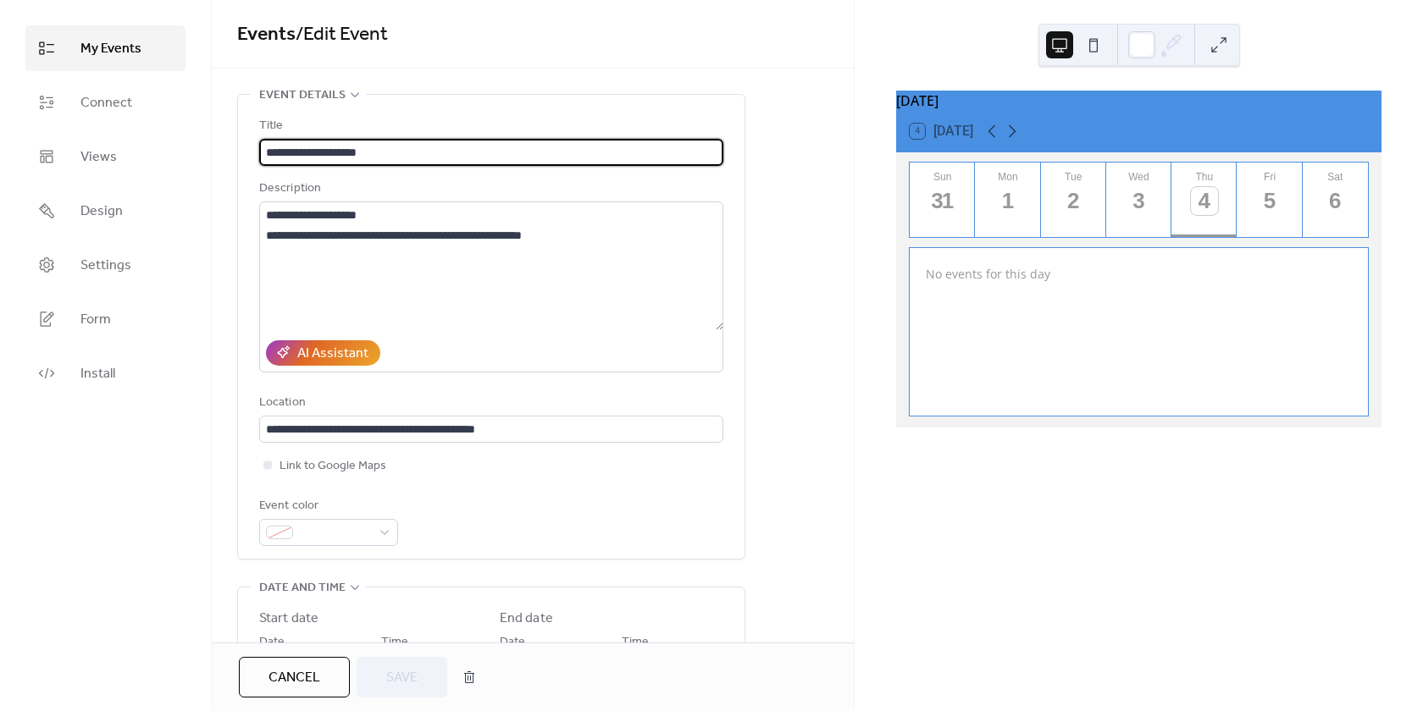
type input "**********"
click at [423, 666] on button "Save" at bounding box center [402, 677] width 91 height 41
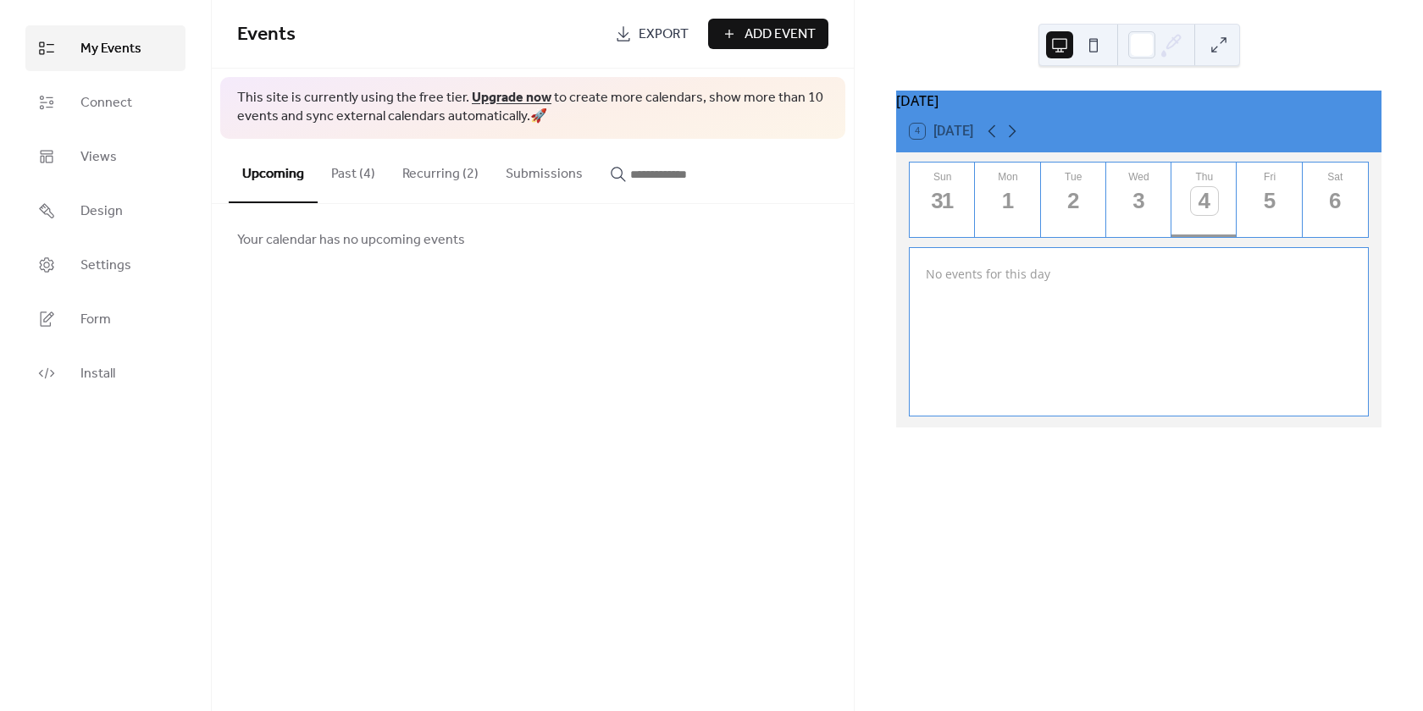
click at [412, 163] on button "Recurring (2)" at bounding box center [440, 170] width 103 height 63
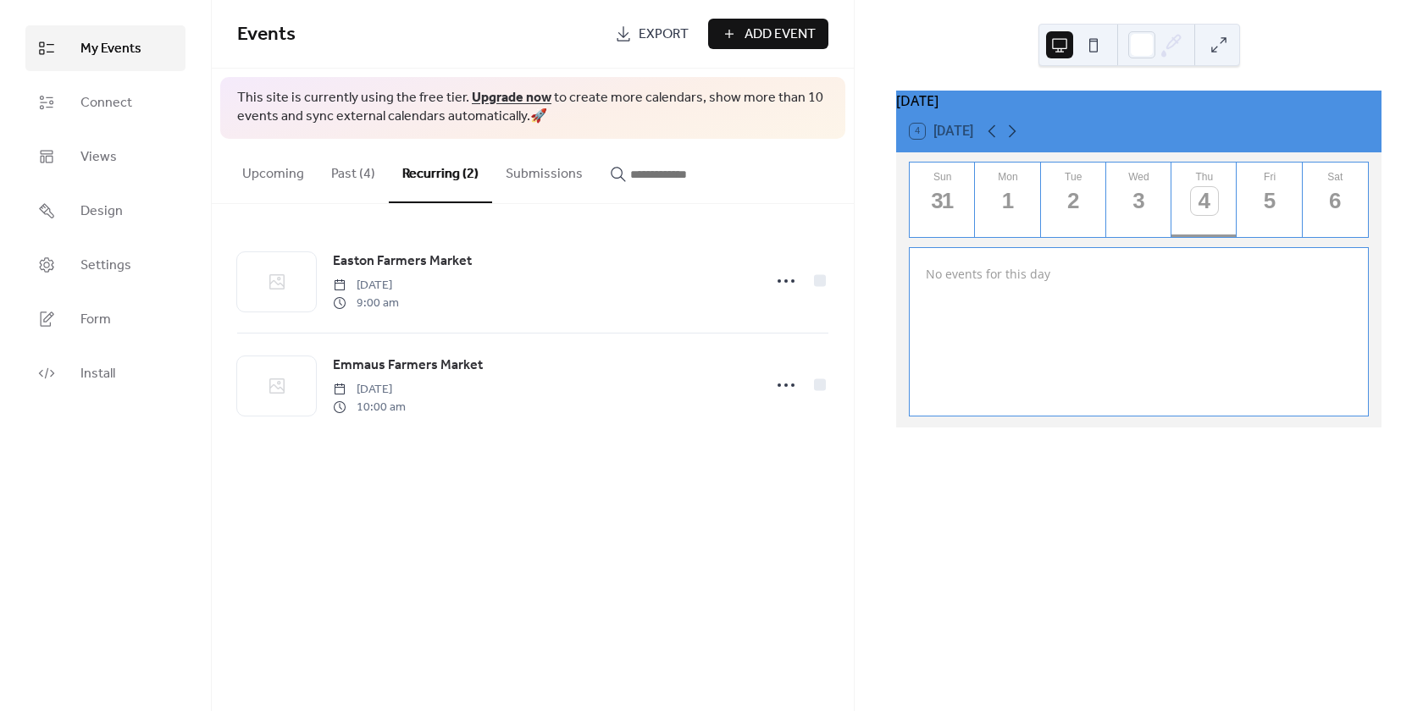
click at [490, 283] on div "Easton Farmers Market Saturday, June 14, 2025 9:00 am" at bounding box center [542, 281] width 419 height 61
click at [421, 261] on span "Easton Farmers Market" at bounding box center [402, 262] width 139 height 20
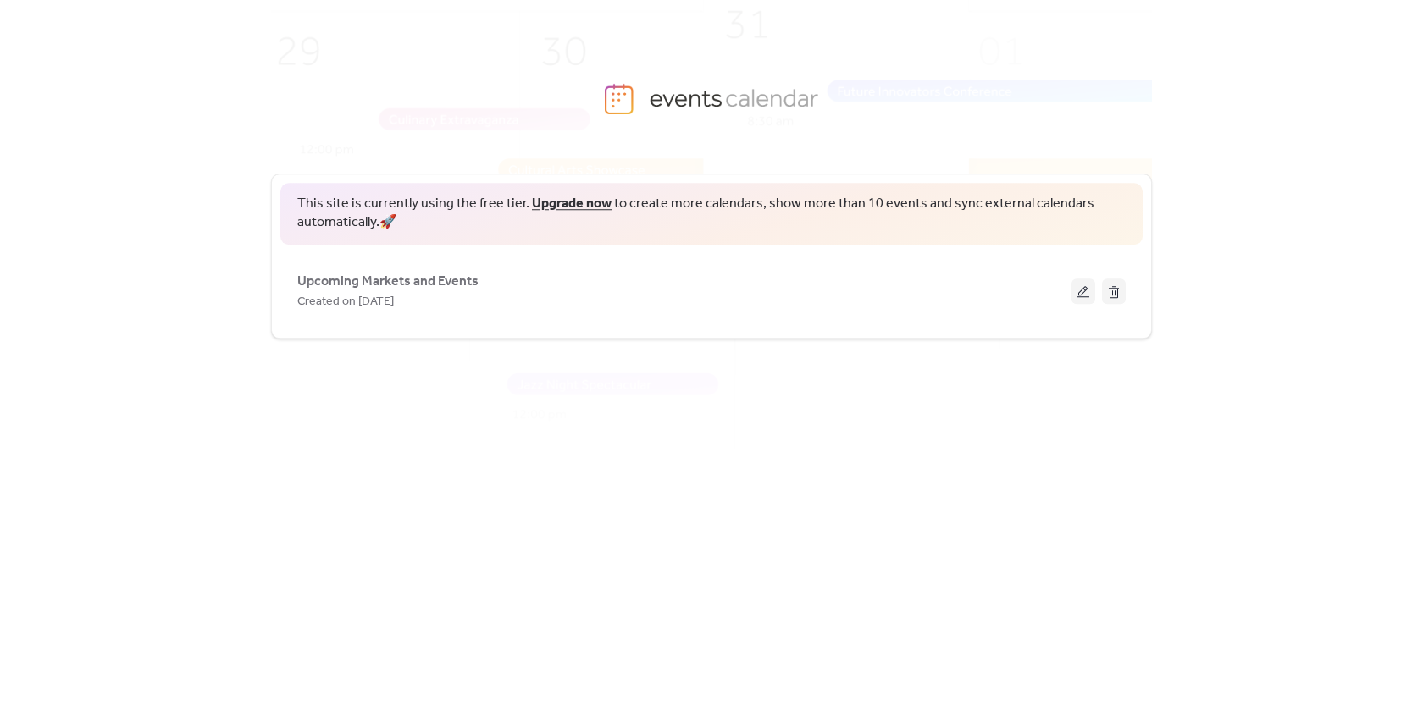
click at [459, 283] on span "Upcoming Markets and Events" at bounding box center [387, 282] width 181 height 20
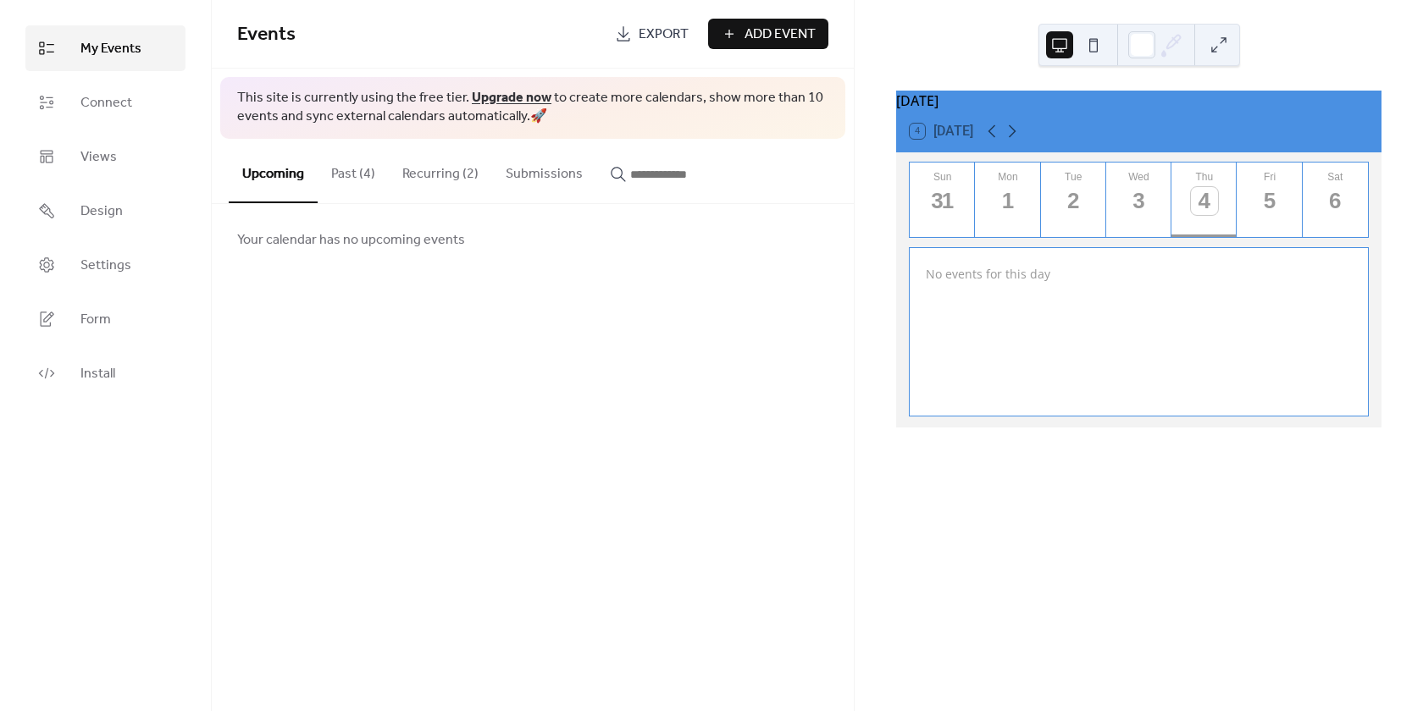
click at [412, 164] on button "Recurring (2)" at bounding box center [440, 170] width 103 height 63
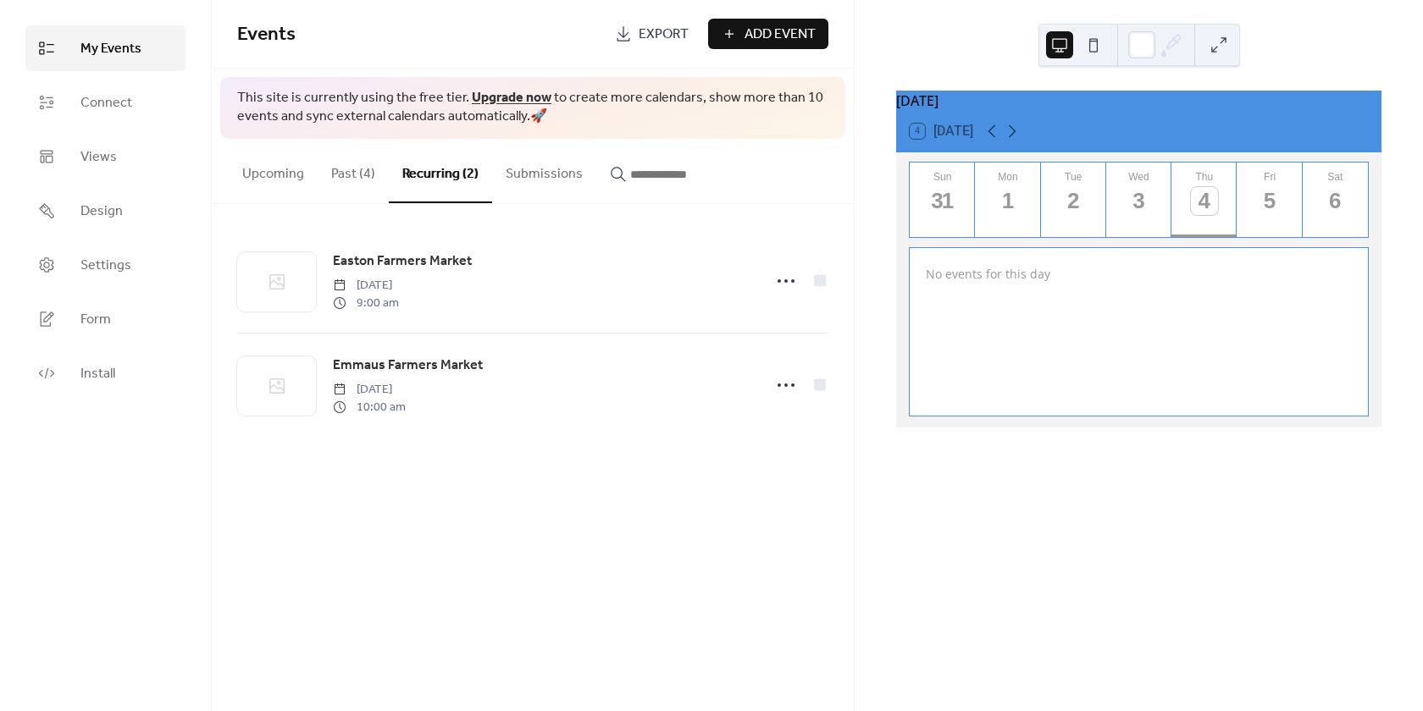
click at [426, 366] on span "Emmaus Farmers Market" at bounding box center [408, 366] width 150 height 20
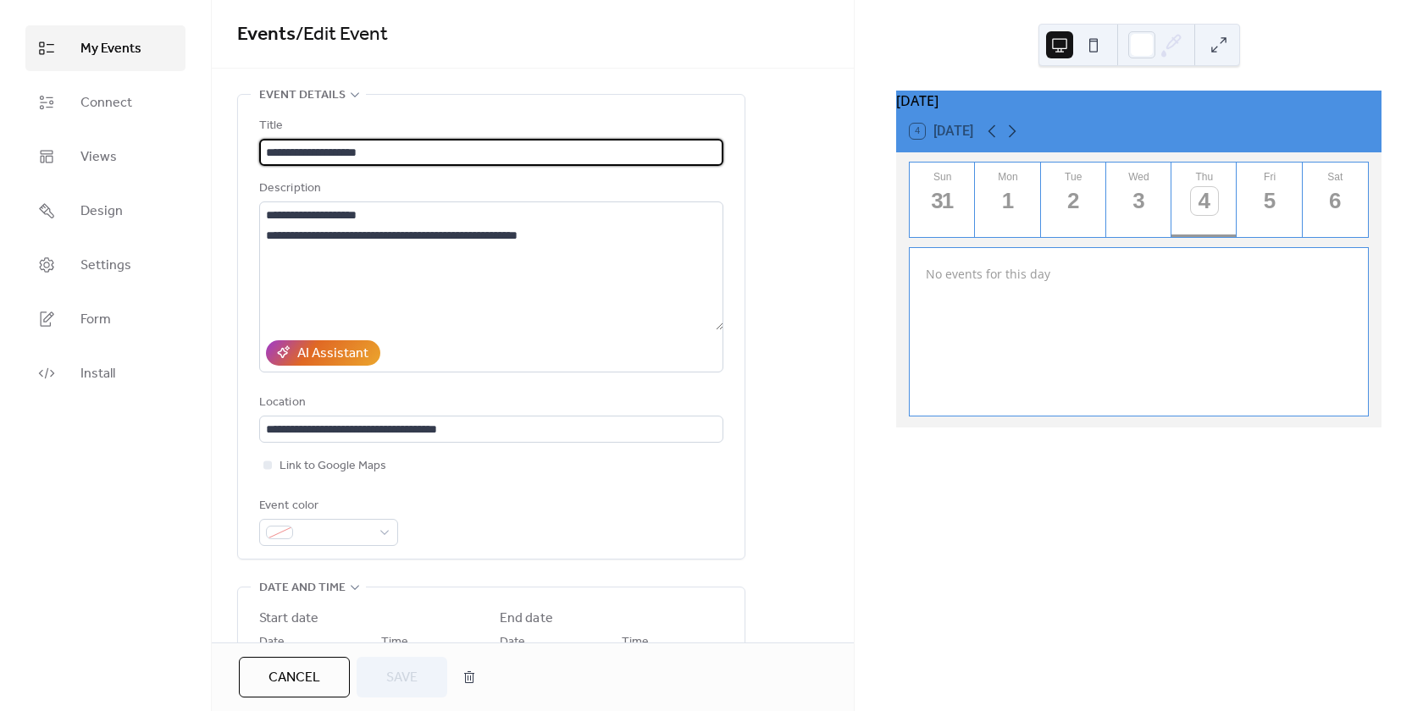
type input "**********"
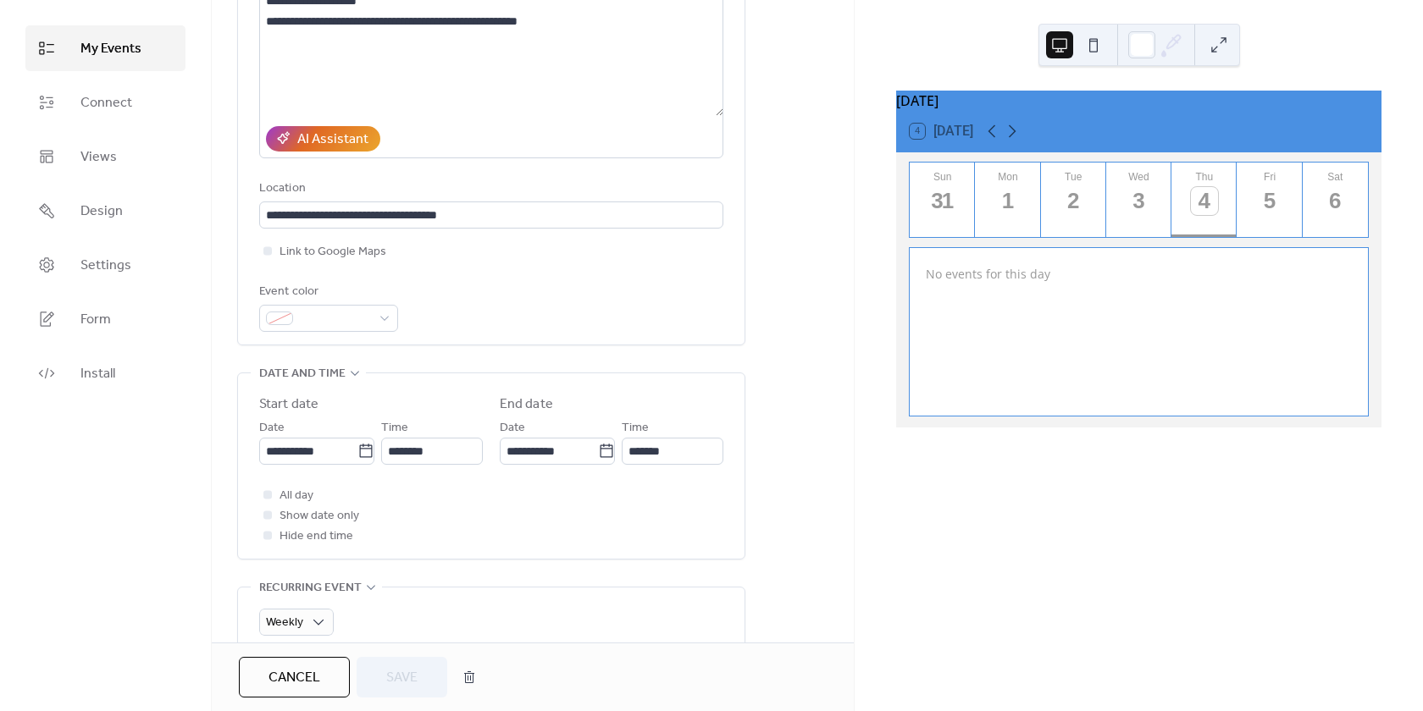
scroll to position [169, 0]
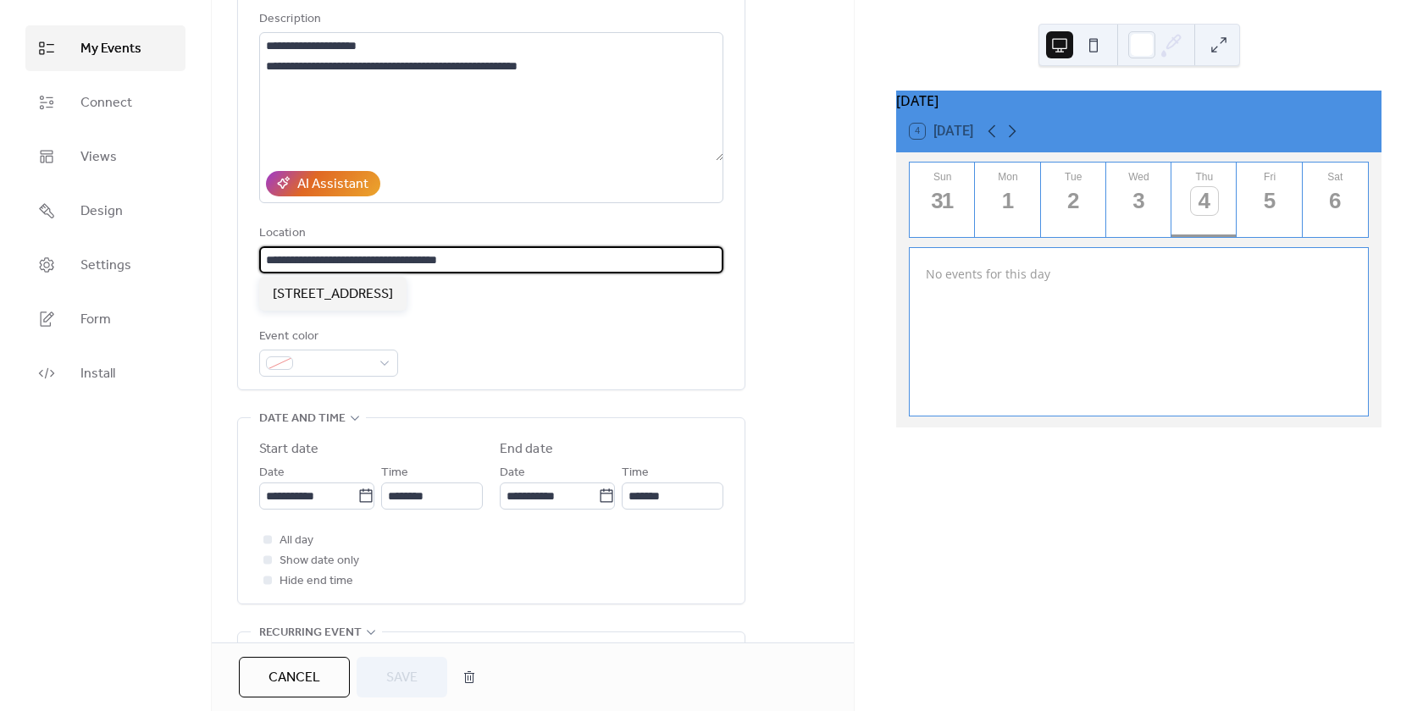
drag, startPoint x: 523, startPoint y: 260, endPoint x: 261, endPoint y: 260, distance: 261.7
click at [261, 260] on input "**********" at bounding box center [491, 259] width 464 height 27
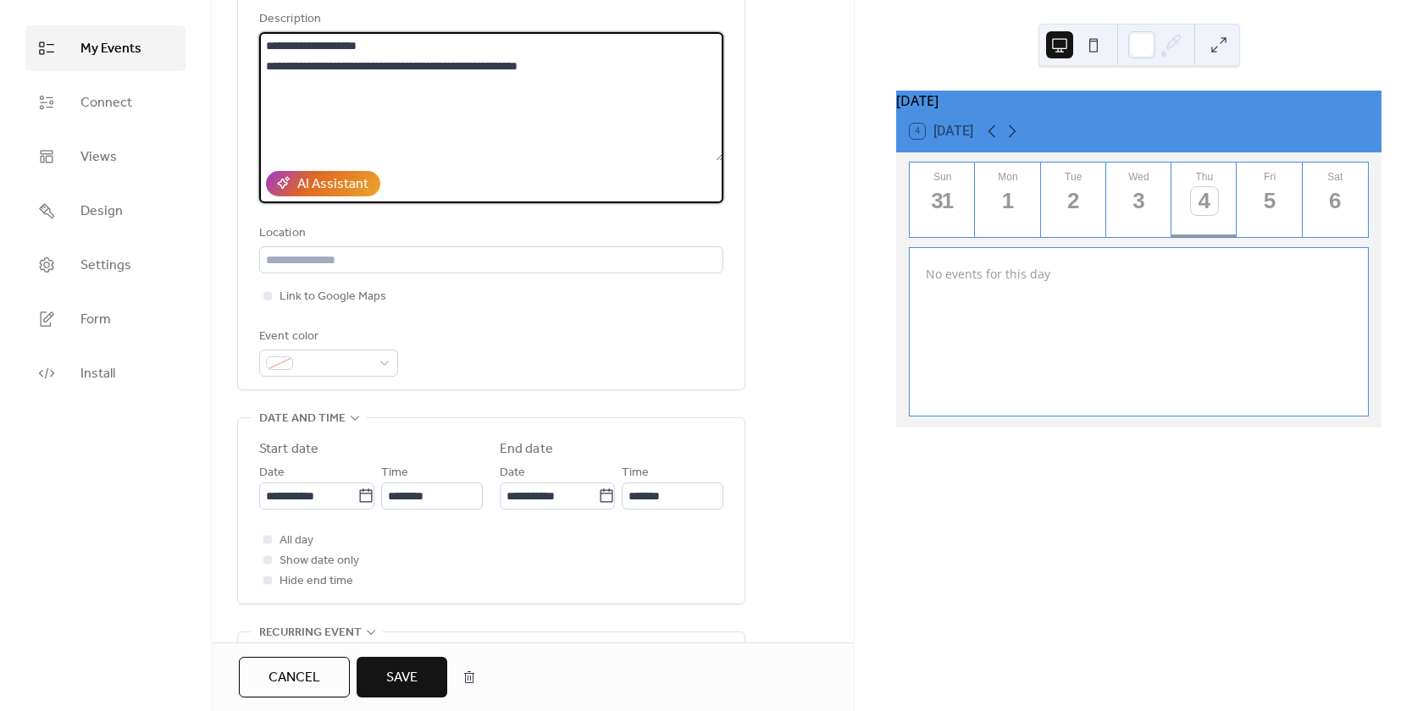
drag, startPoint x: 268, startPoint y: 45, endPoint x: 632, endPoint y: 113, distance: 369.7
click at [632, 113] on textarea "**********" at bounding box center [491, 96] width 464 height 129
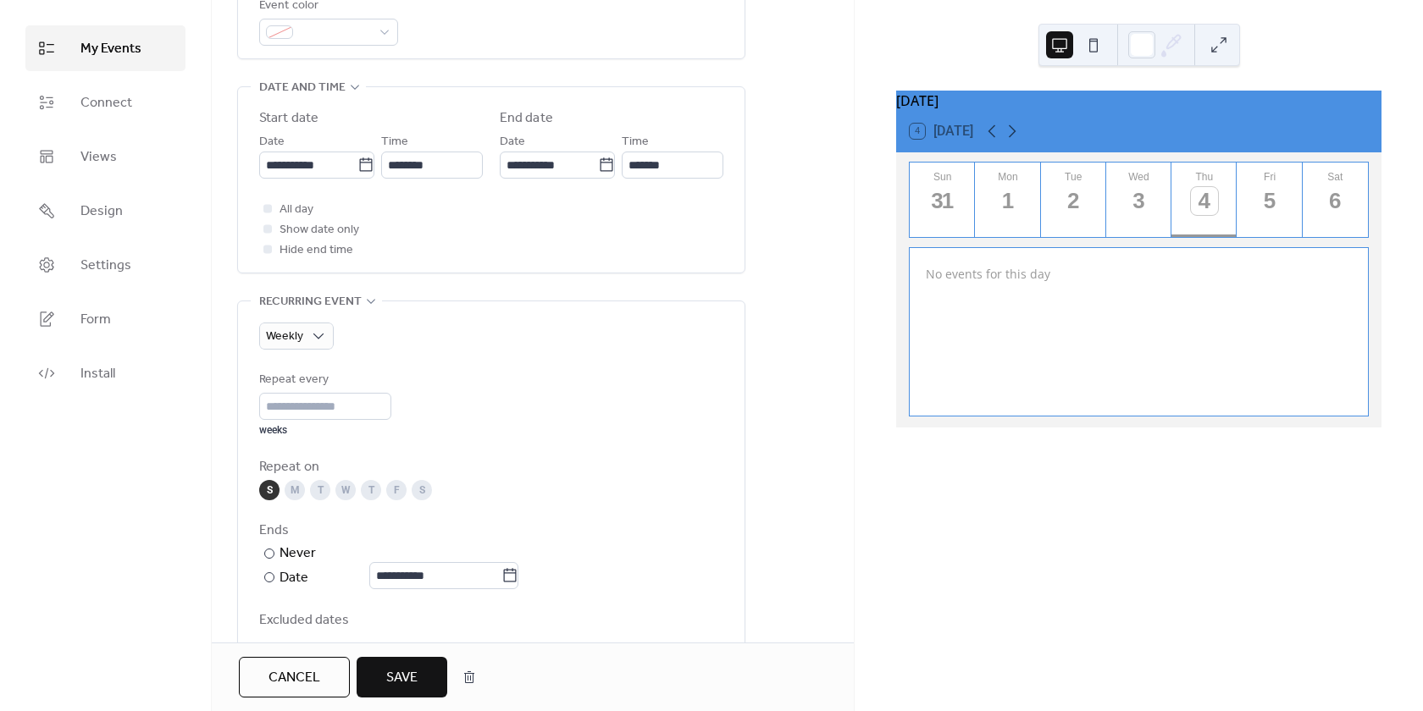
scroll to position [0, 0]
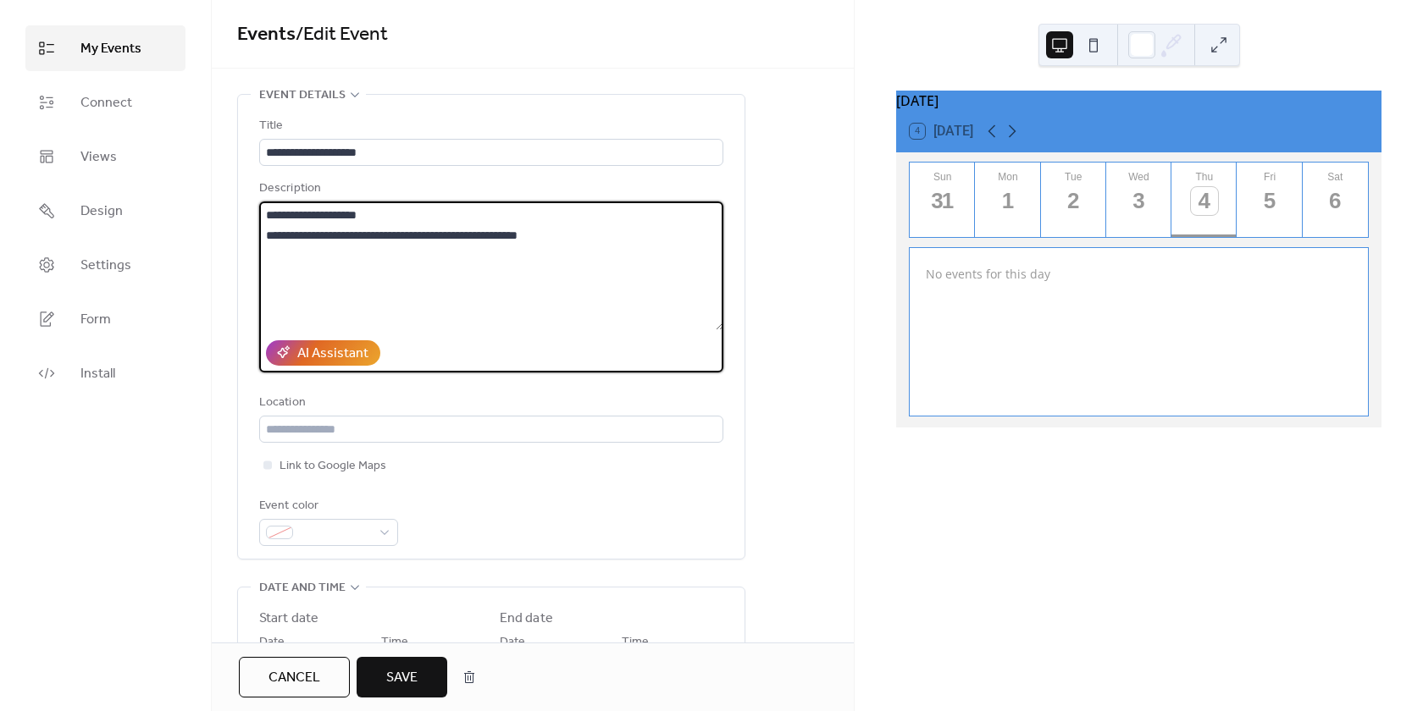
click at [83, 62] on link "My Events" at bounding box center [105, 48] width 160 height 46
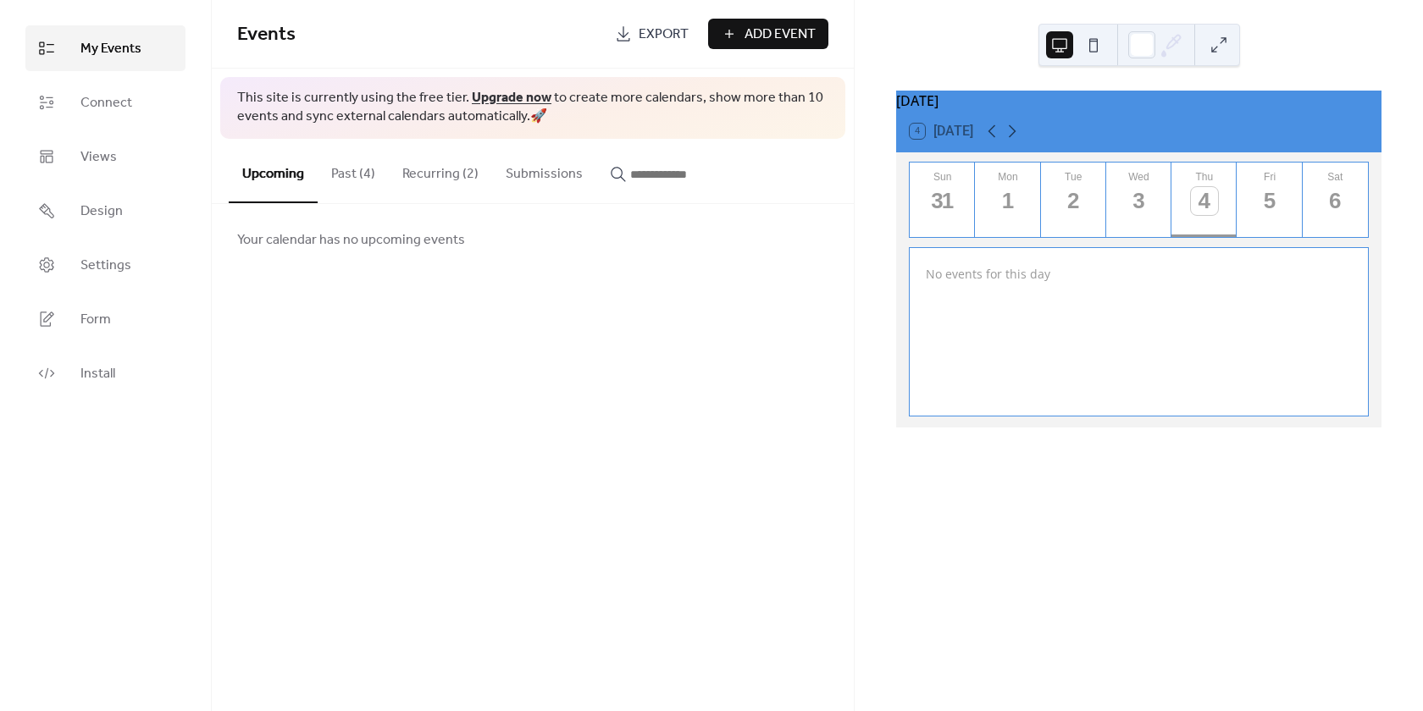
click at [460, 177] on button "Recurring (2)" at bounding box center [440, 170] width 103 height 63
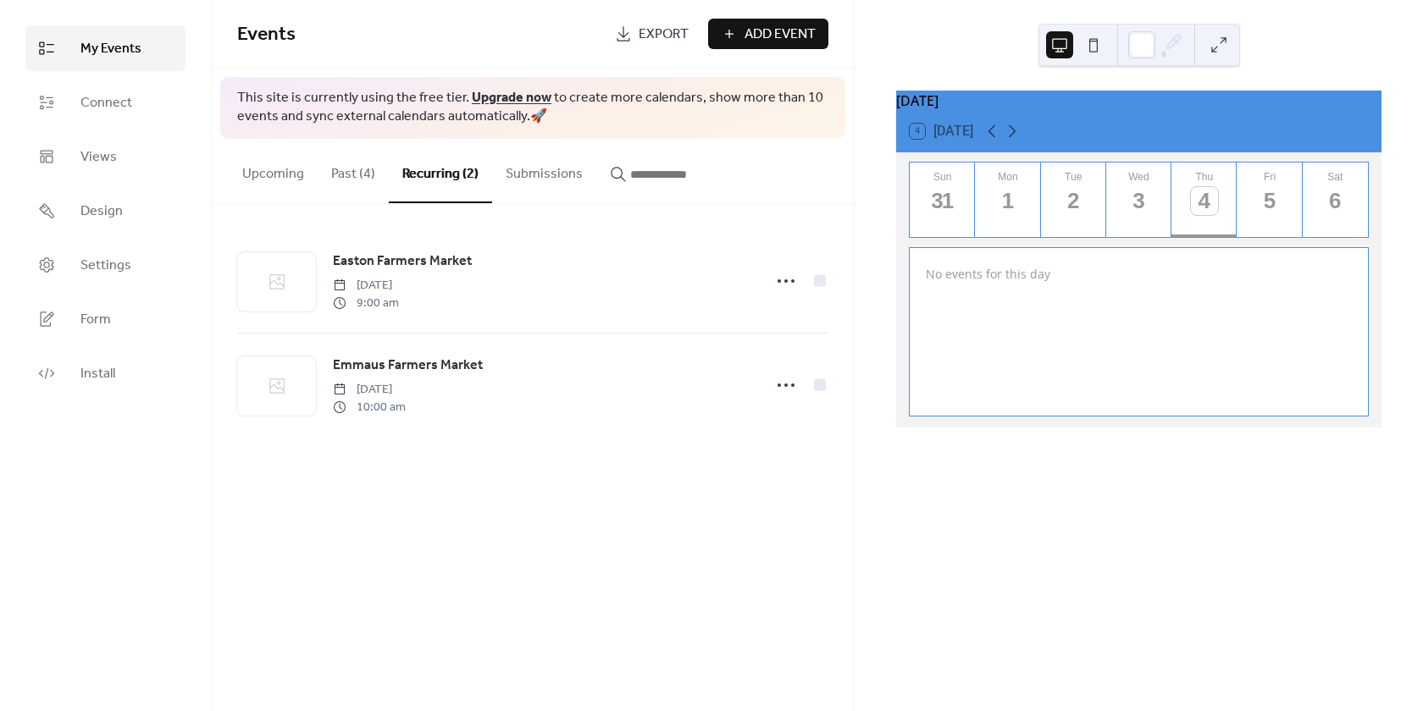
click at [395, 252] on span "Easton Farmers Market" at bounding box center [402, 262] width 139 height 20
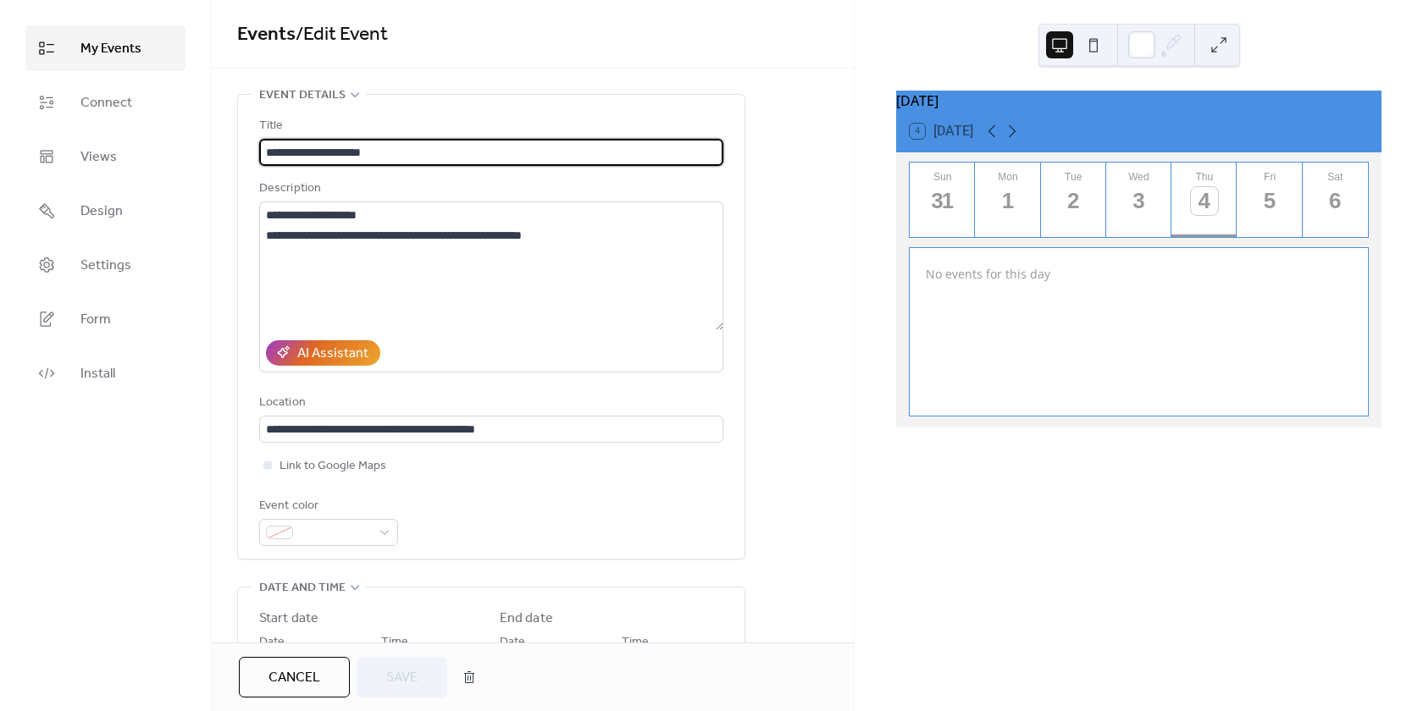
type input "**********"
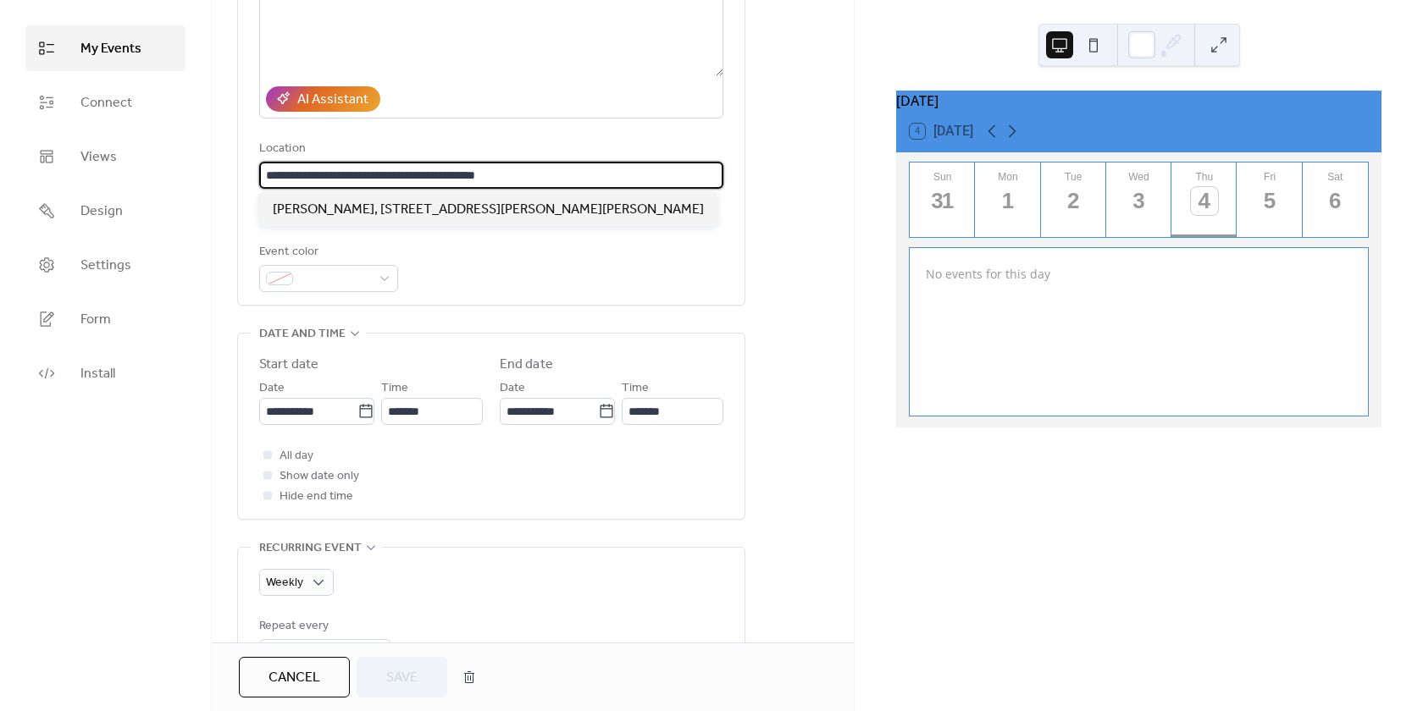
drag, startPoint x: 546, startPoint y: 174, endPoint x: 156, endPoint y: 180, distance: 390.5
click at [156, 180] on div "**********" at bounding box center [711, 355] width 1423 height 711
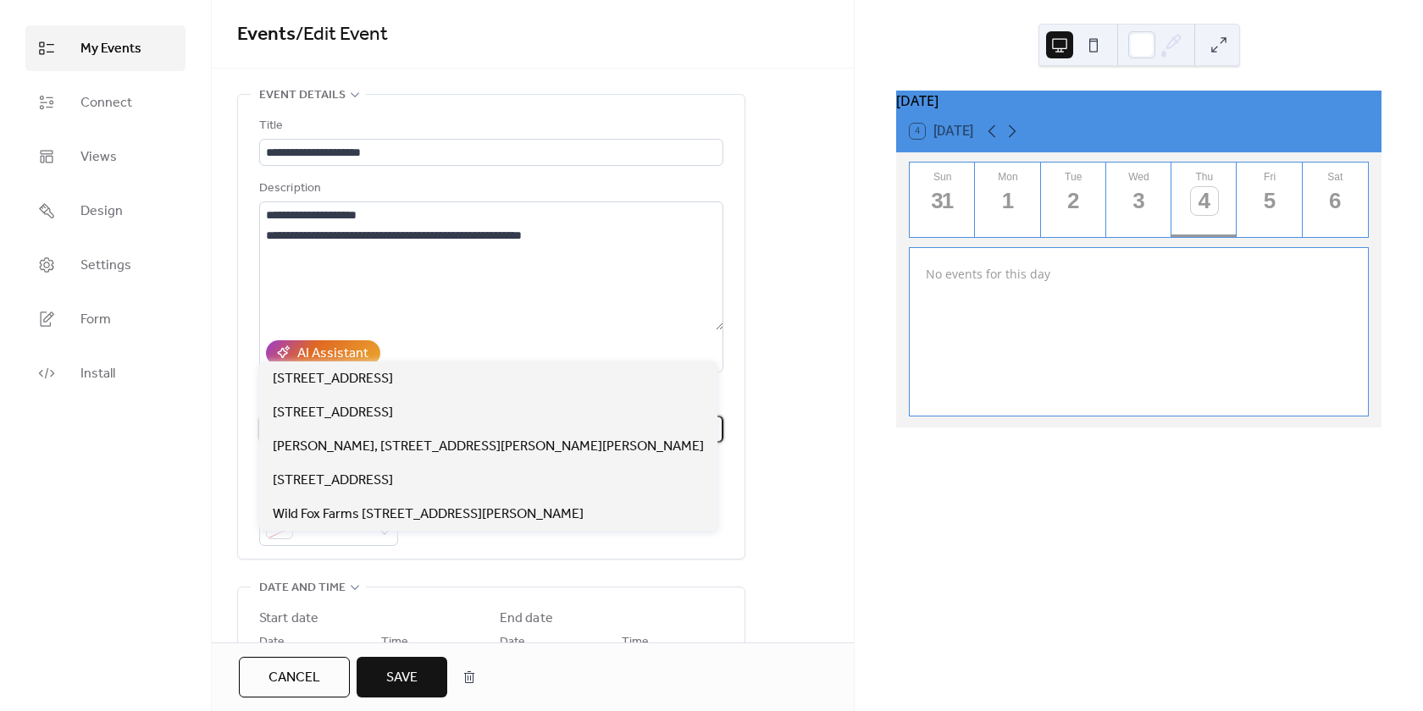
click at [69, 47] on link "My Events" at bounding box center [105, 48] width 160 height 46
